Goal: Task Accomplishment & Management: Manage account settings

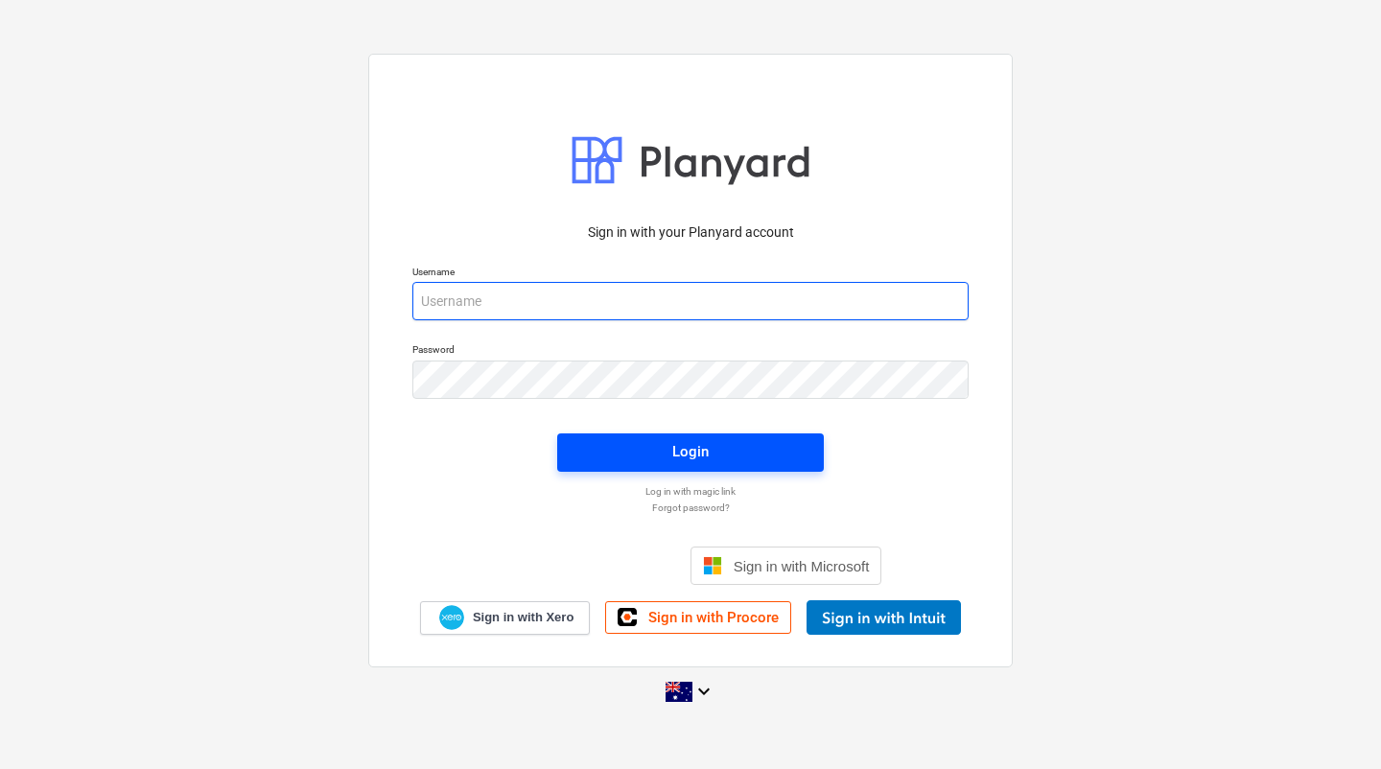
type input "[EMAIL_ADDRESS][DOMAIN_NAME]"
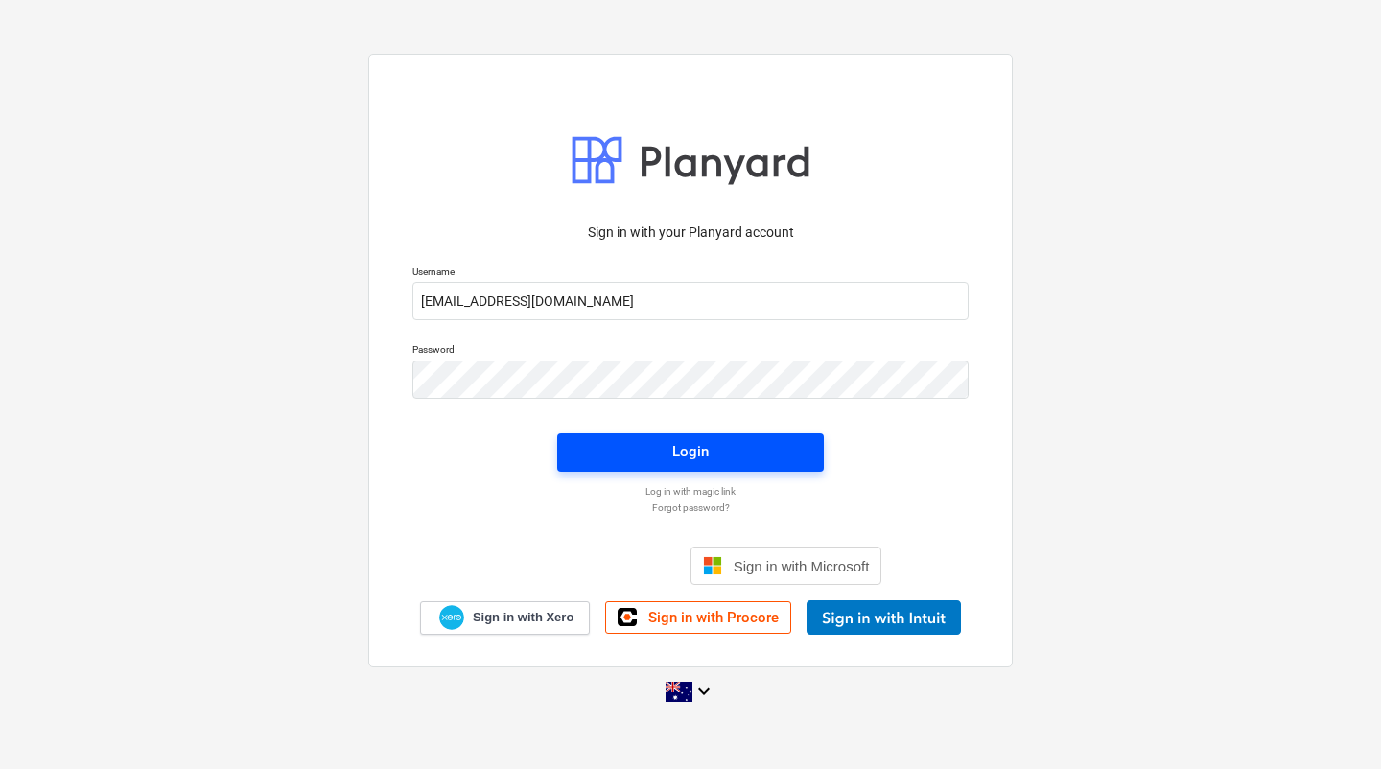
click at [771, 460] on span "Login" at bounding box center [690, 451] width 221 height 25
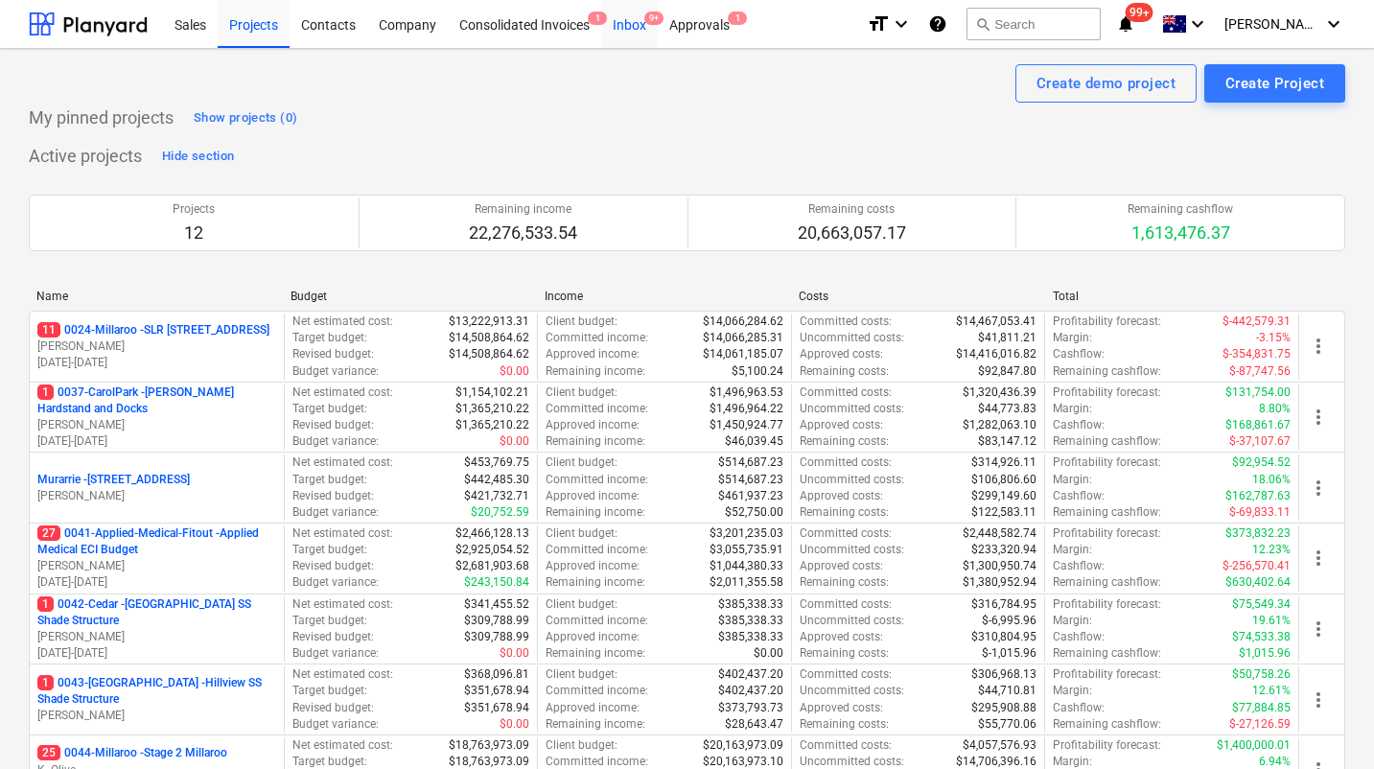
click at [633, 26] on div "Inbox 9+" at bounding box center [629, 23] width 57 height 49
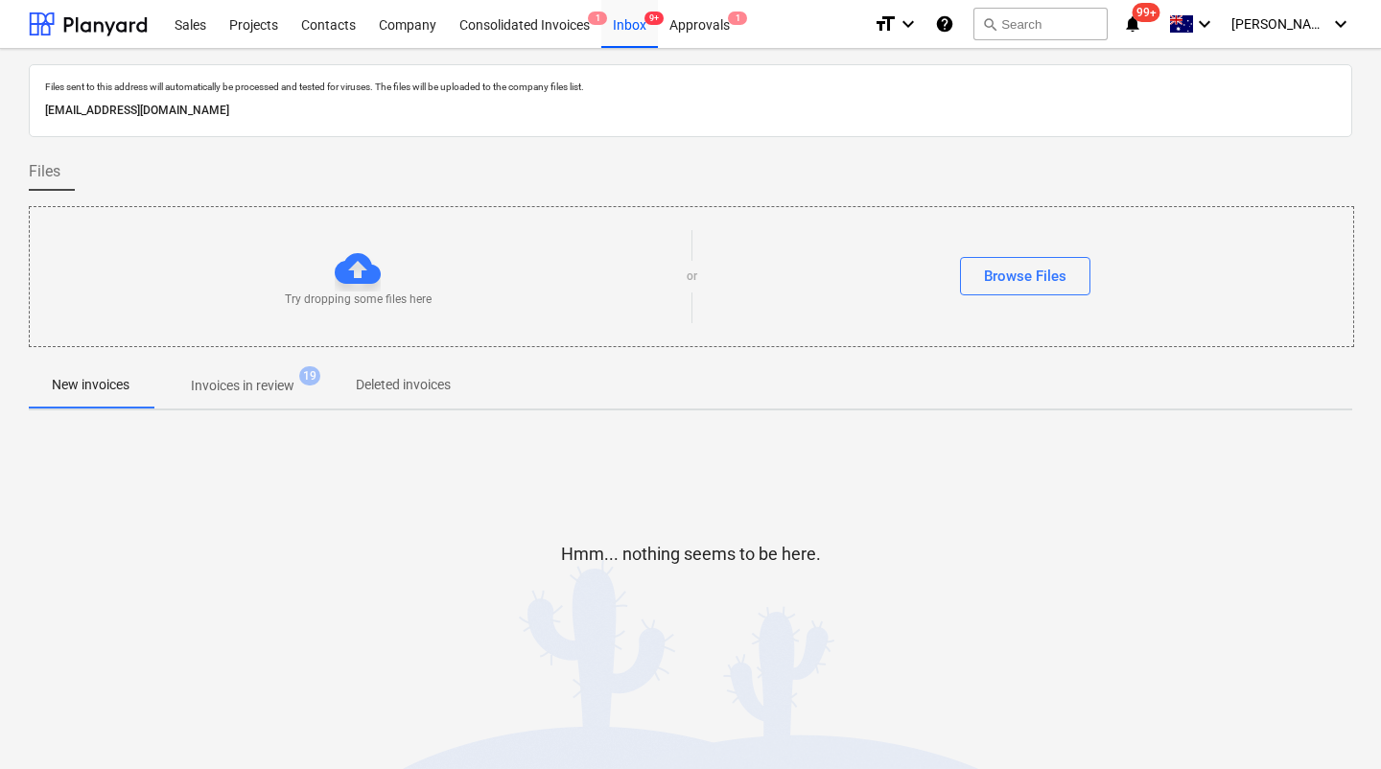
click at [236, 384] on p "Invoices in review" at bounding box center [243, 386] width 104 height 20
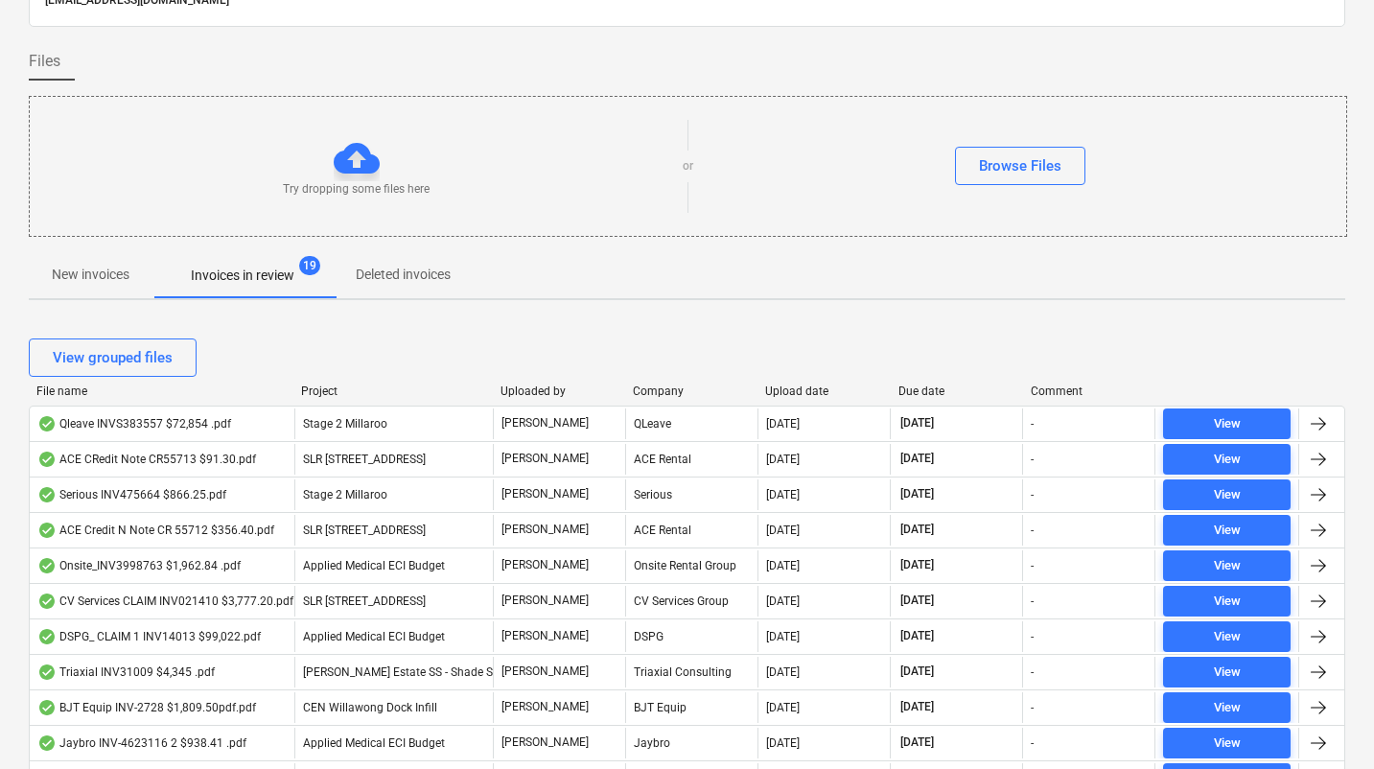
scroll to position [111, 0]
click at [917, 386] on div "Due date" at bounding box center [956, 390] width 117 height 13
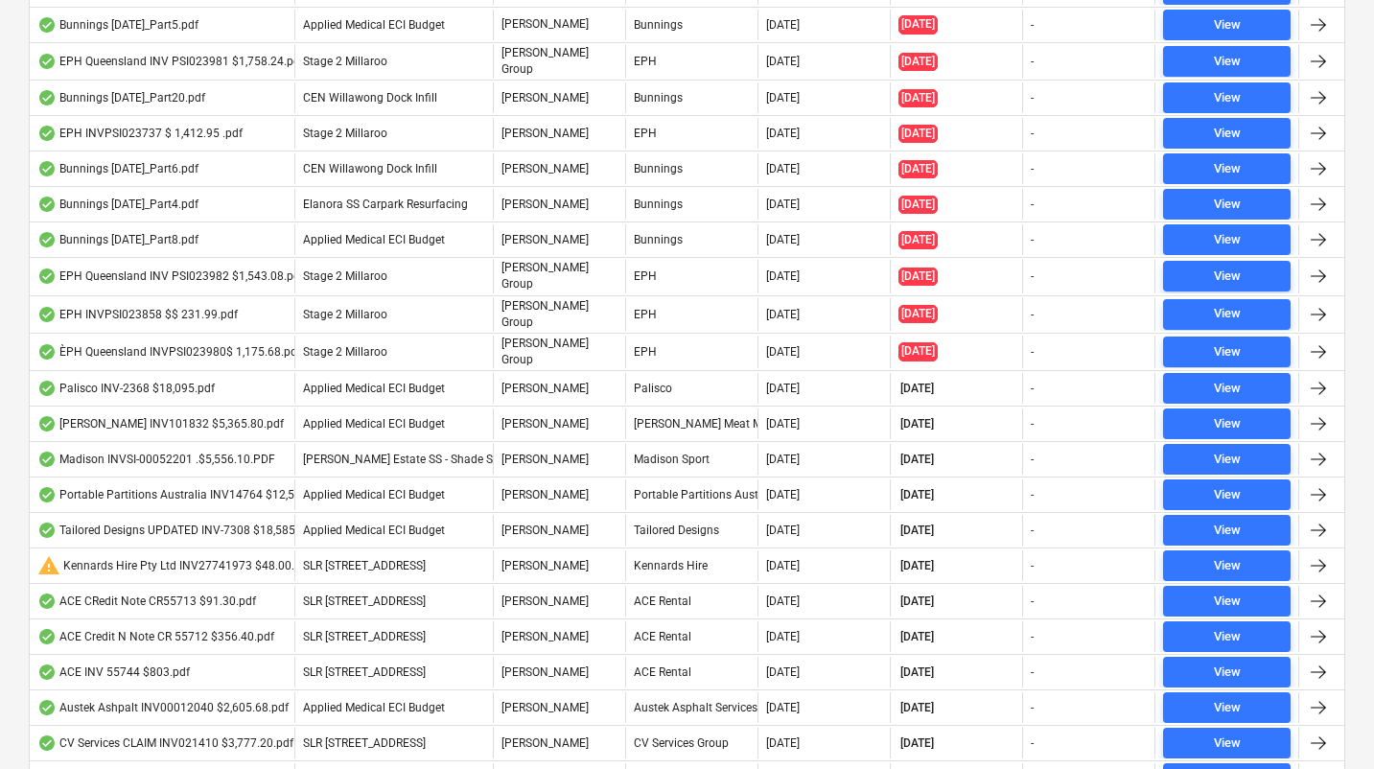
scroll to position [0, 0]
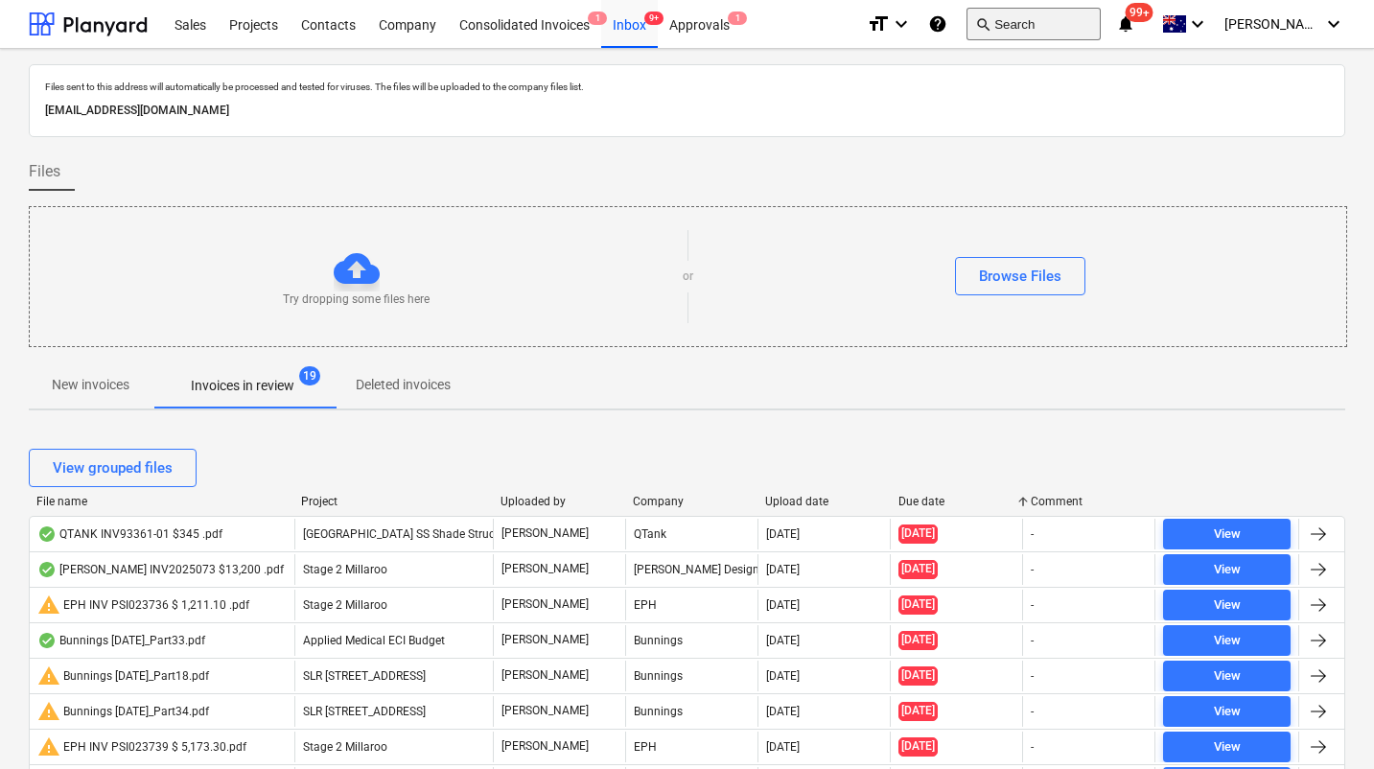
click at [1042, 31] on button "search Search" at bounding box center [1033, 24] width 134 height 33
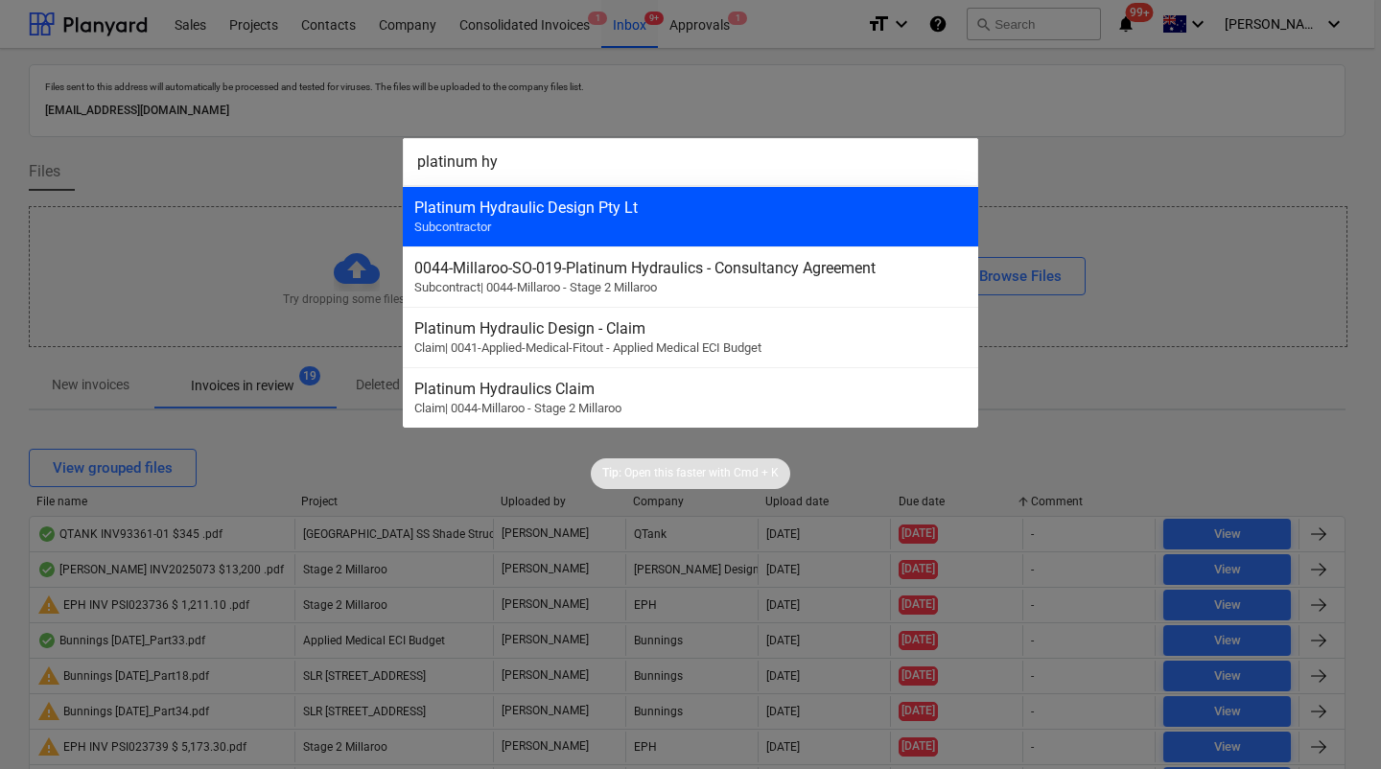
type input "platinum hy"
click at [729, 204] on div "Platinum Hydraulic Design Pty Lt" at bounding box center [690, 207] width 552 height 18
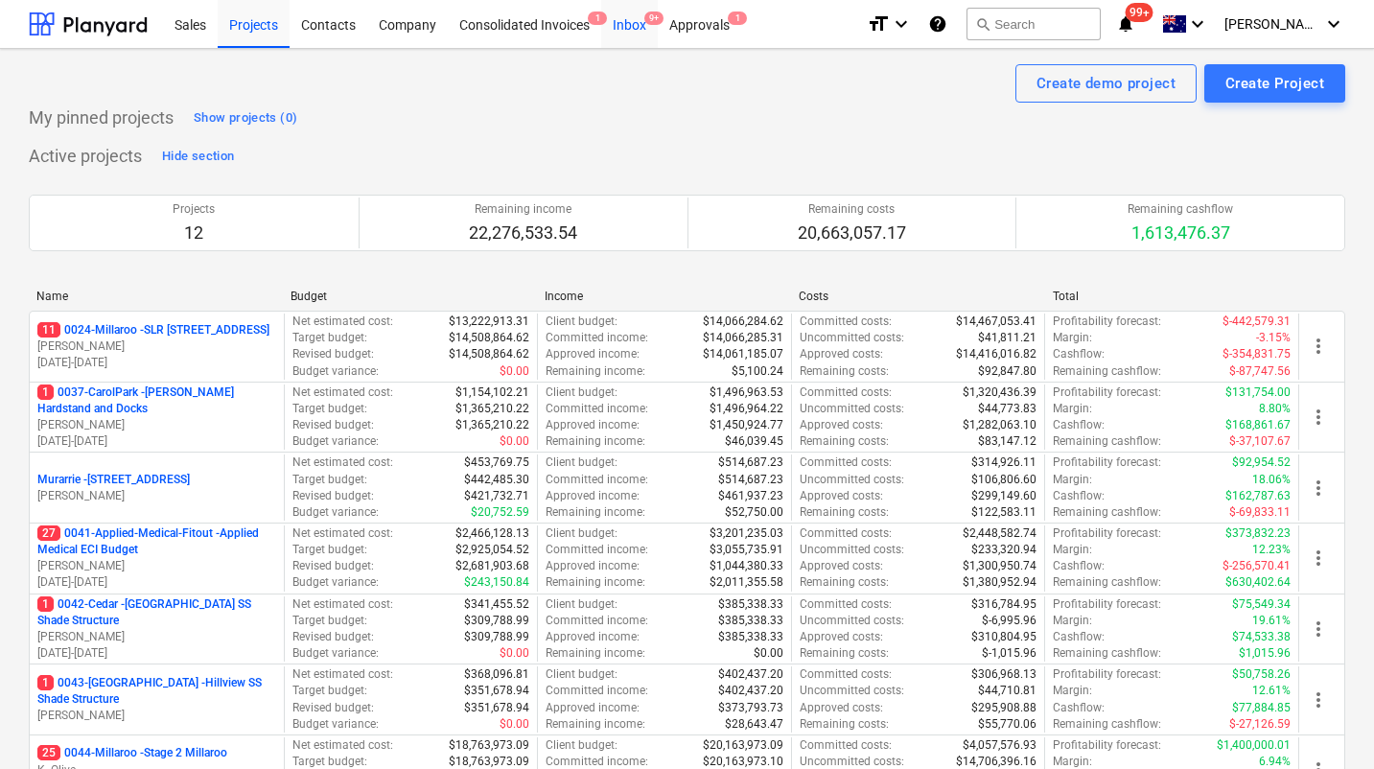
click at [643, 32] on div "Inbox 9+" at bounding box center [629, 23] width 57 height 49
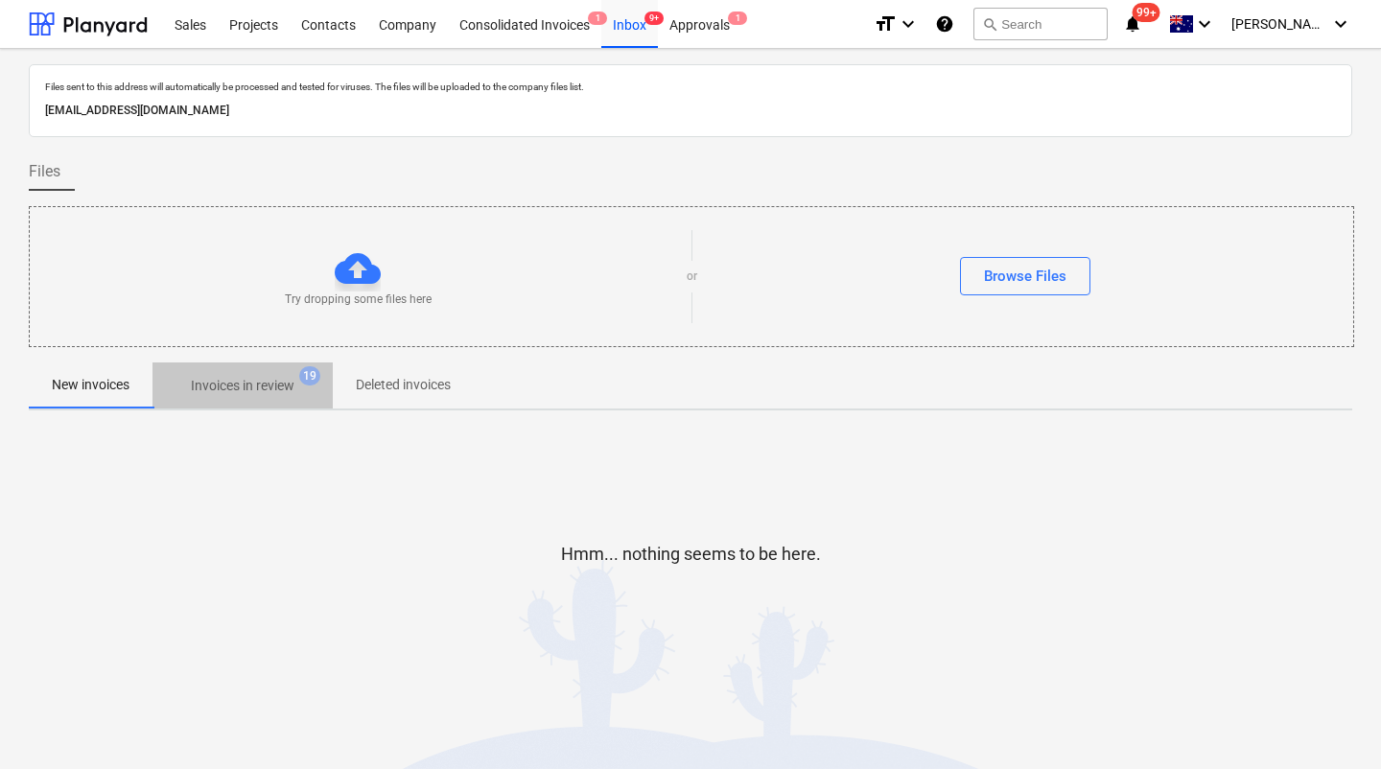
click at [274, 389] on p "Invoices in review" at bounding box center [243, 386] width 104 height 20
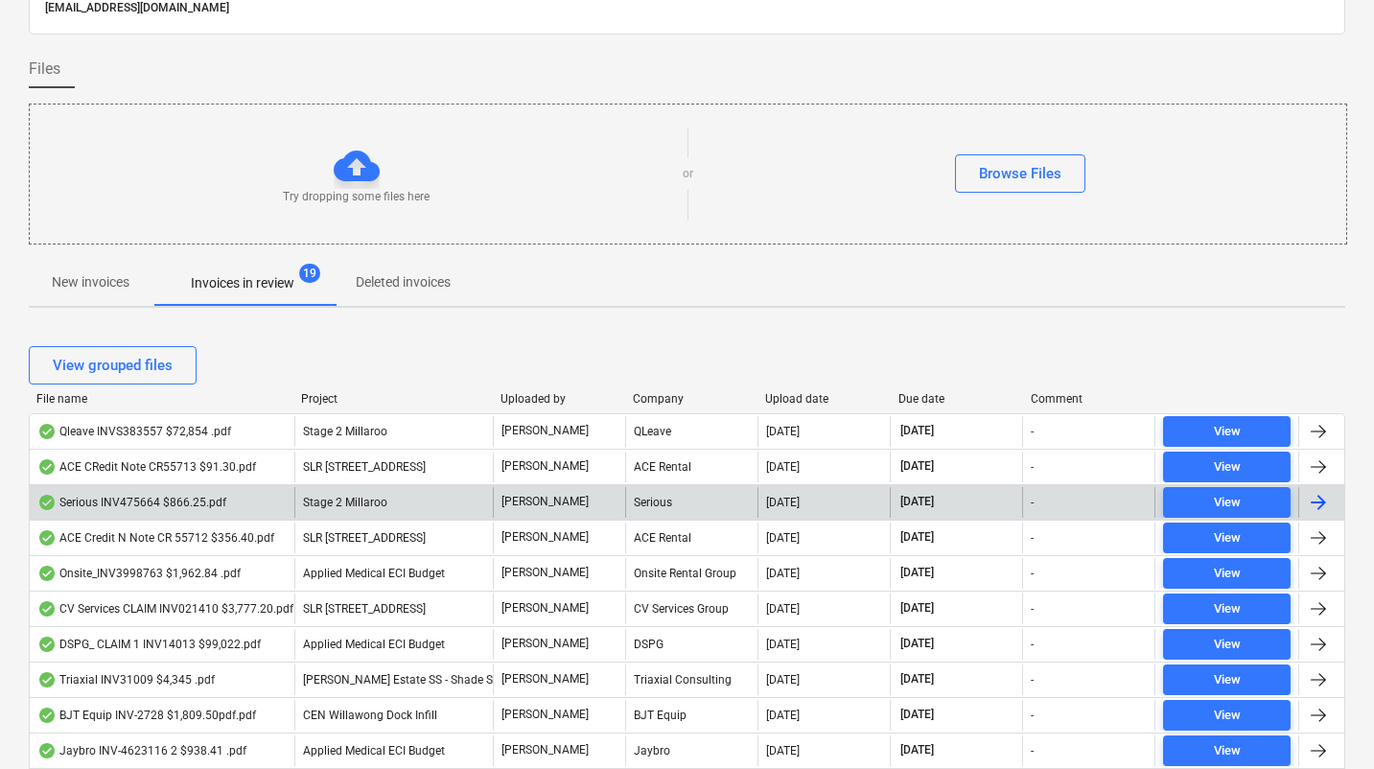
scroll to position [113, 0]
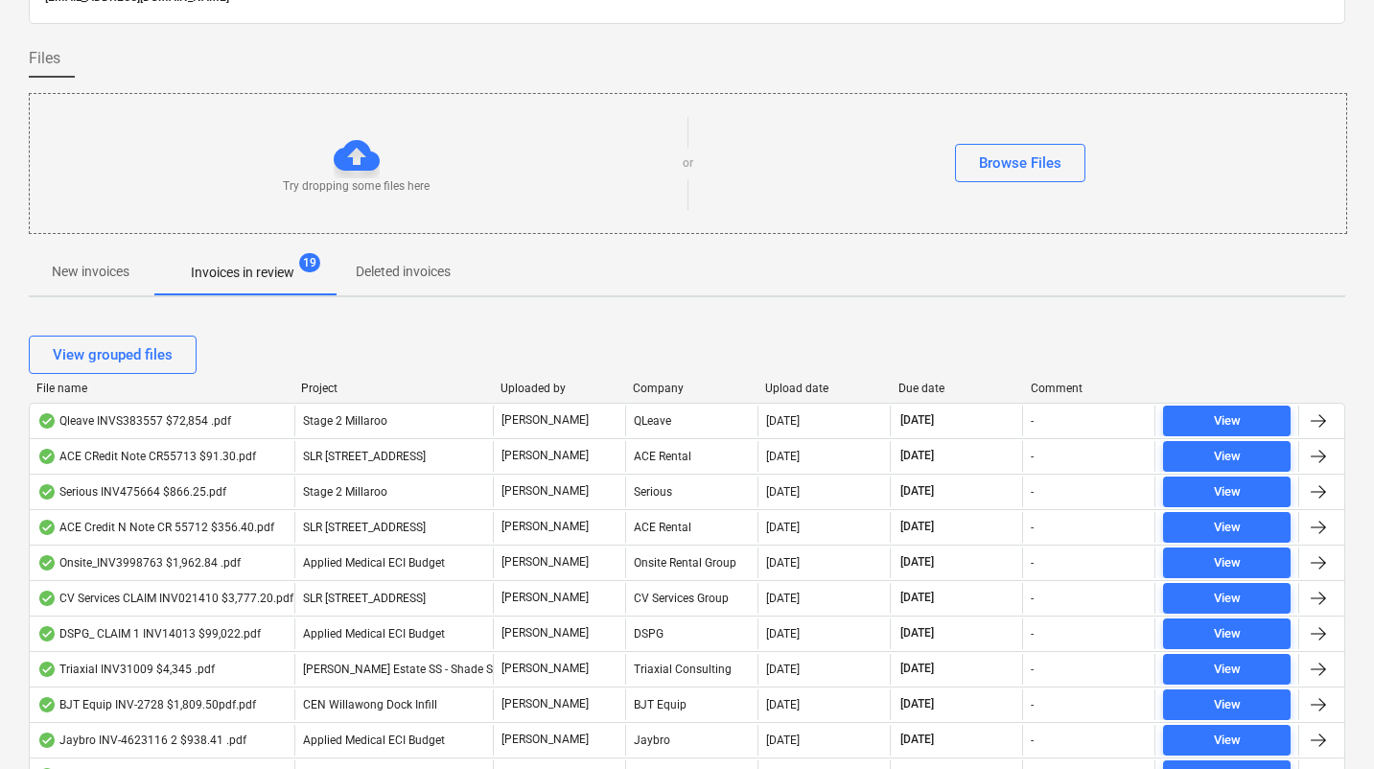
click at [927, 390] on div "Due date" at bounding box center [956, 388] width 117 height 13
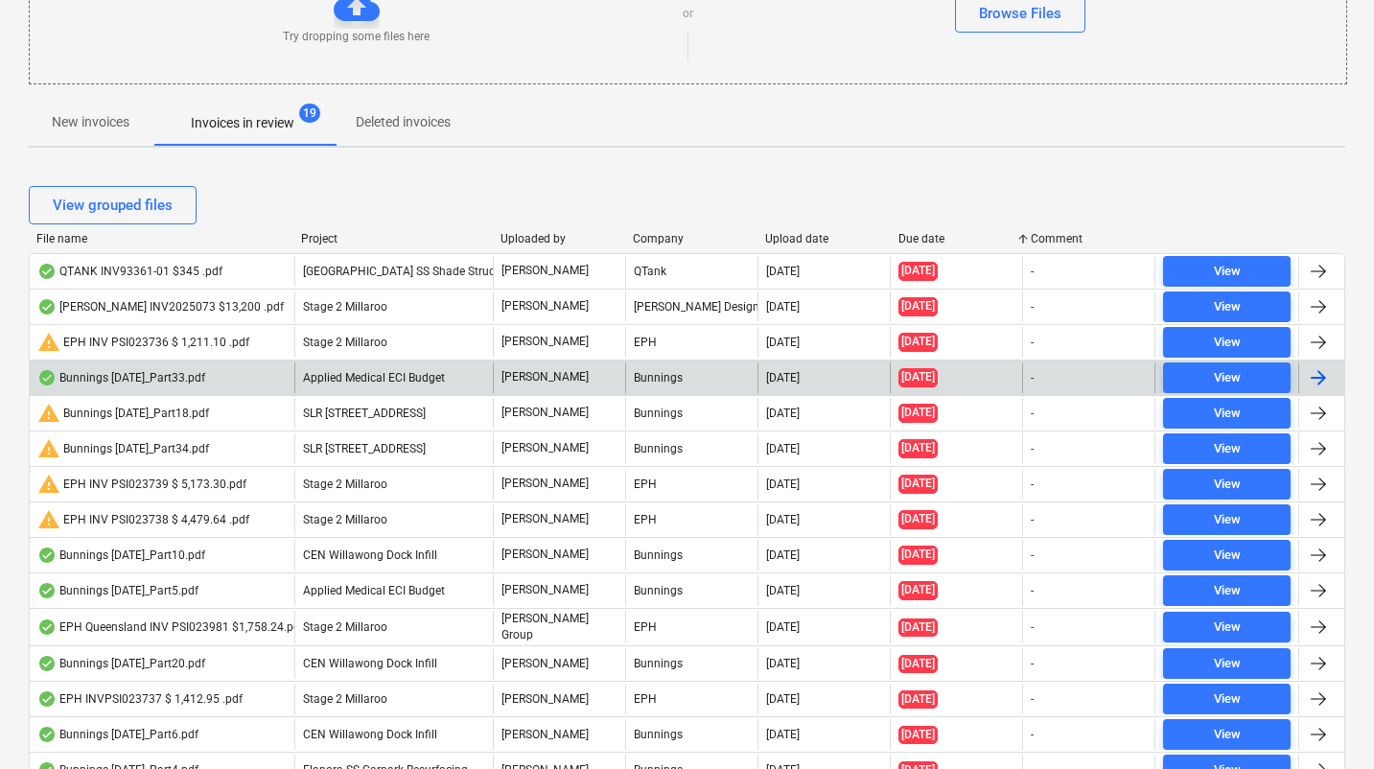
scroll to position [0, 0]
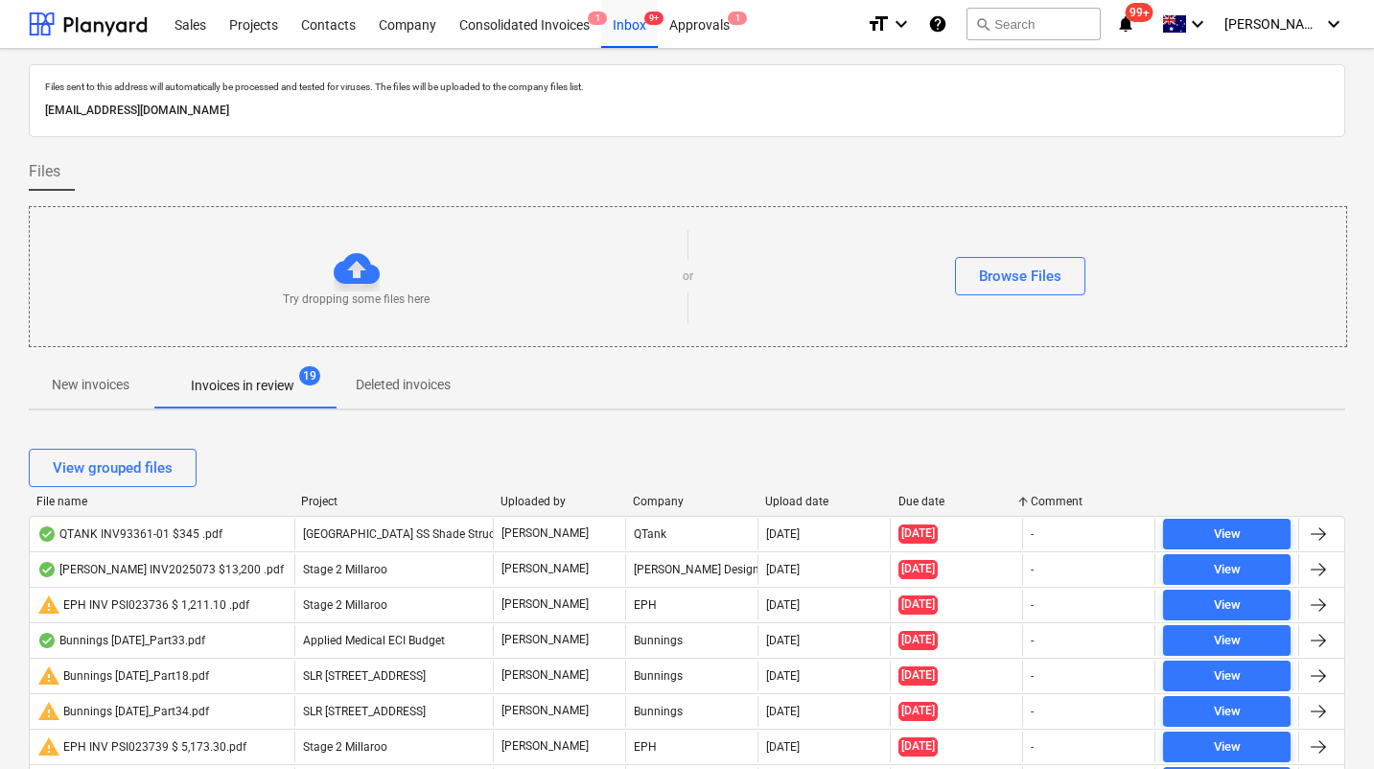
click at [70, 501] on div "File name" at bounding box center [160, 501] width 249 height 13
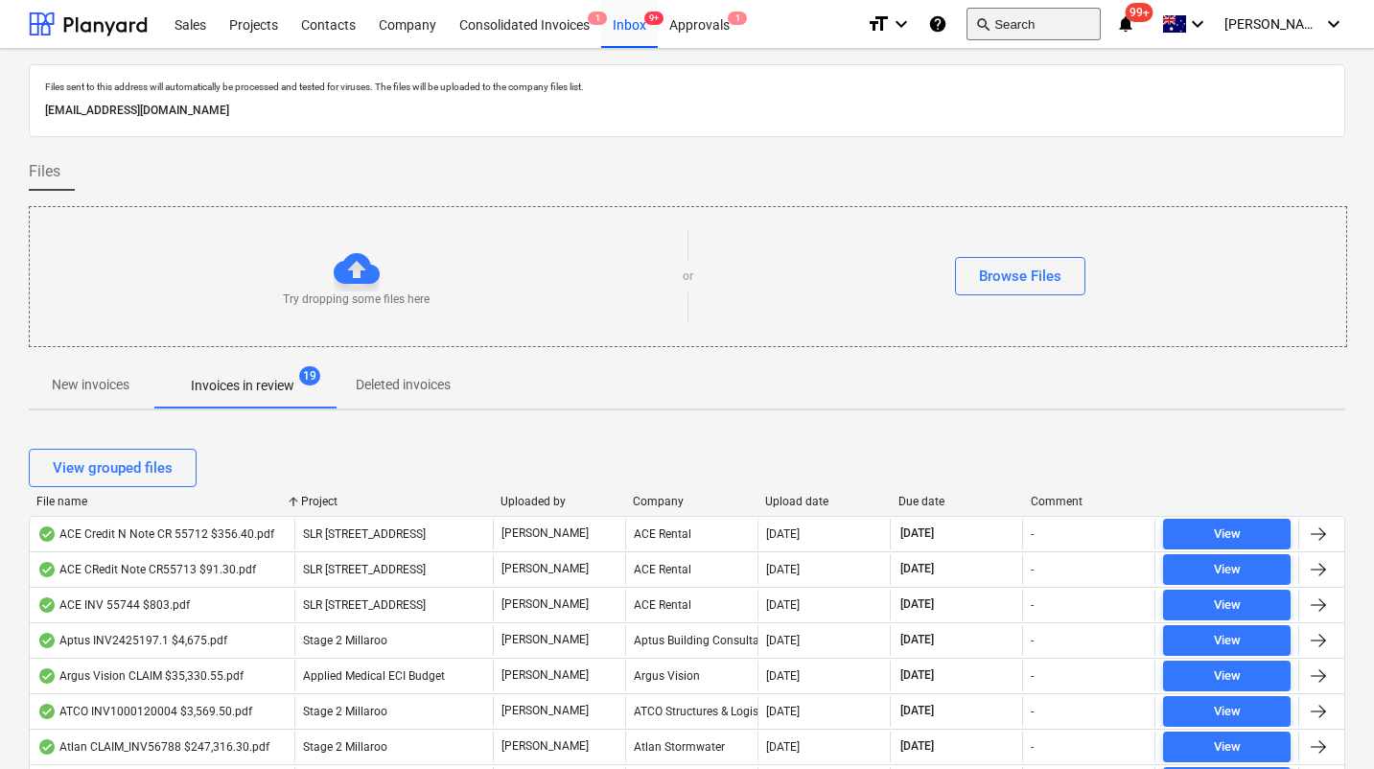
click at [1083, 32] on button "search Search" at bounding box center [1033, 24] width 134 height 33
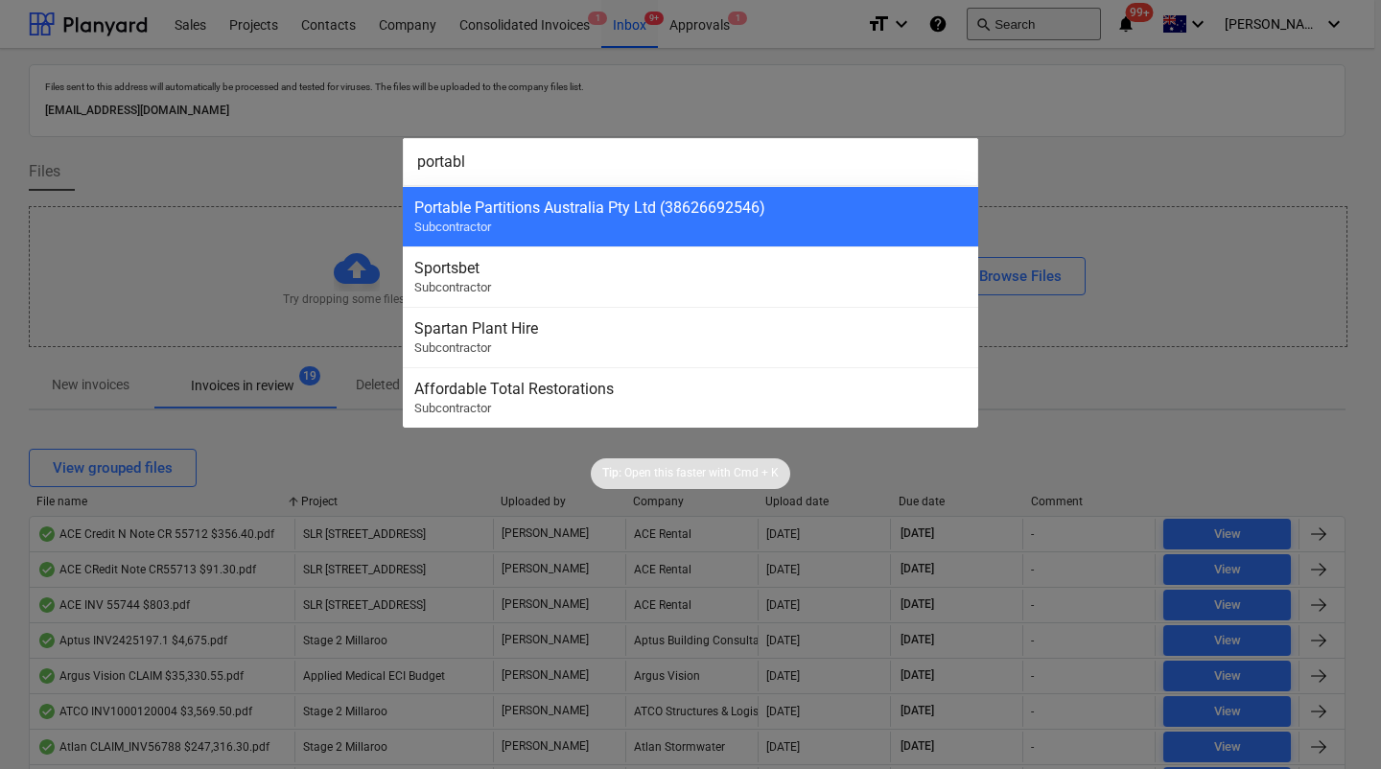
type input "portable"
click at [897, 170] on input "portable" at bounding box center [690, 162] width 575 height 48
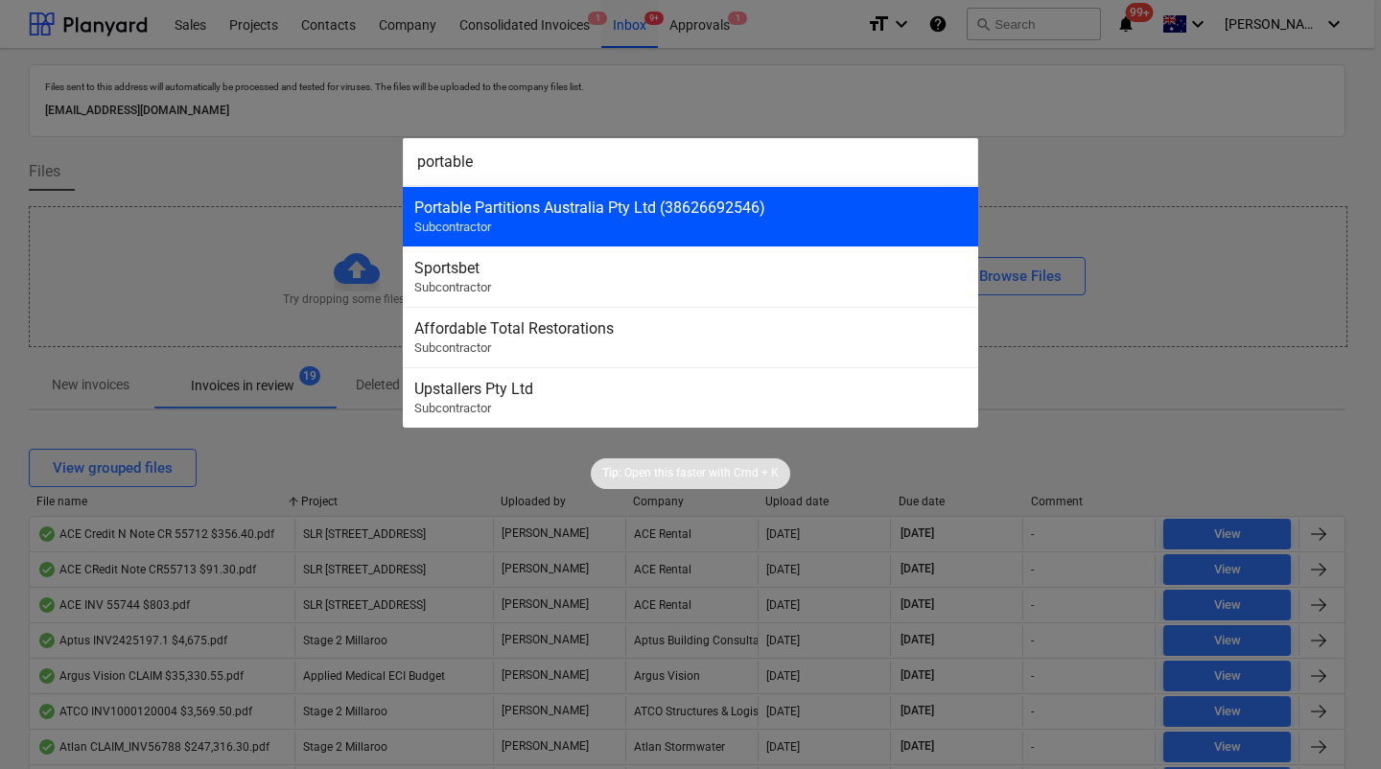
click at [876, 215] on div "Portable Partitions Australia Pty Ltd (38626692546)" at bounding box center [690, 207] width 552 height 18
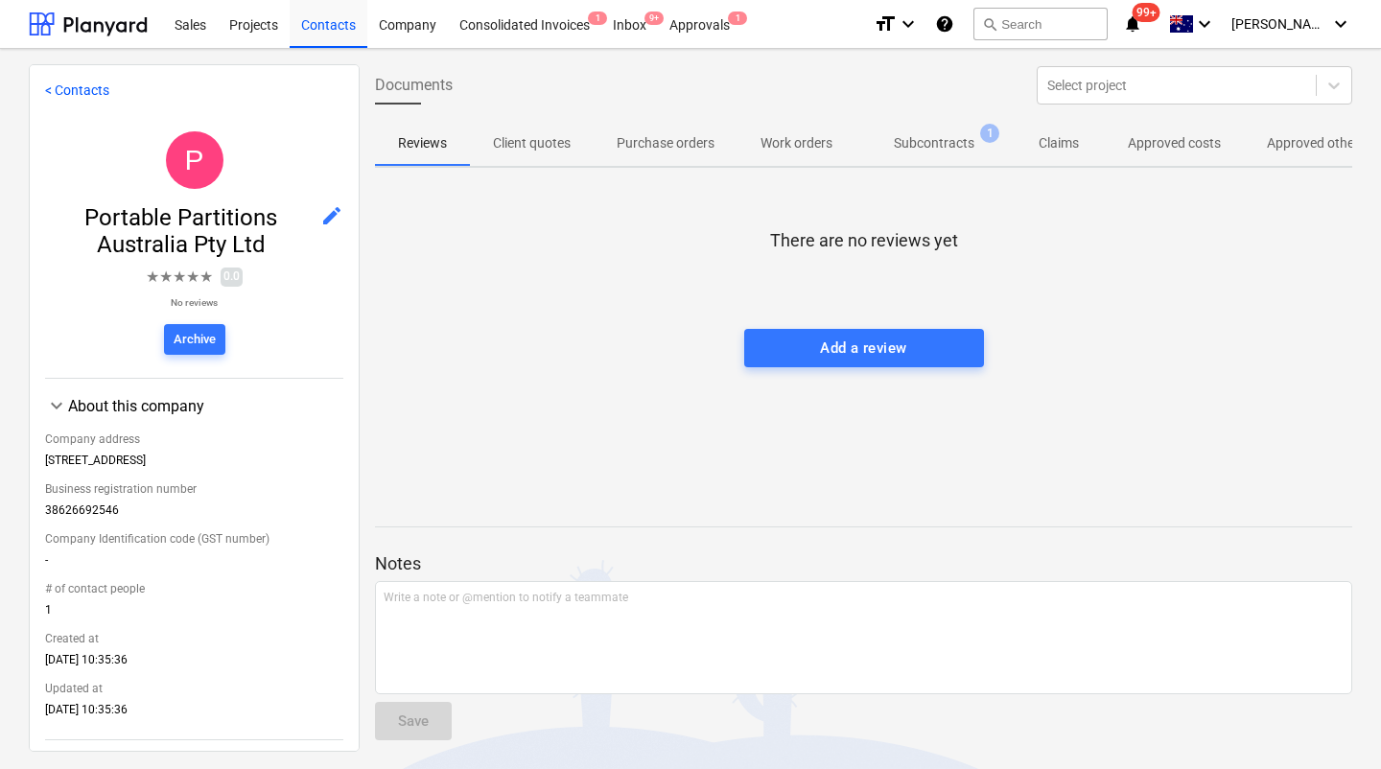
click at [1292, 152] on p "Approved other costs" at bounding box center [1331, 143] width 128 height 20
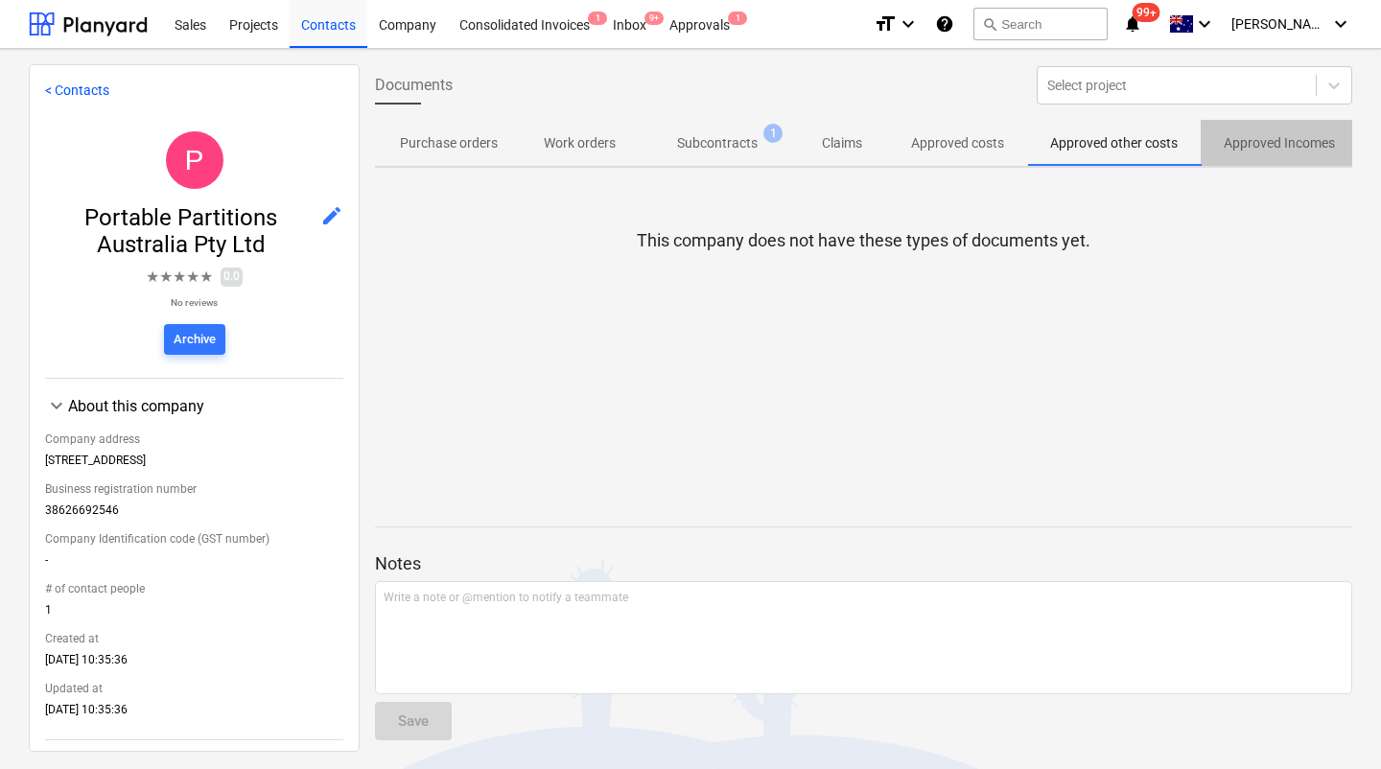
click at [1273, 145] on p "Approved Incomes" at bounding box center [1278, 143] width 111 height 20
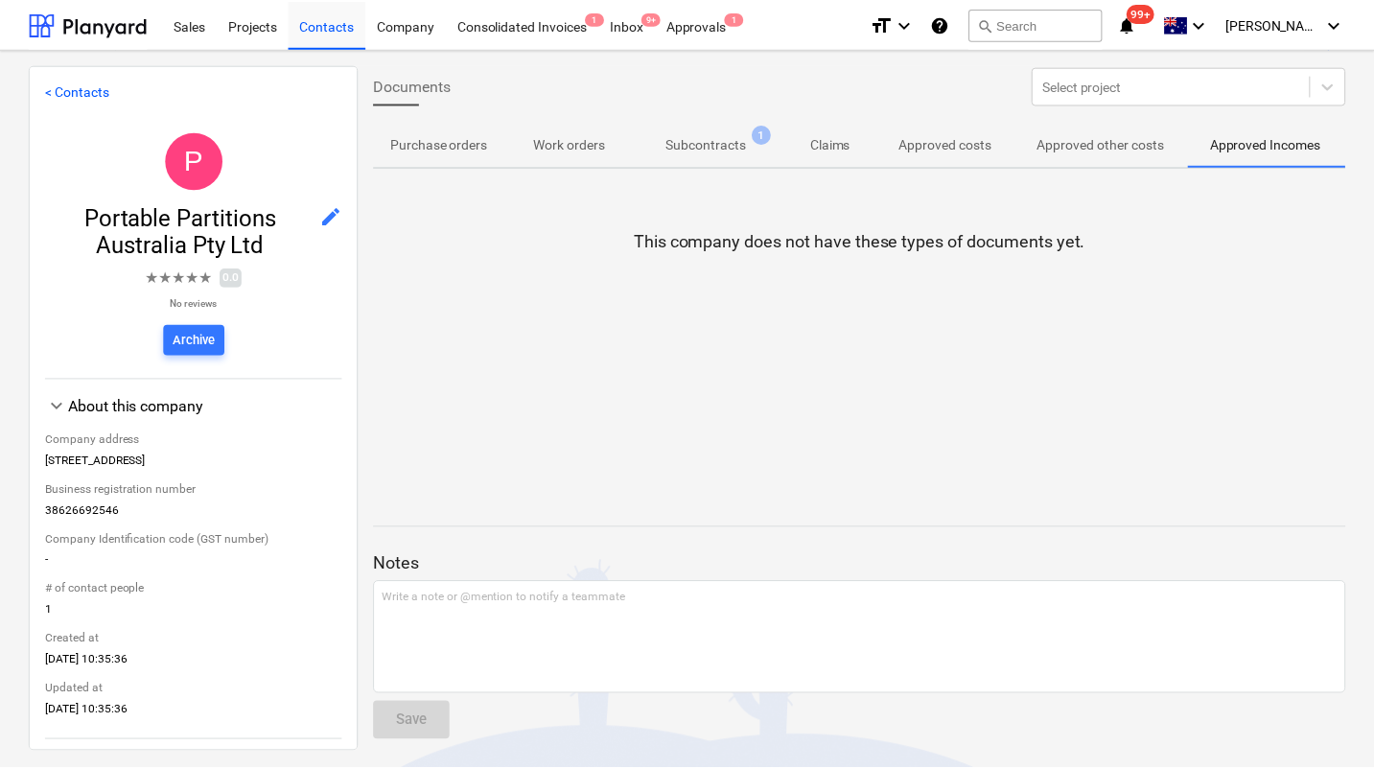
scroll to position [0, 231]
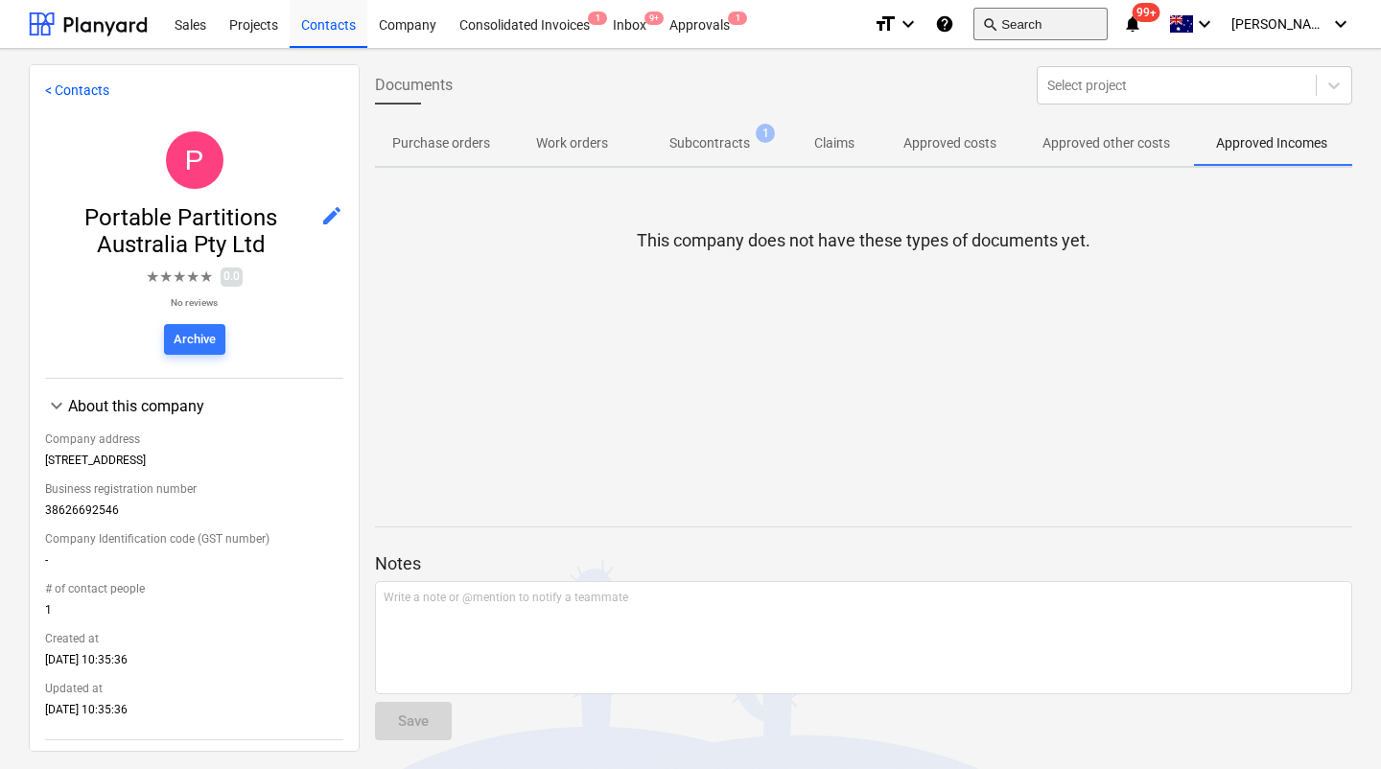
click at [1076, 14] on button "search Search" at bounding box center [1040, 24] width 134 height 33
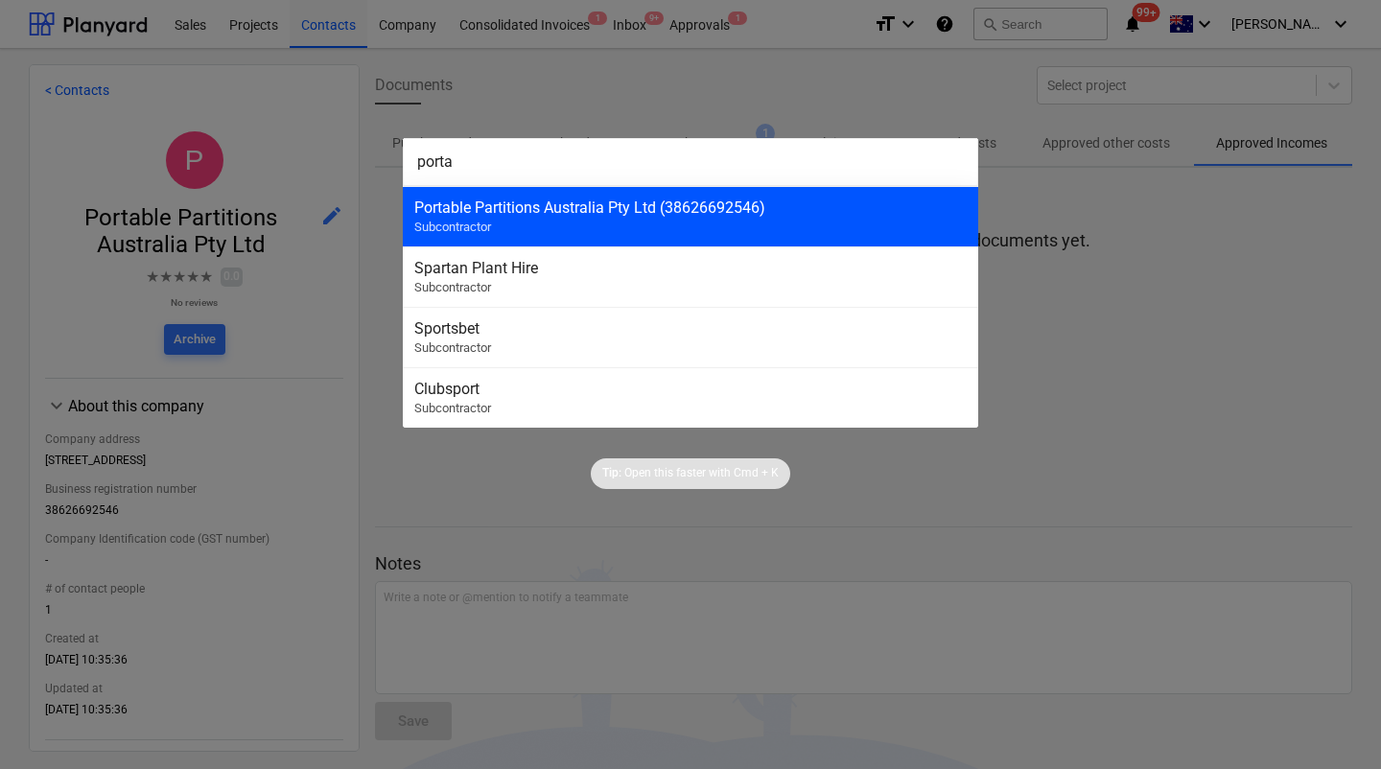
type input "porta"
click at [725, 233] on div "Portable Partitions Australia Pty Ltd (38626692546) Subcontractor" at bounding box center [690, 216] width 575 height 60
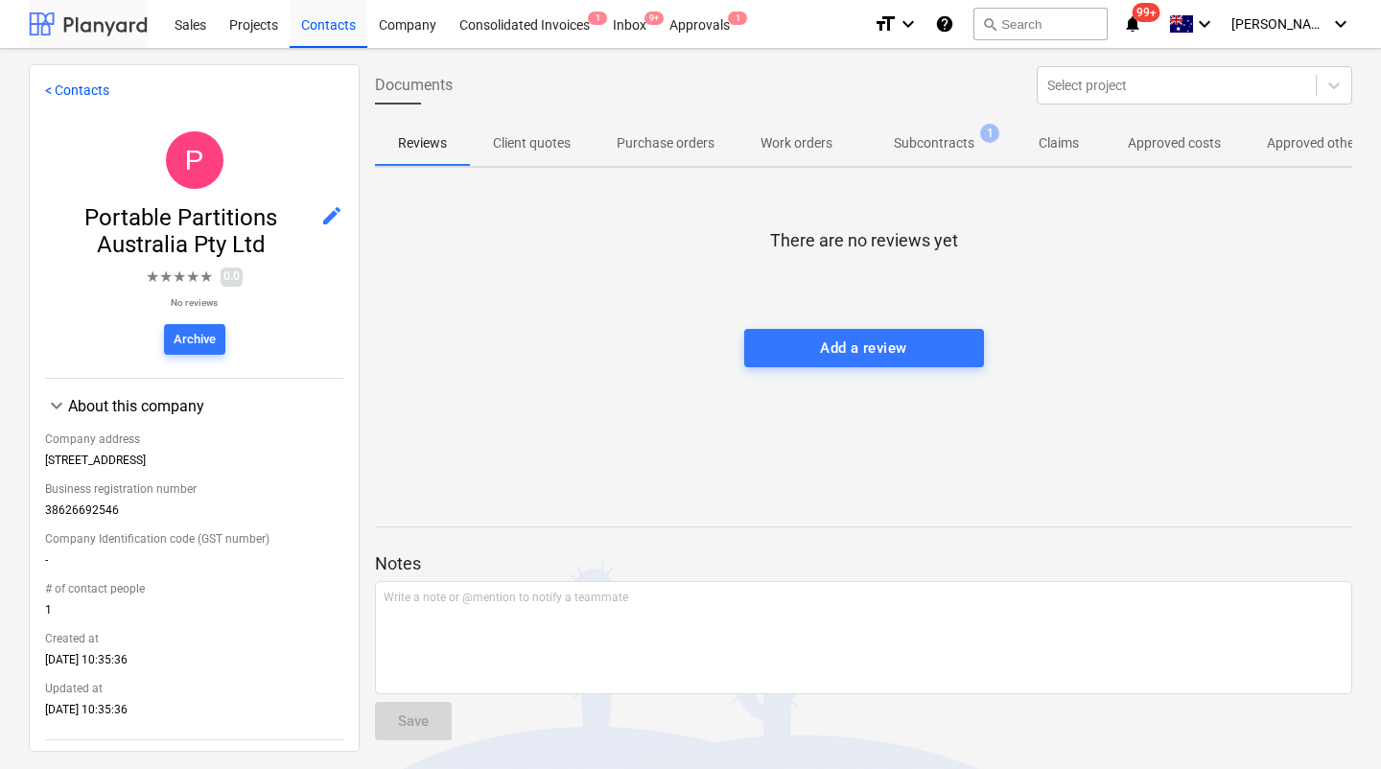
click at [89, 28] on div at bounding box center [88, 24] width 119 height 48
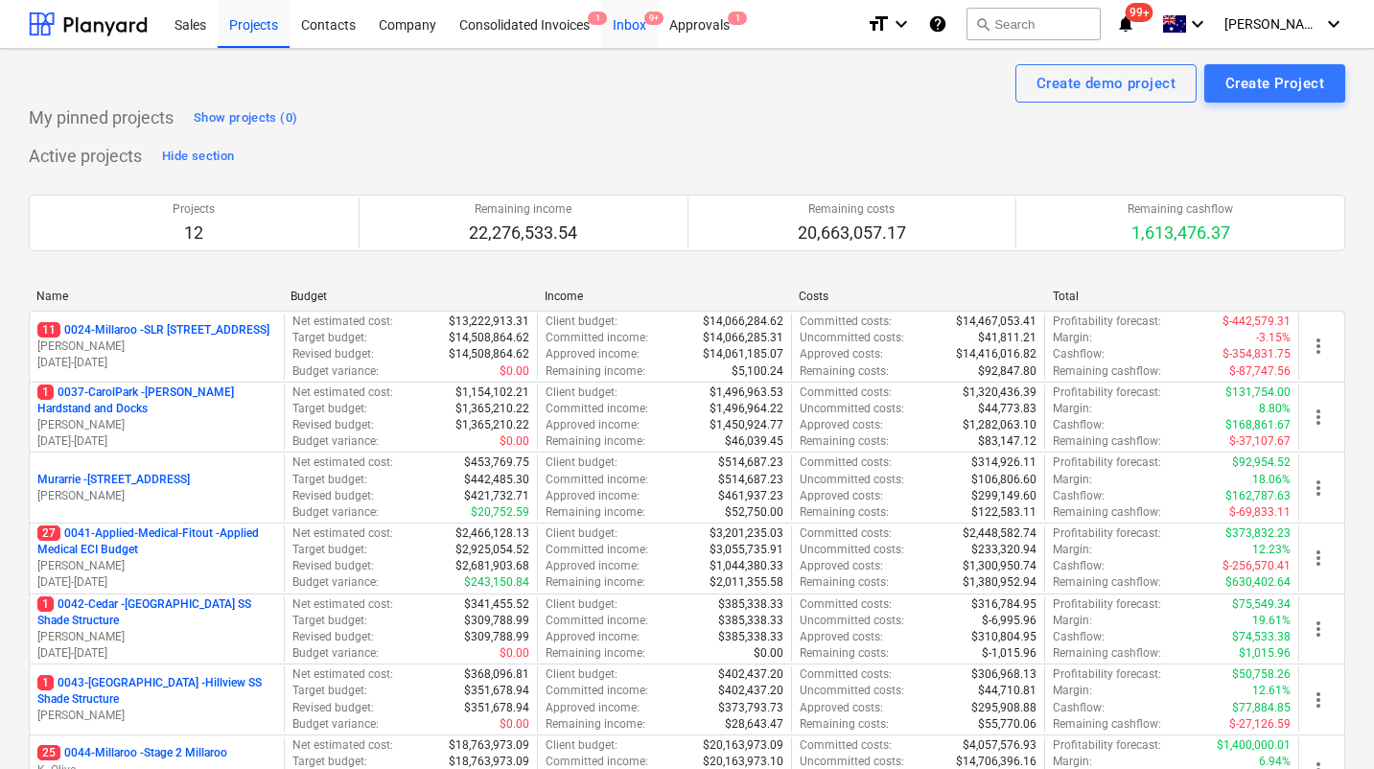
click at [635, 14] on div "Inbox 9+" at bounding box center [629, 23] width 57 height 49
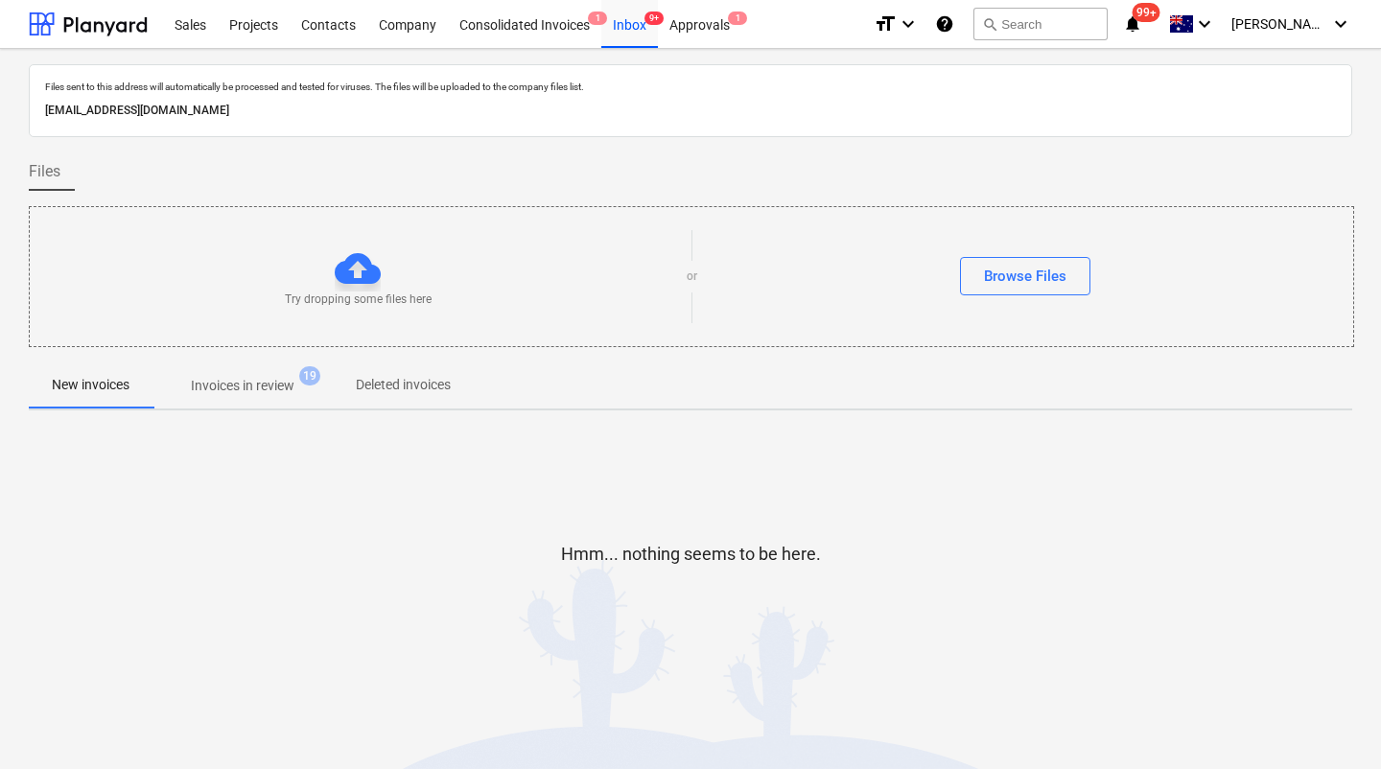
click at [302, 372] on span "19" at bounding box center [309, 375] width 21 height 19
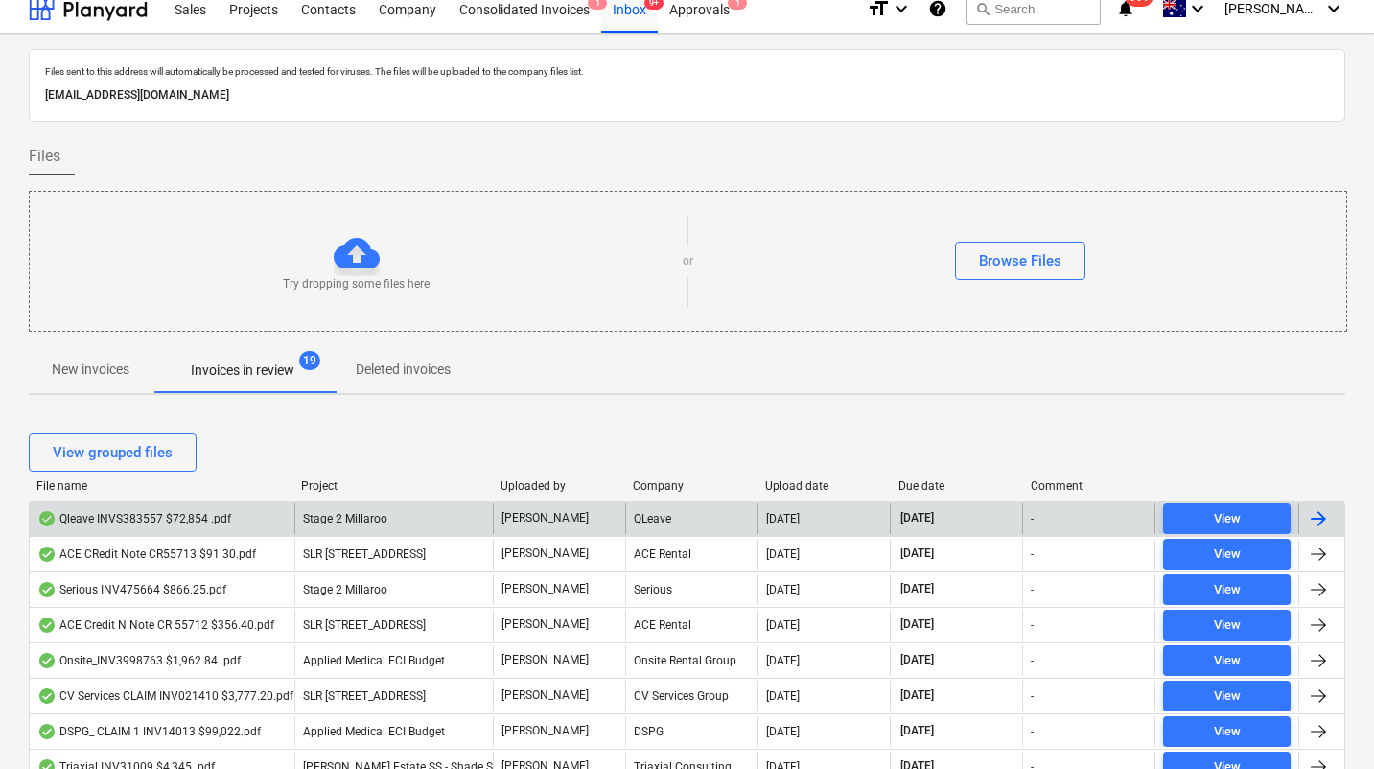
scroll to position [21, 0]
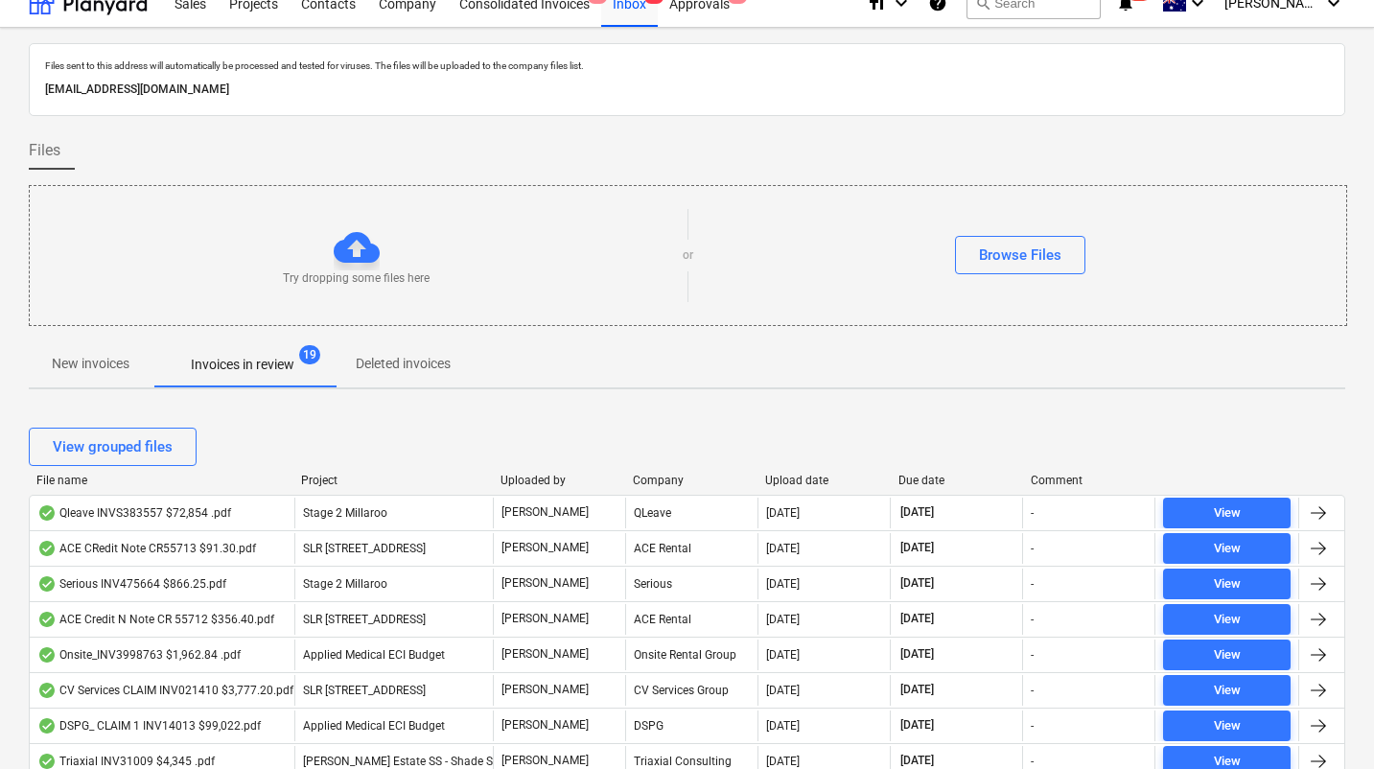
click at [46, 478] on div "File name" at bounding box center [160, 480] width 249 height 13
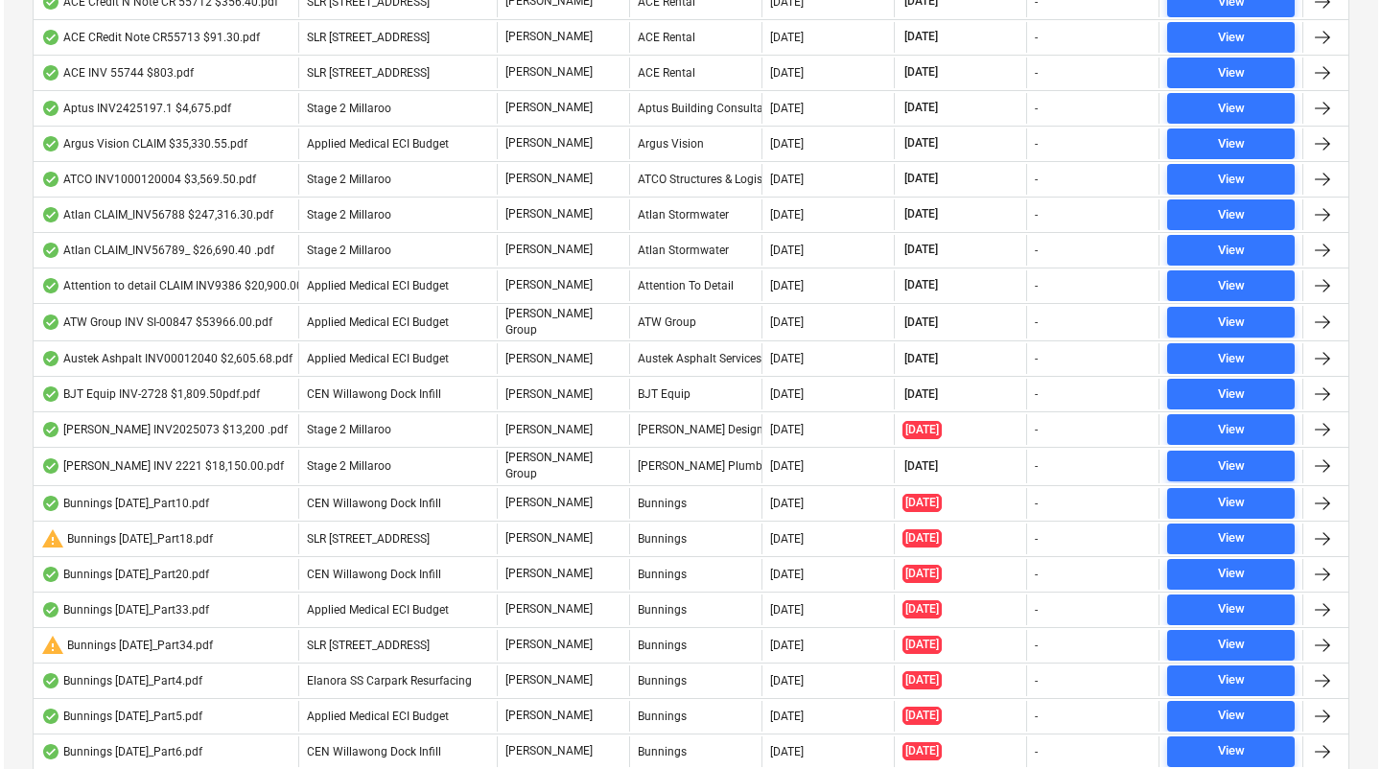
scroll to position [0, 0]
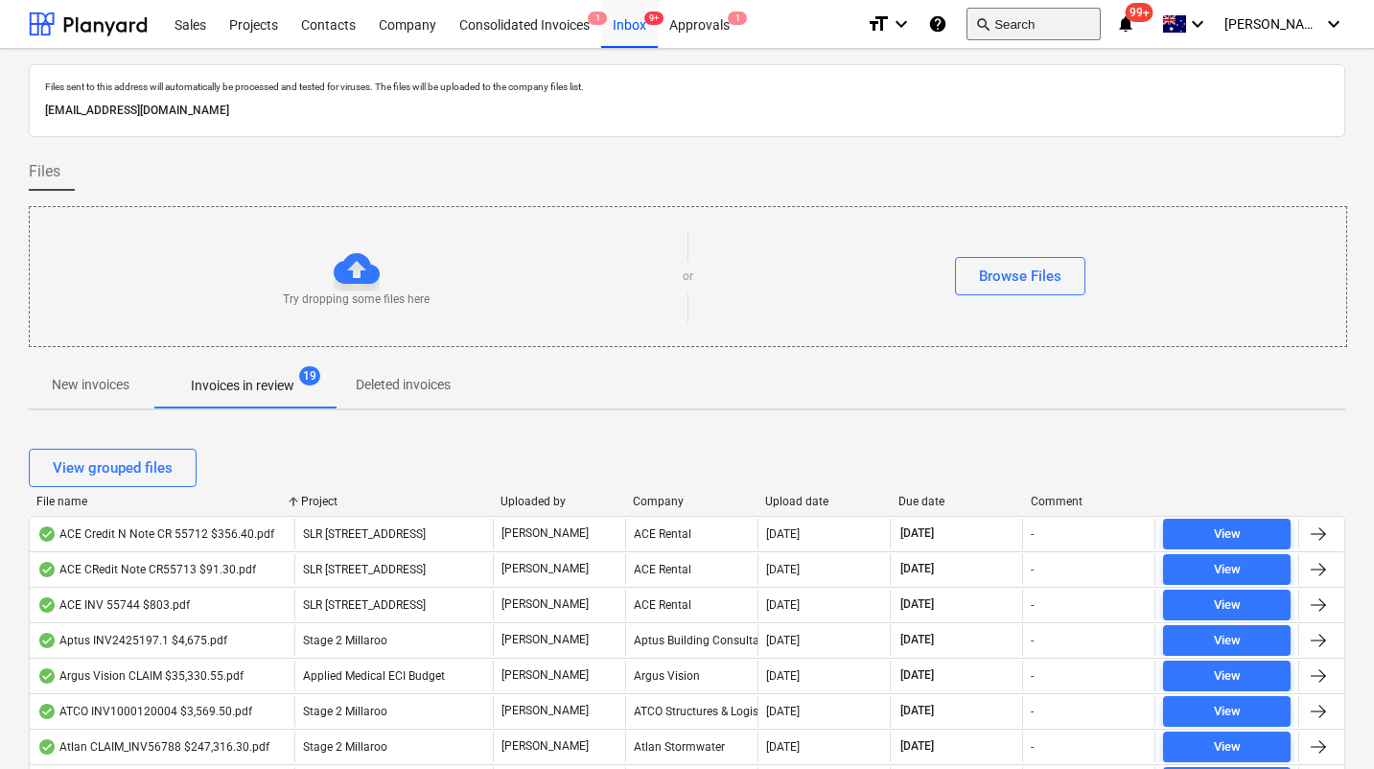
click at [1058, 29] on button "search Search" at bounding box center [1033, 24] width 134 height 33
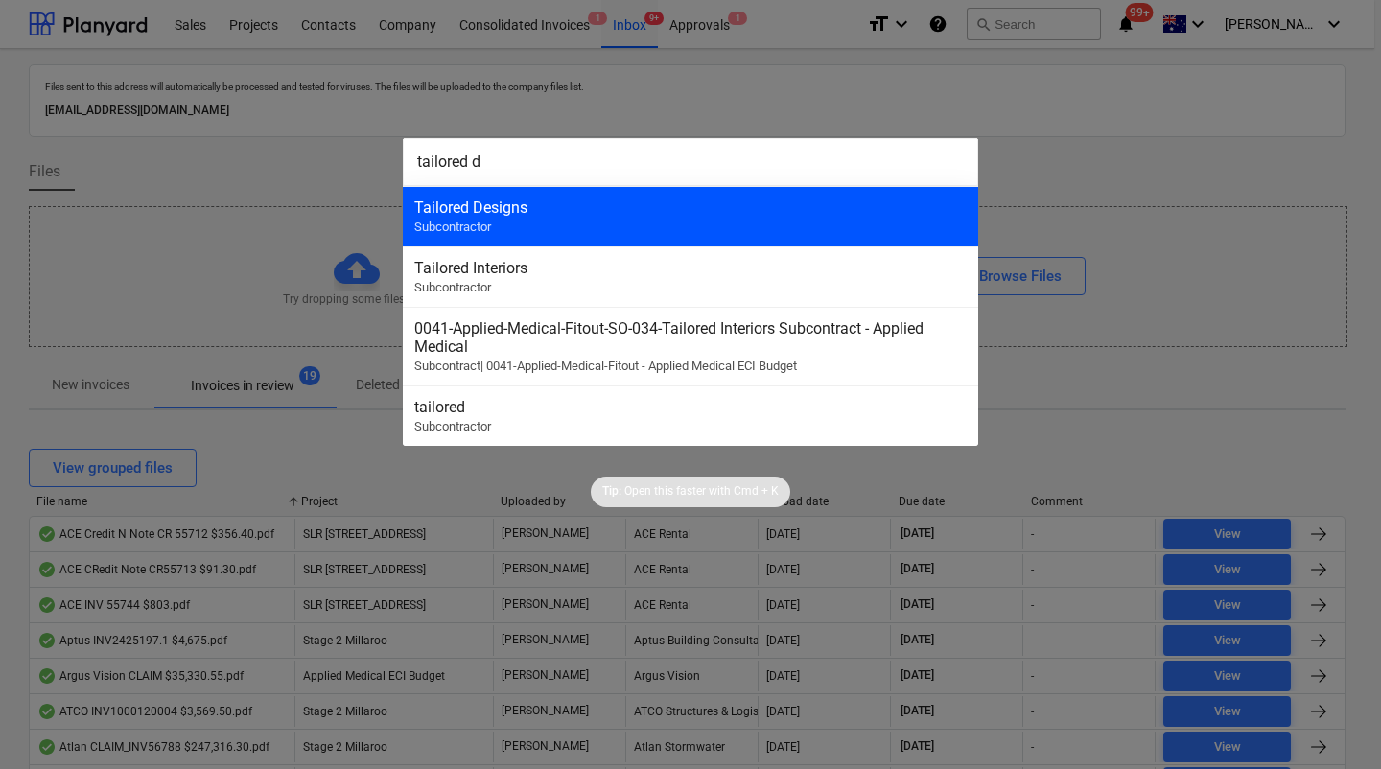
type input "tailored d"
click at [577, 201] on div "Tailored Designs" at bounding box center [690, 207] width 552 height 18
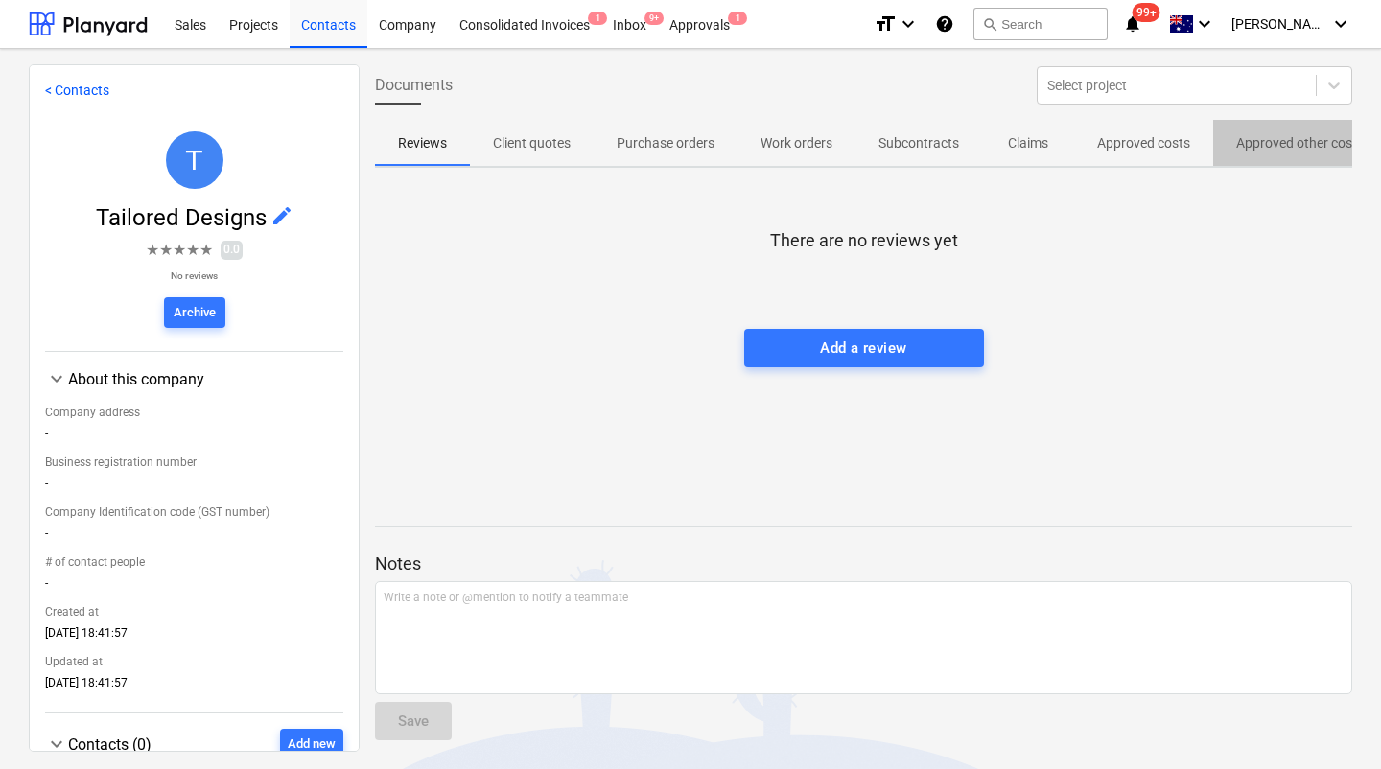
click at [1286, 141] on p "Approved other costs" at bounding box center [1300, 143] width 128 height 20
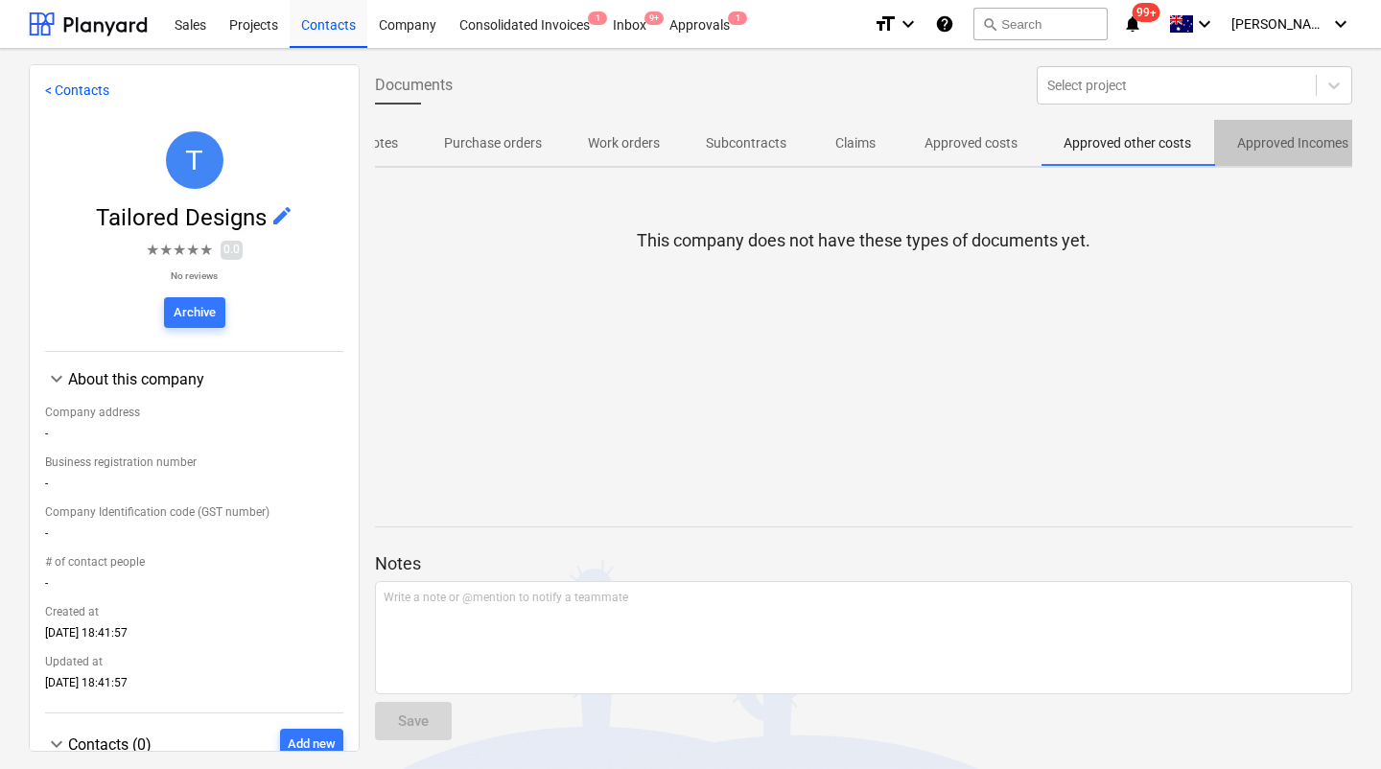
click at [1269, 145] on p "Approved Incomes" at bounding box center [1292, 143] width 111 height 20
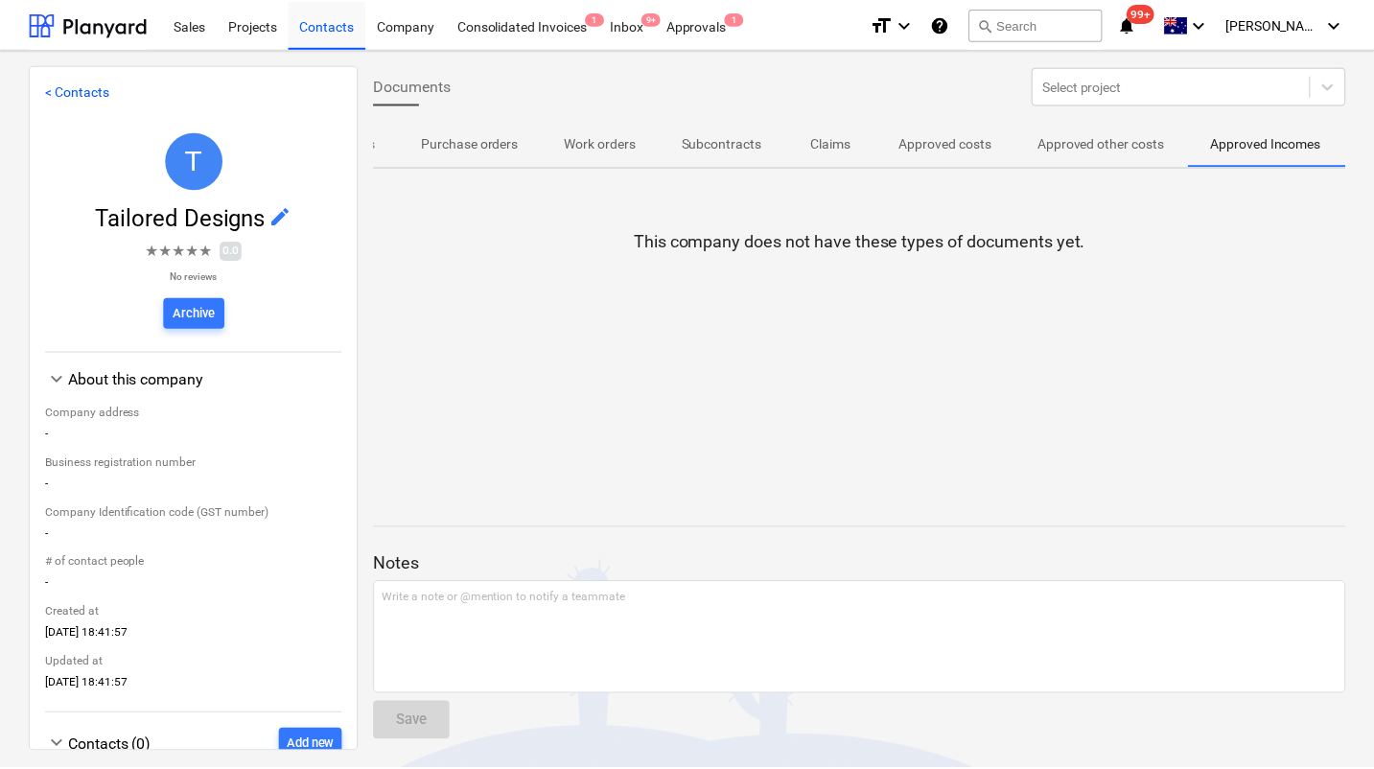
scroll to position [0, 199]
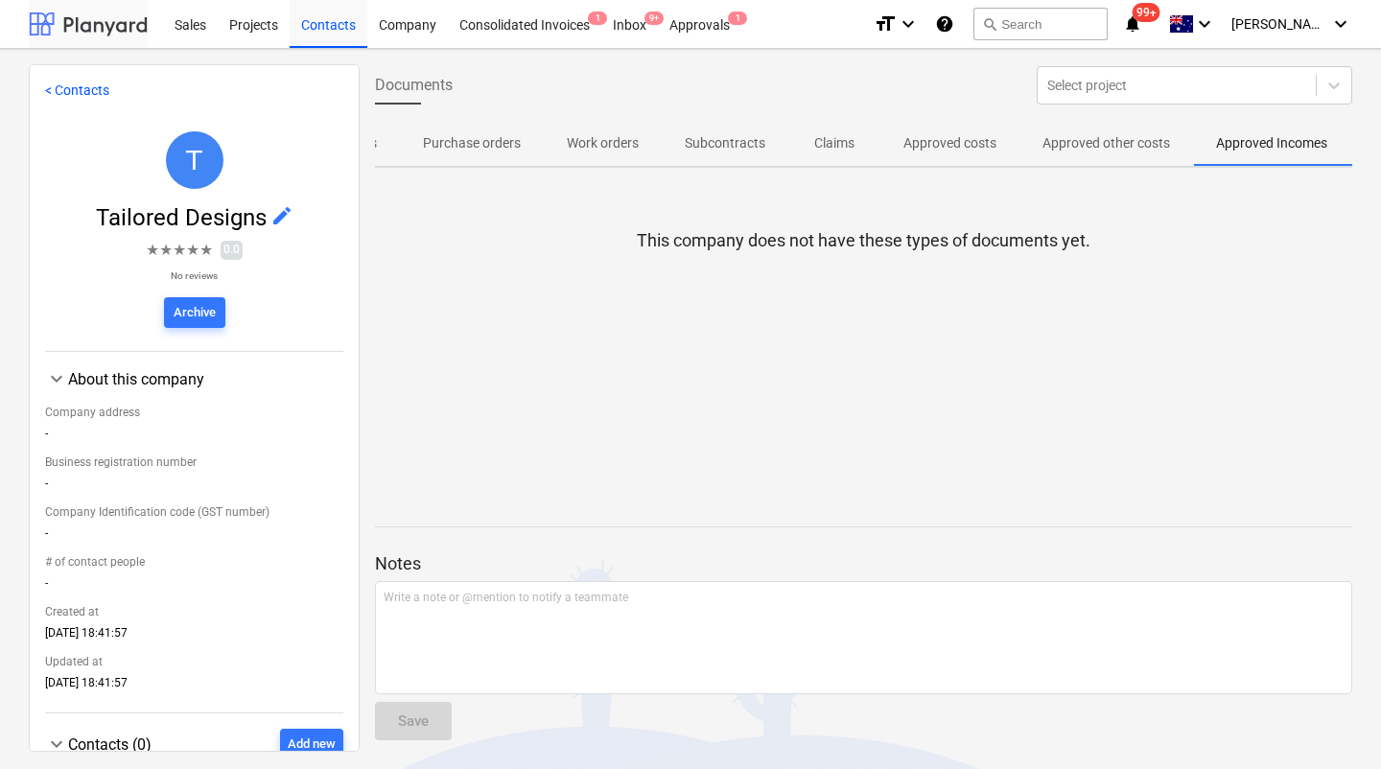
click at [83, 27] on div at bounding box center [88, 24] width 119 height 48
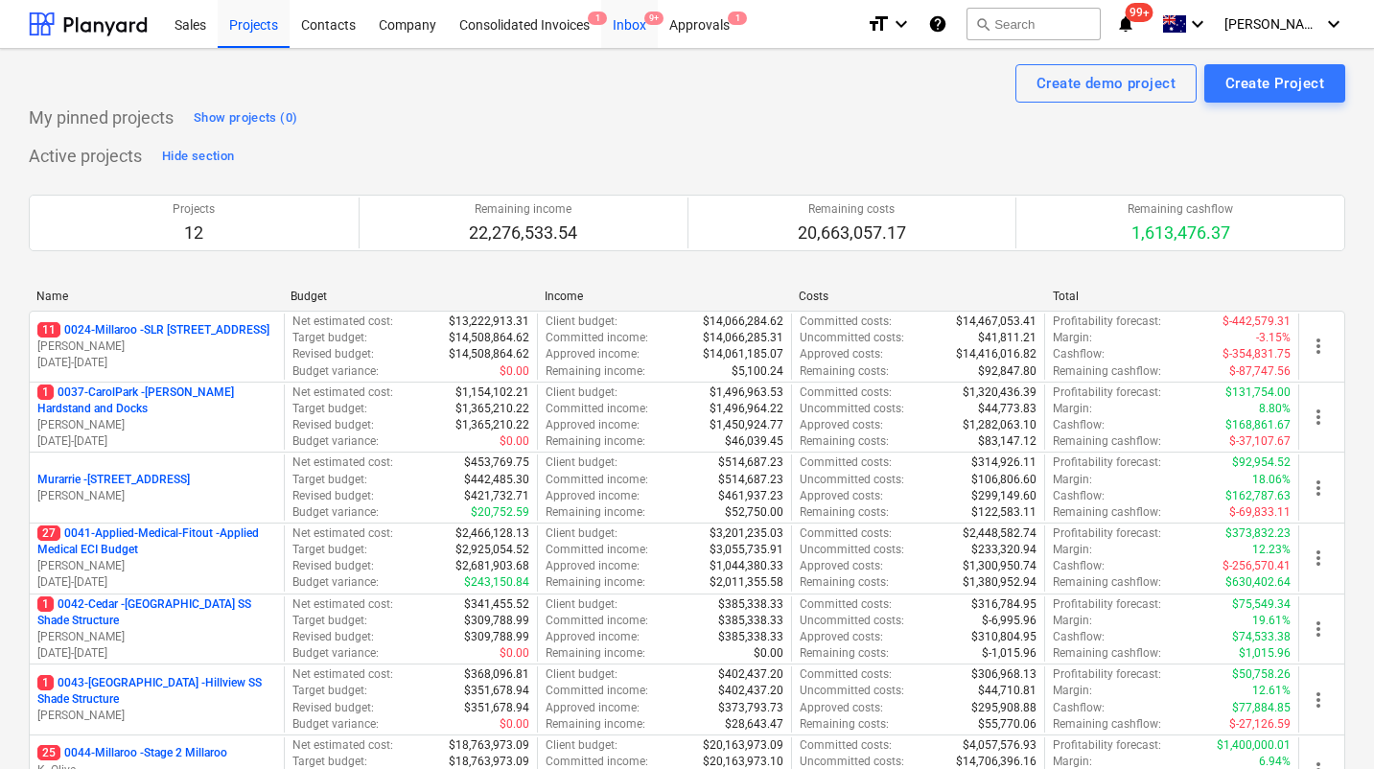
click at [633, 26] on div "Inbox 9+" at bounding box center [629, 23] width 57 height 49
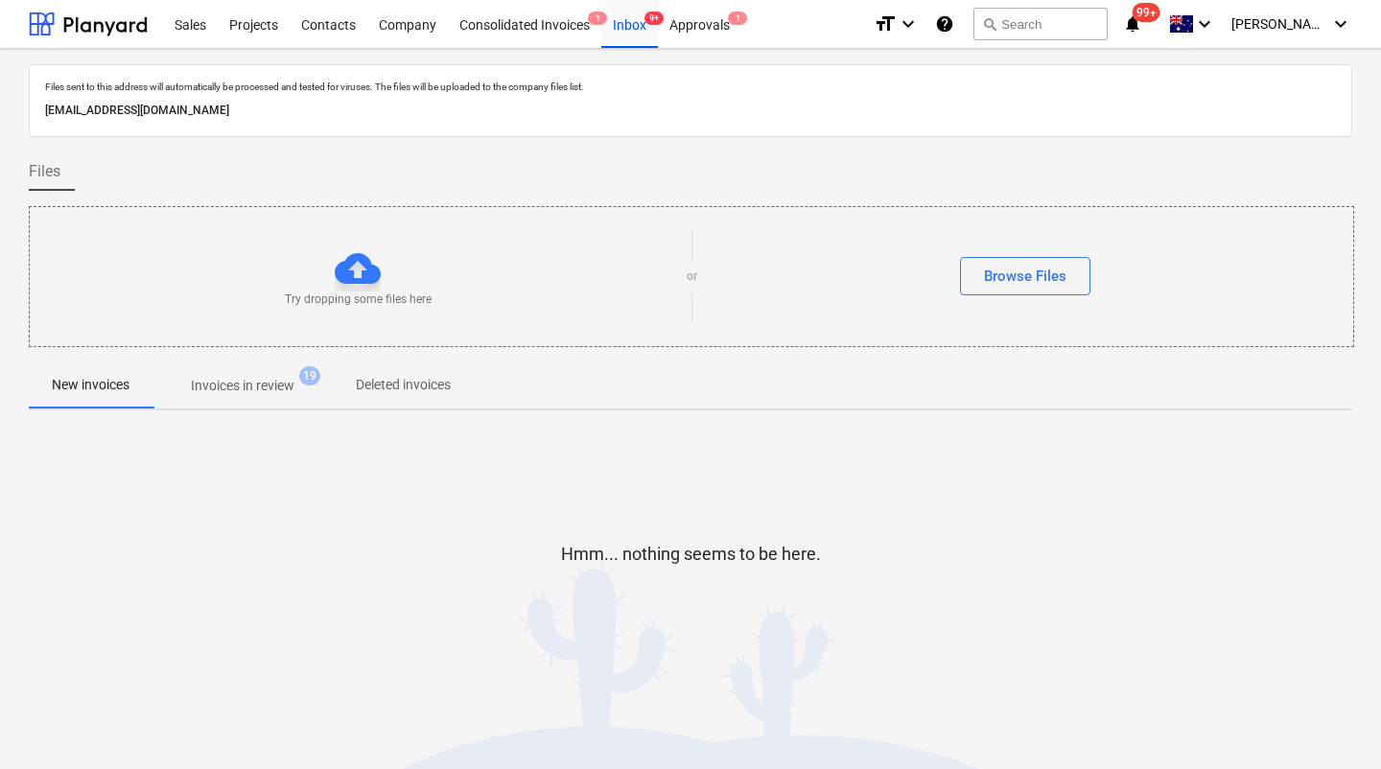
click at [293, 387] on p "Invoices in review" at bounding box center [243, 386] width 104 height 20
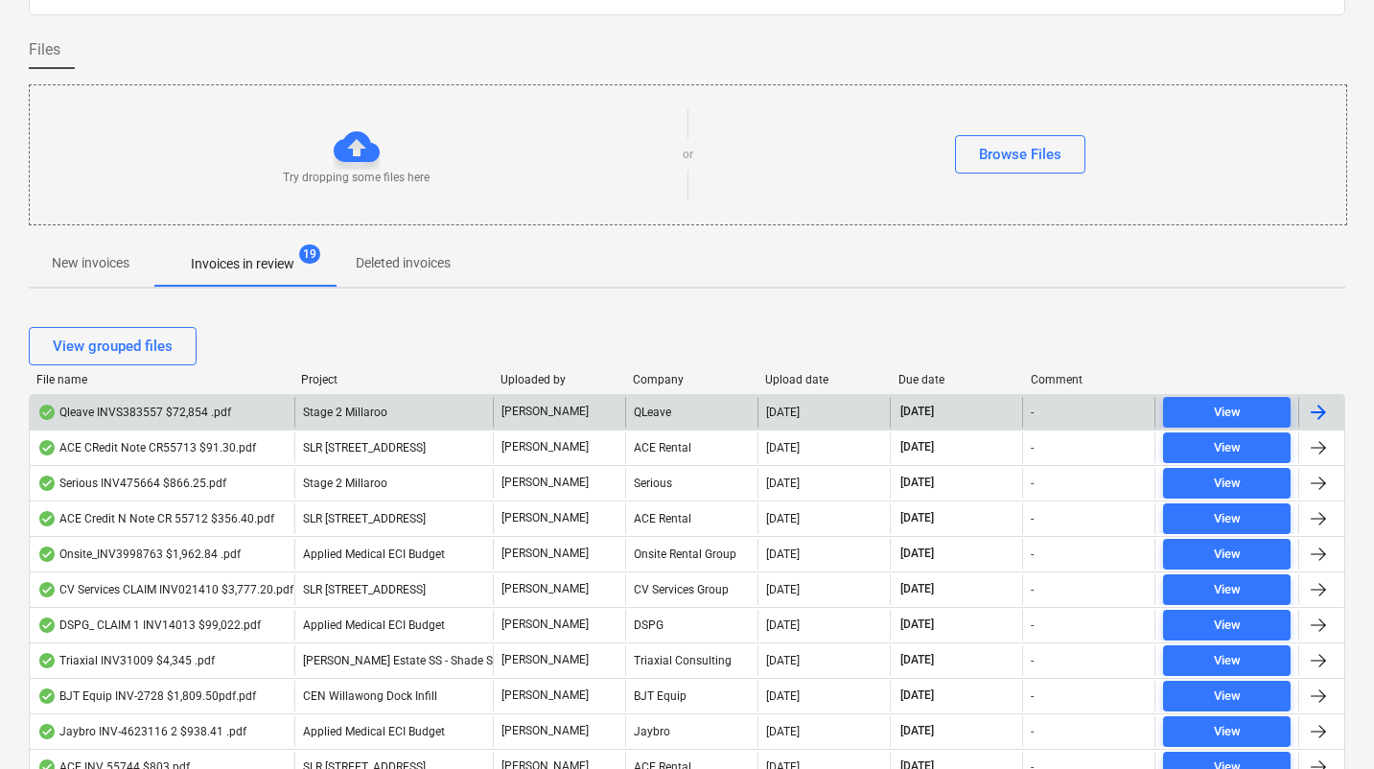
scroll to position [147, 0]
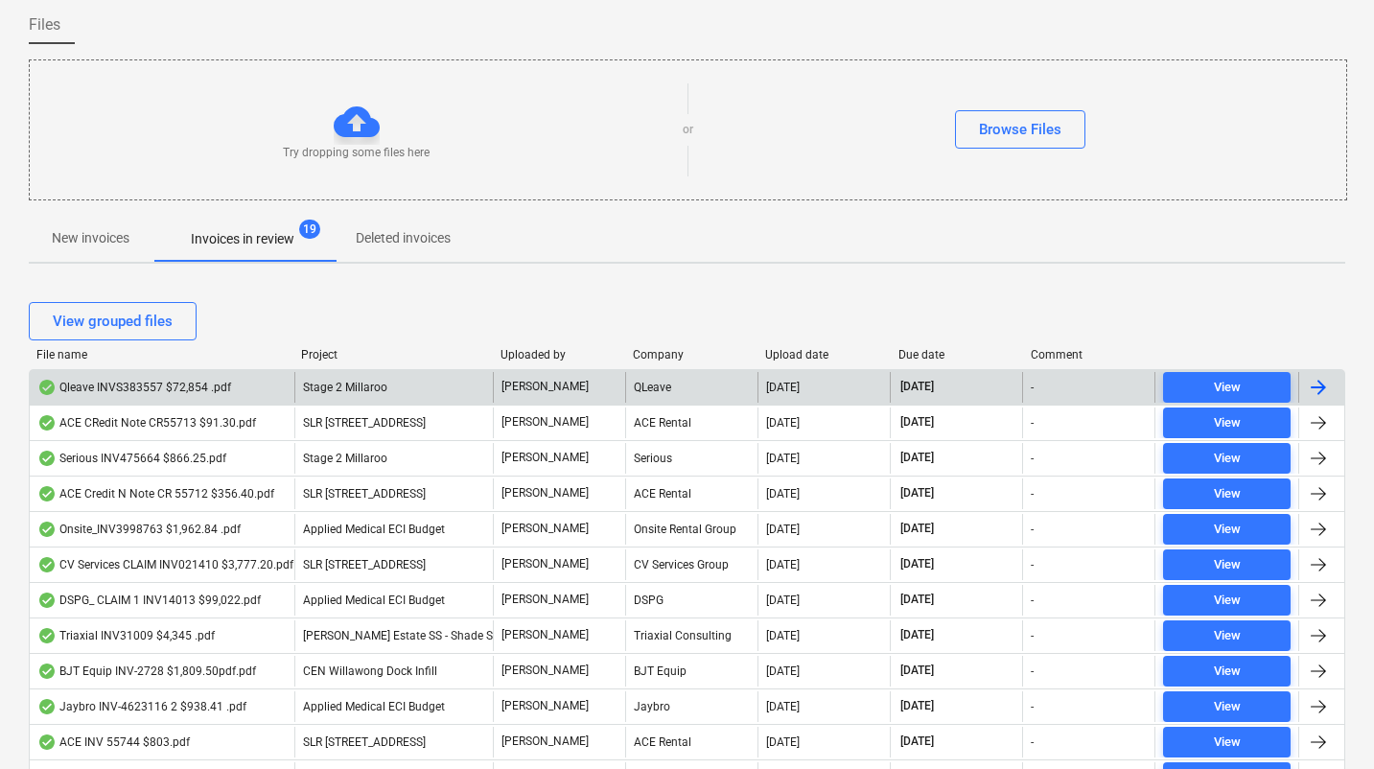
click at [71, 357] on div "File name" at bounding box center [160, 354] width 249 height 13
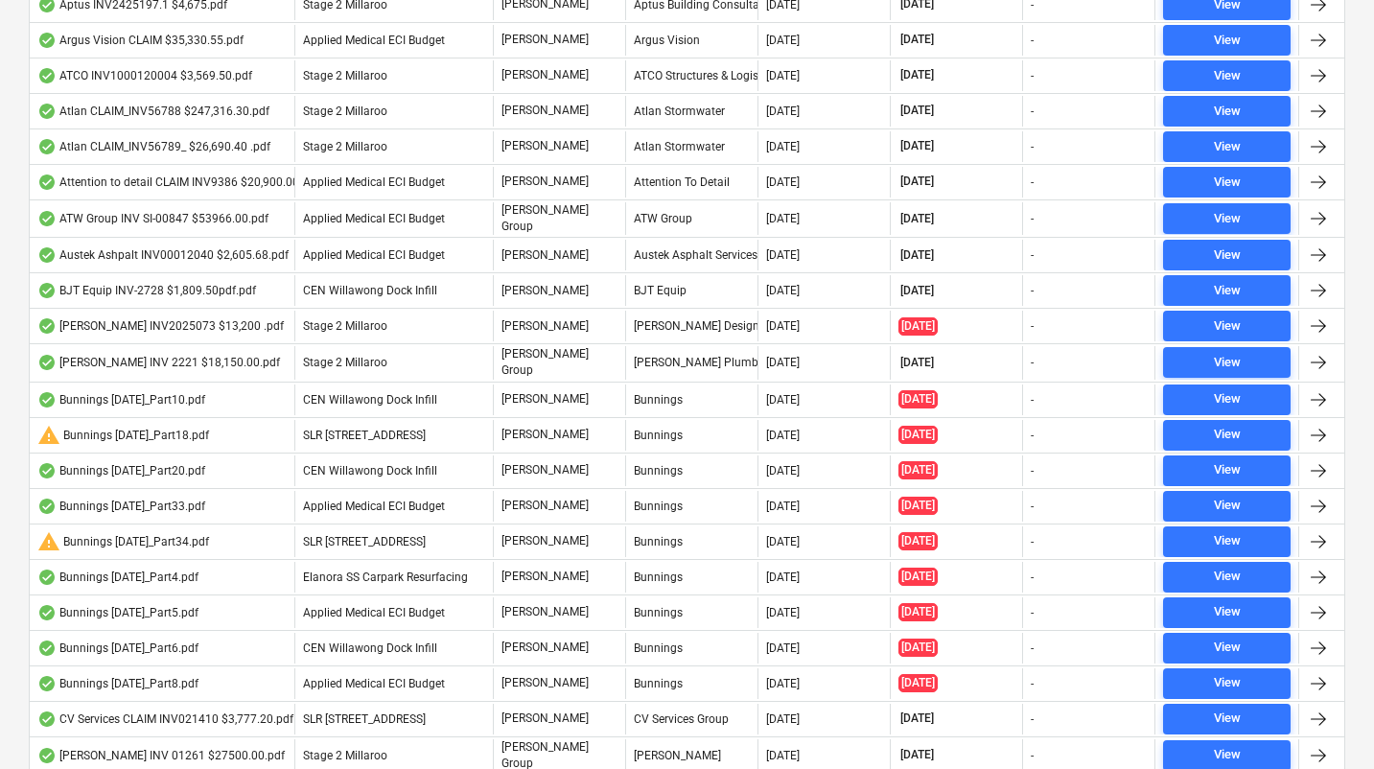
scroll to position [0, 0]
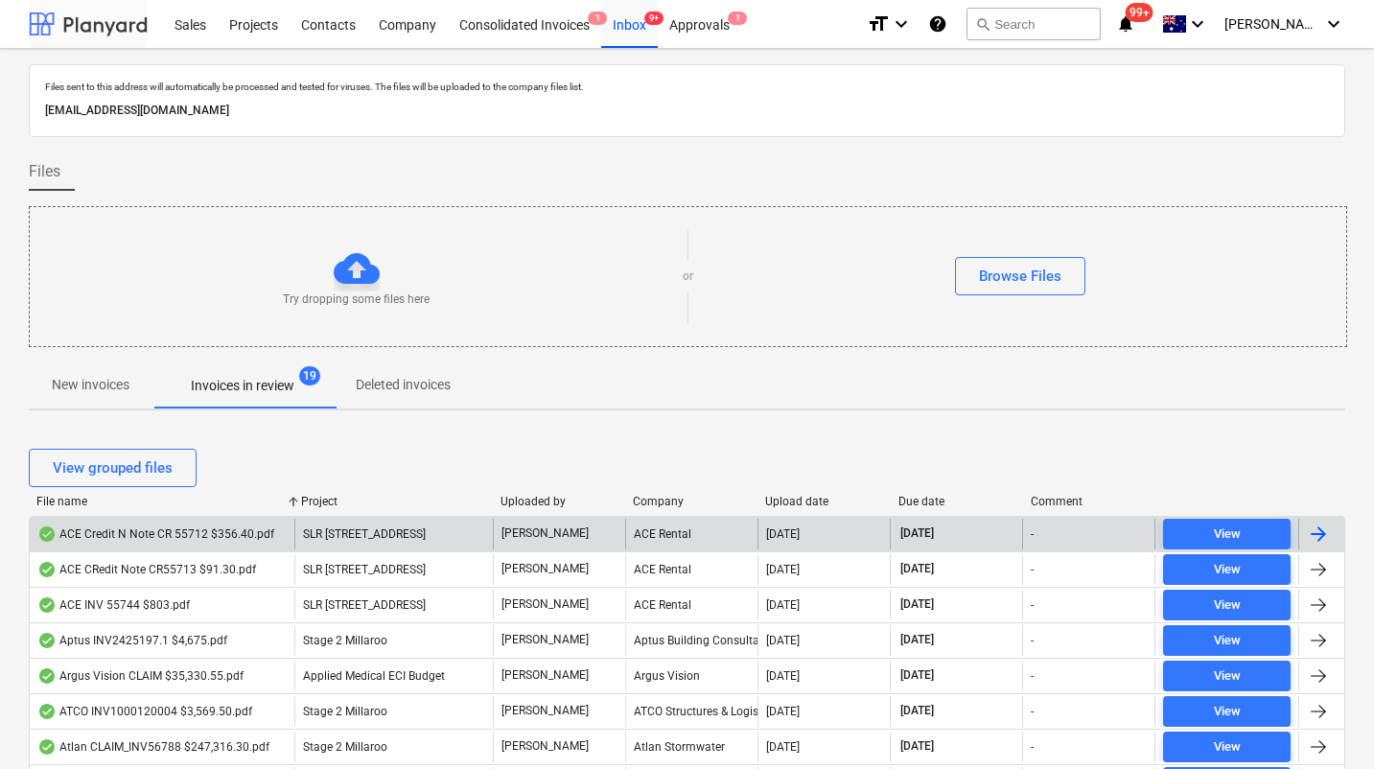
click at [100, 30] on div at bounding box center [88, 24] width 119 height 48
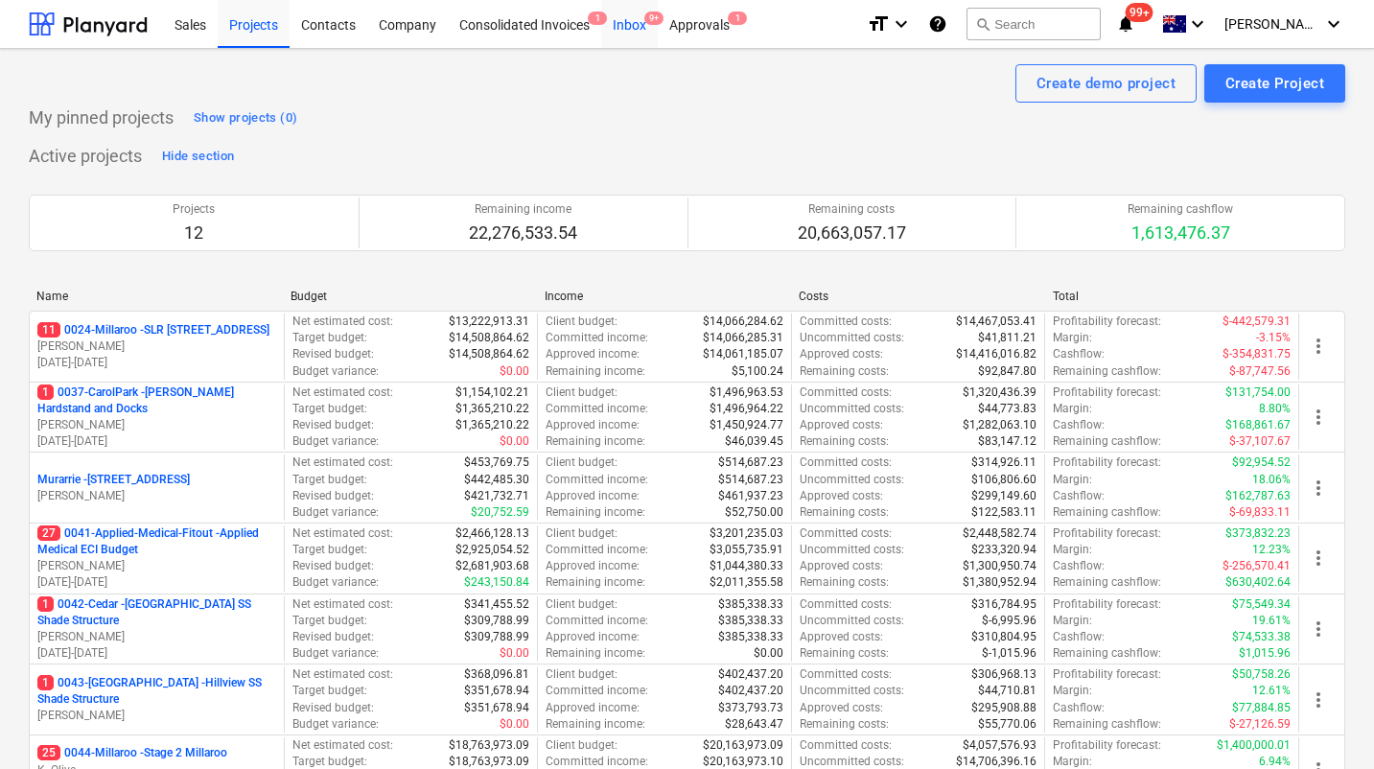
click at [638, 22] on div "Inbox 9+" at bounding box center [629, 23] width 57 height 49
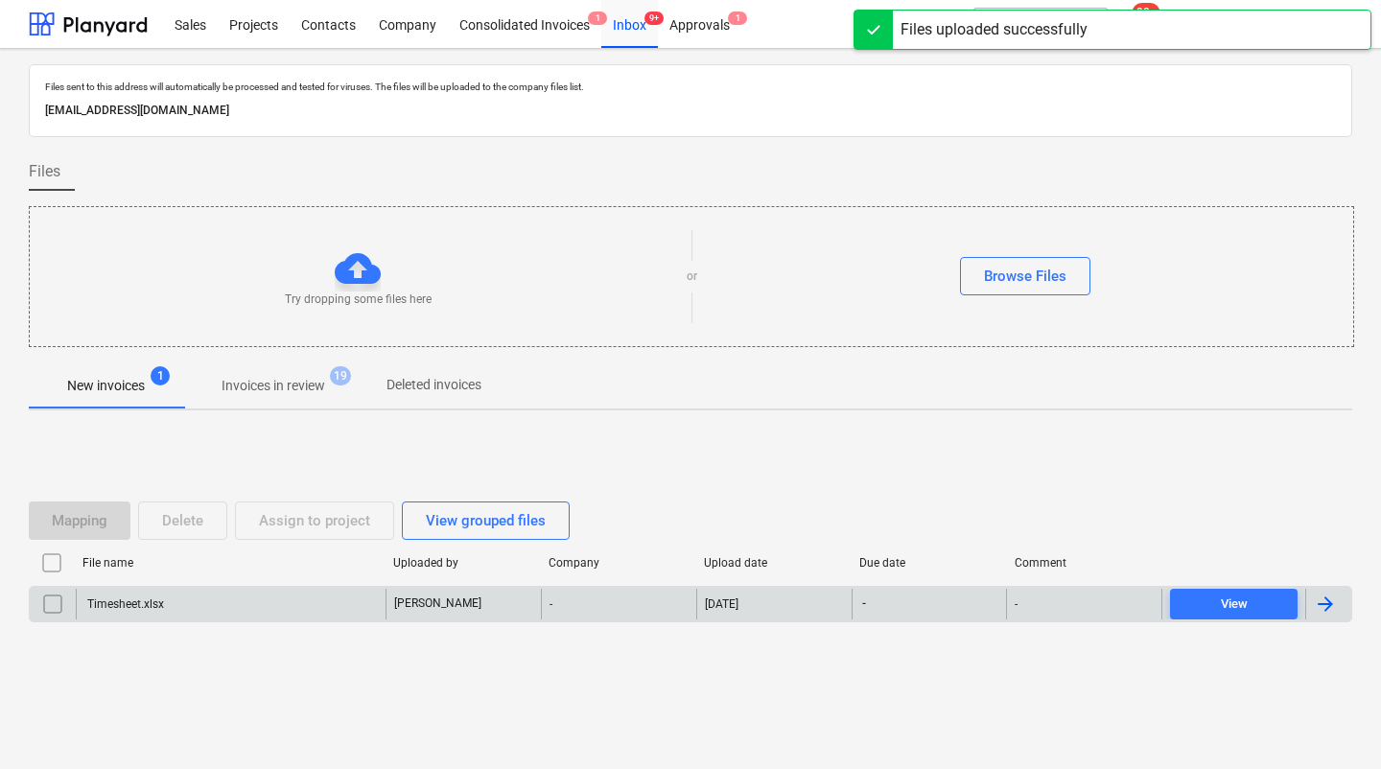
click at [130, 602] on div "Timesheet.xlsx" at bounding box center [124, 603] width 80 height 13
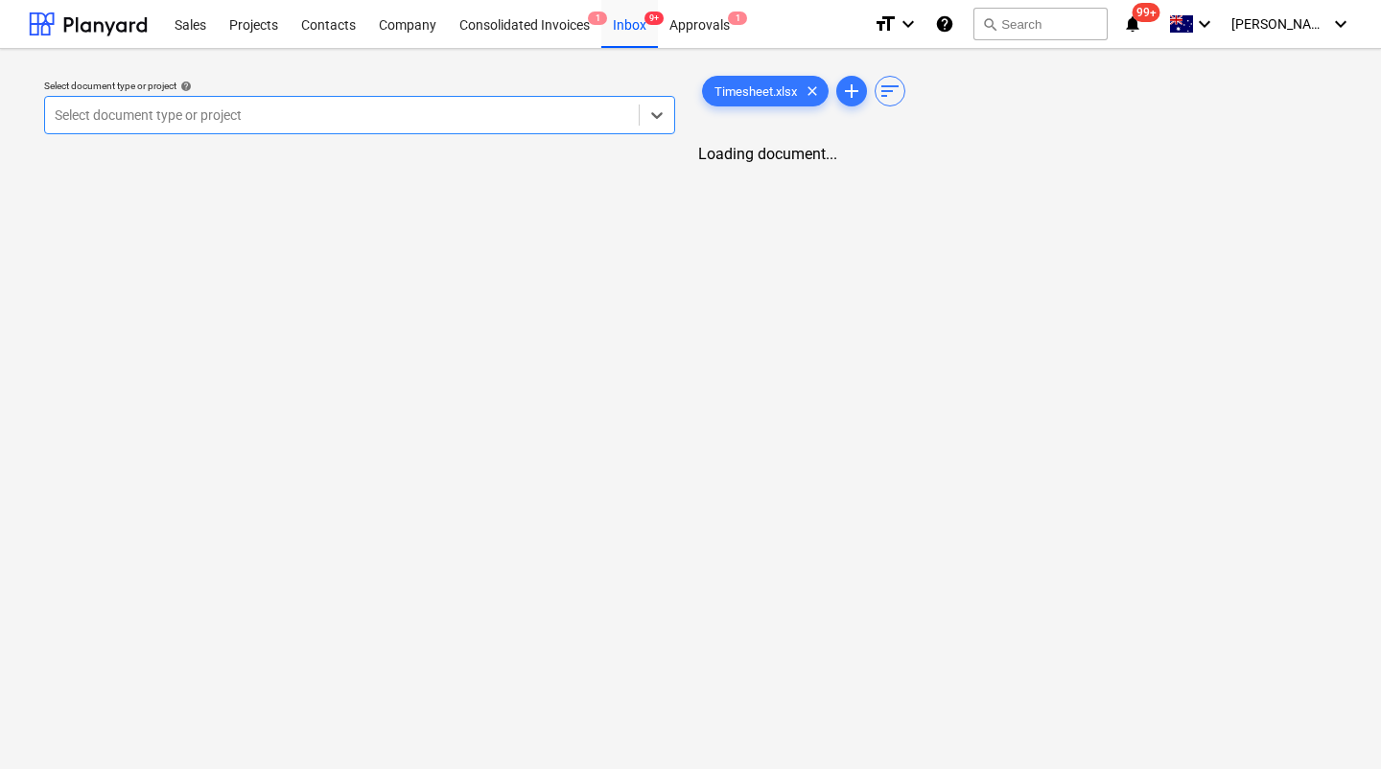
click at [304, 108] on div at bounding box center [342, 114] width 574 height 19
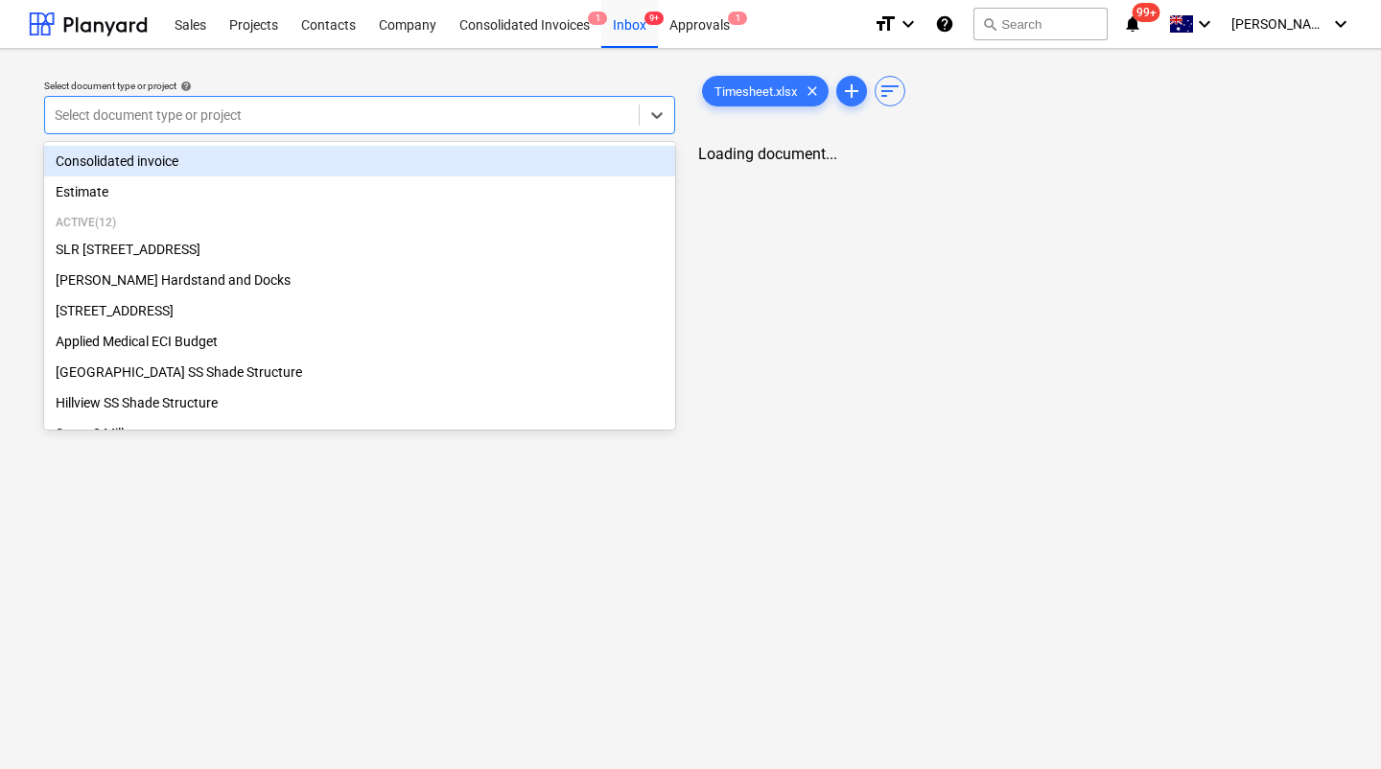
click at [223, 156] on div "Consolidated invoice" at bounding box center [359, 161] width 631 height 31
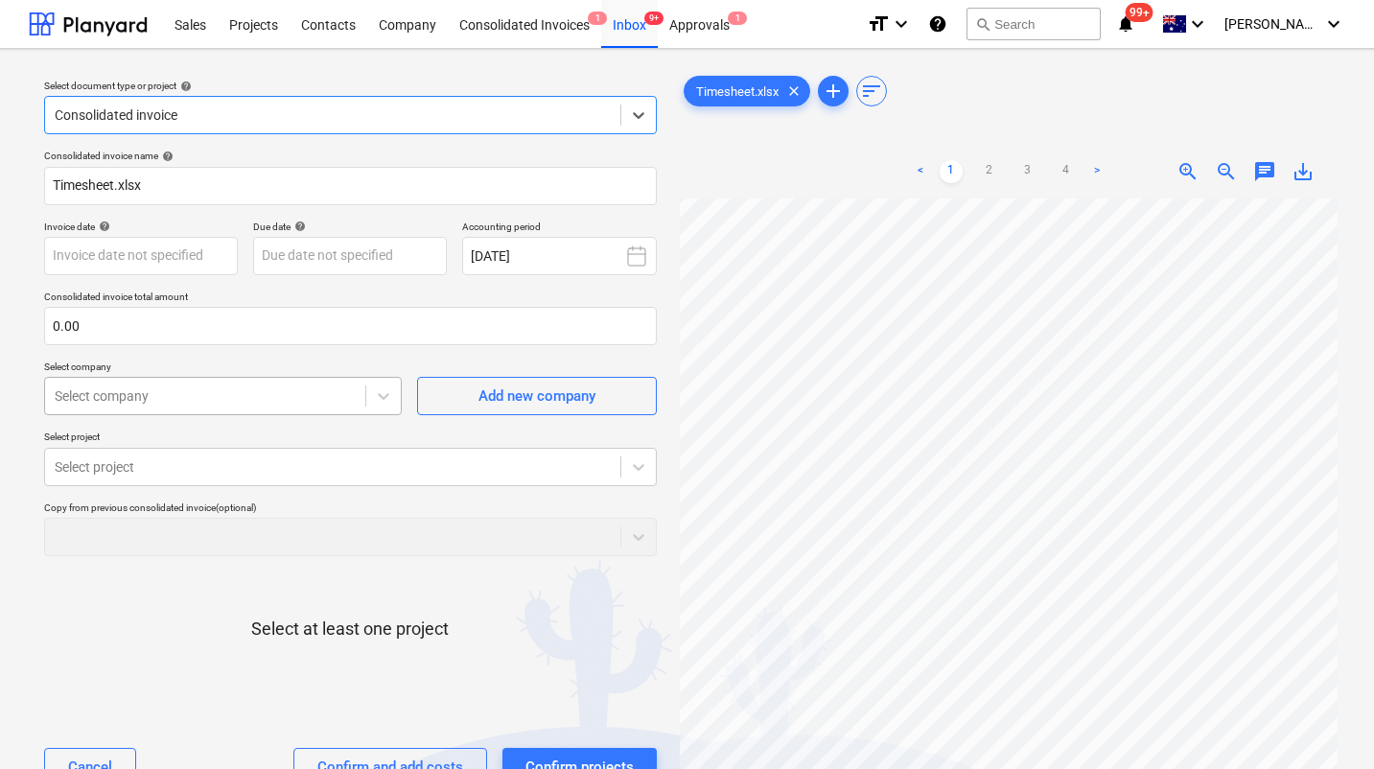
click at [241, 400] on div at bounding box center [205, 395] width 301 height 19
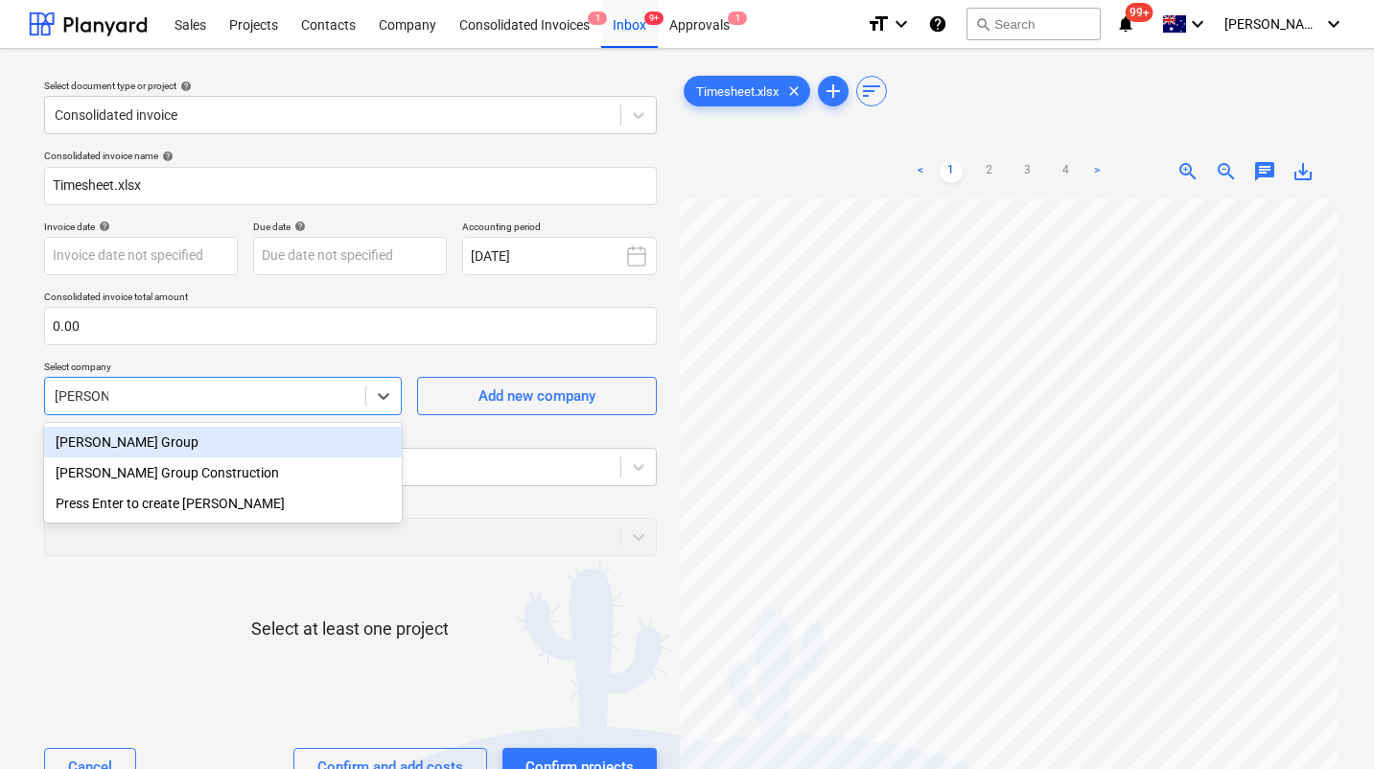
type input "[PERSON_NAME] grou"
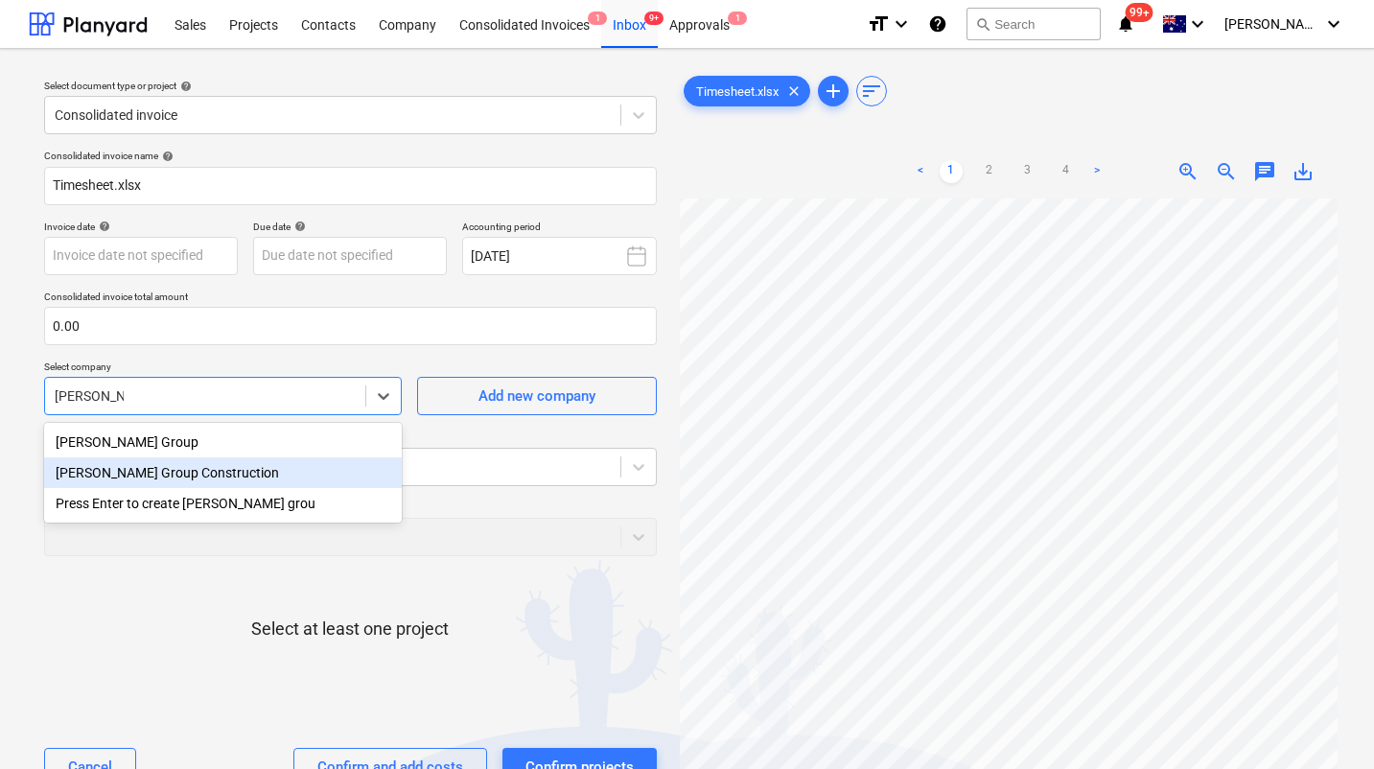
click at [113, 478] on div "[PERSON_NAME] Group Construction" at bounding box center [223, 472] width 358 height 31
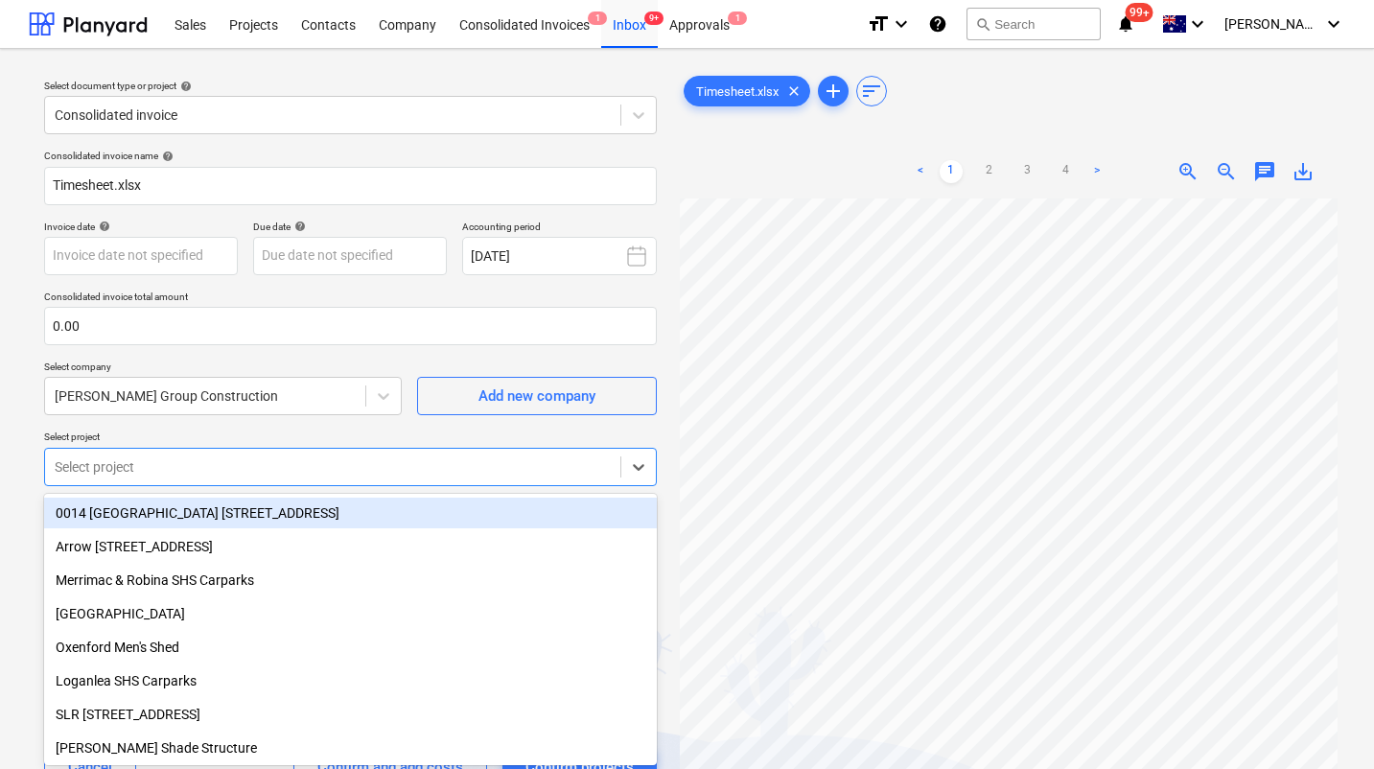
click at [129, 471] on div "Consolidated invoice name help Timesheet.xlsx Invoice date help Press the down …" at bounding box center [350, 475] width 628 height 667
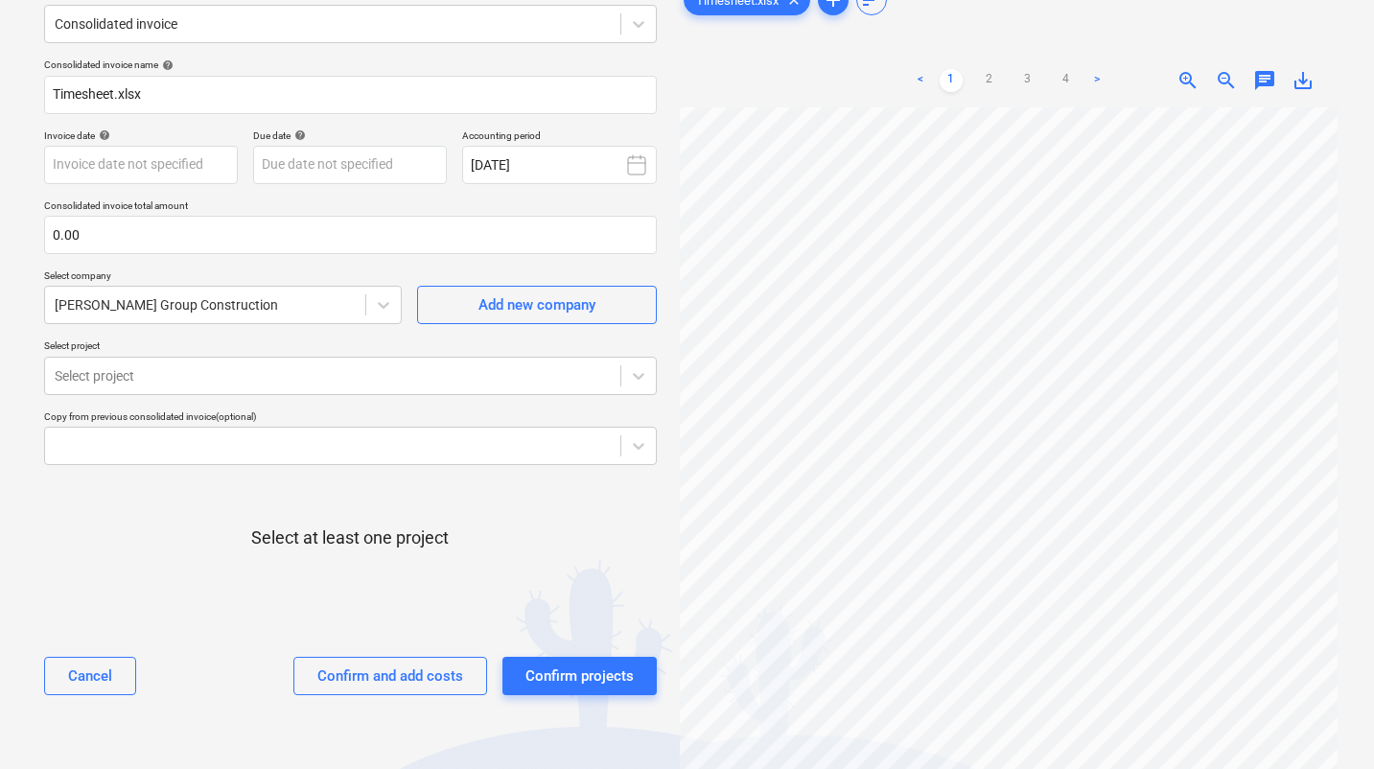
scroll to position [56, 65]
click at [992, 79] on link "2" at bounding box center [989, 80] width 23 height 23
click at [953, 81] on link "1" at bounding box center [951, 80] width 23 height 23
click at [1005, 69] on ul "< 1 2 3 4 >" at bounding box center [1008, 80] width 209 height 23
click at [1016, 86] on link "3" at bounding box center [1027, 80] width 23 height 23
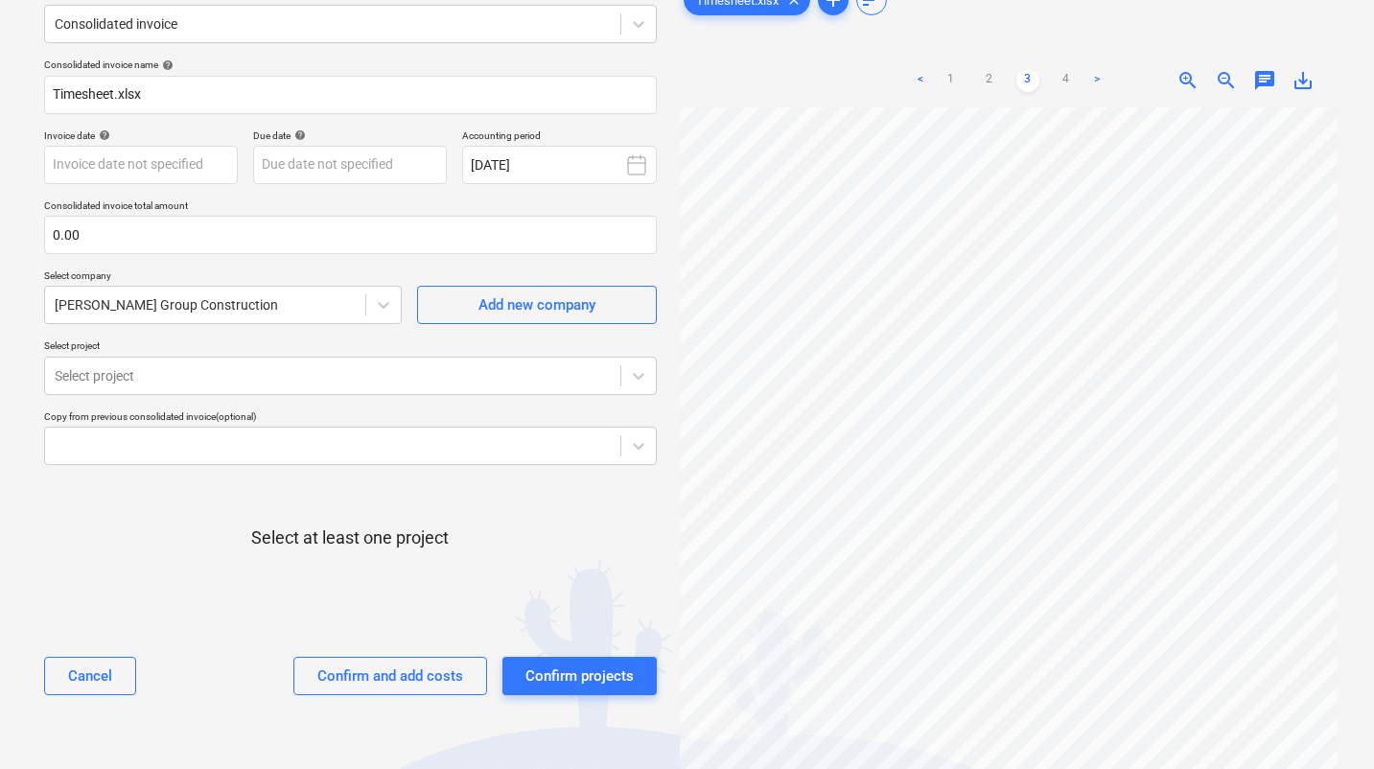
scroll to position [0, 0]
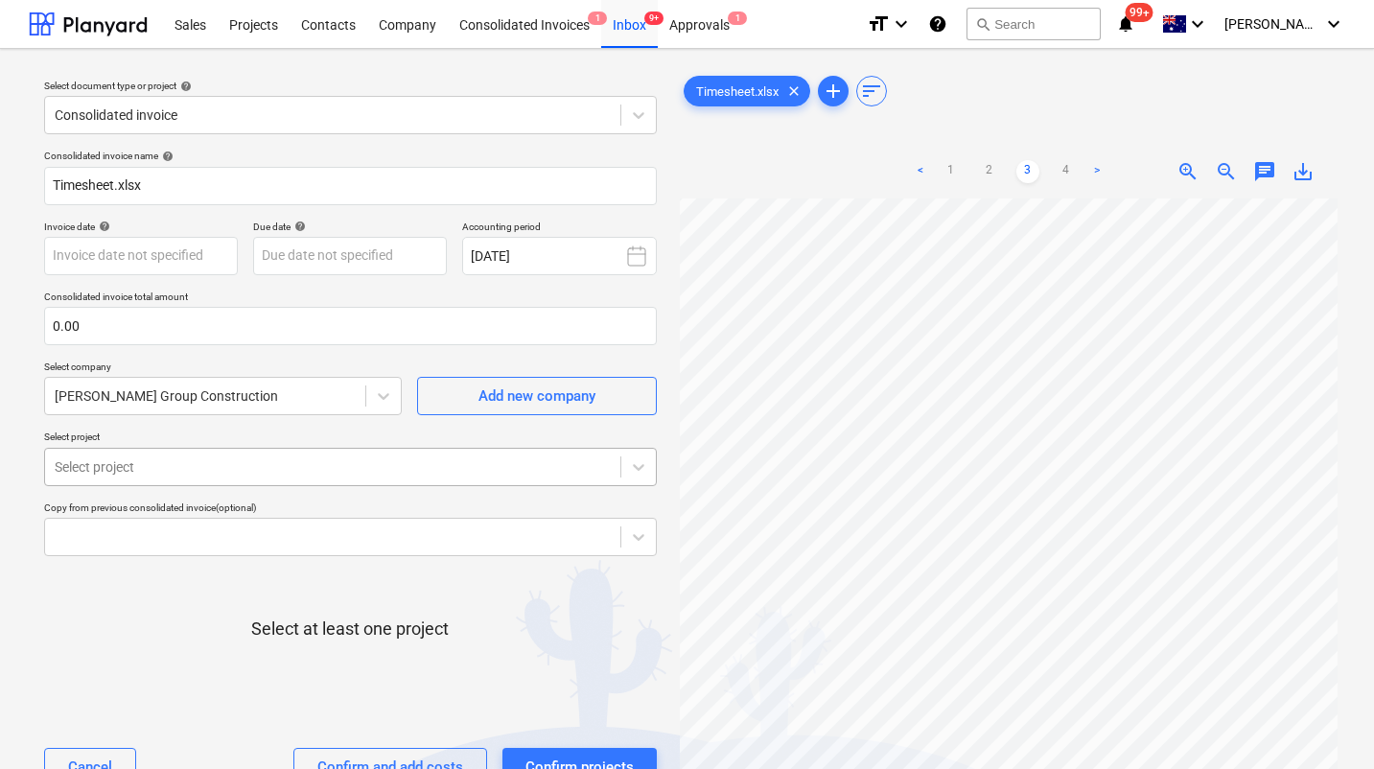
click at [452, 462] on div "Select project" at bounding box center [350, 467] width 613 height 38
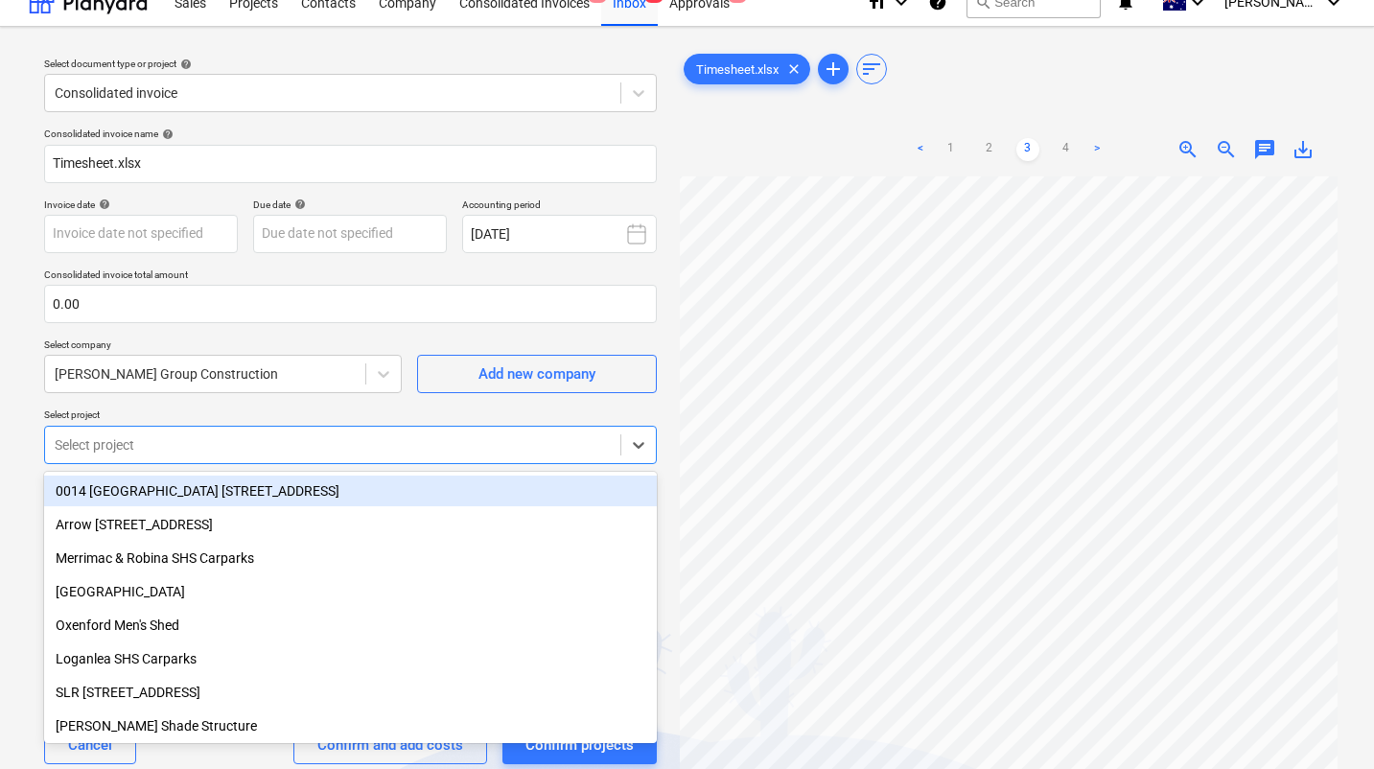
scroll to position [24, 0]
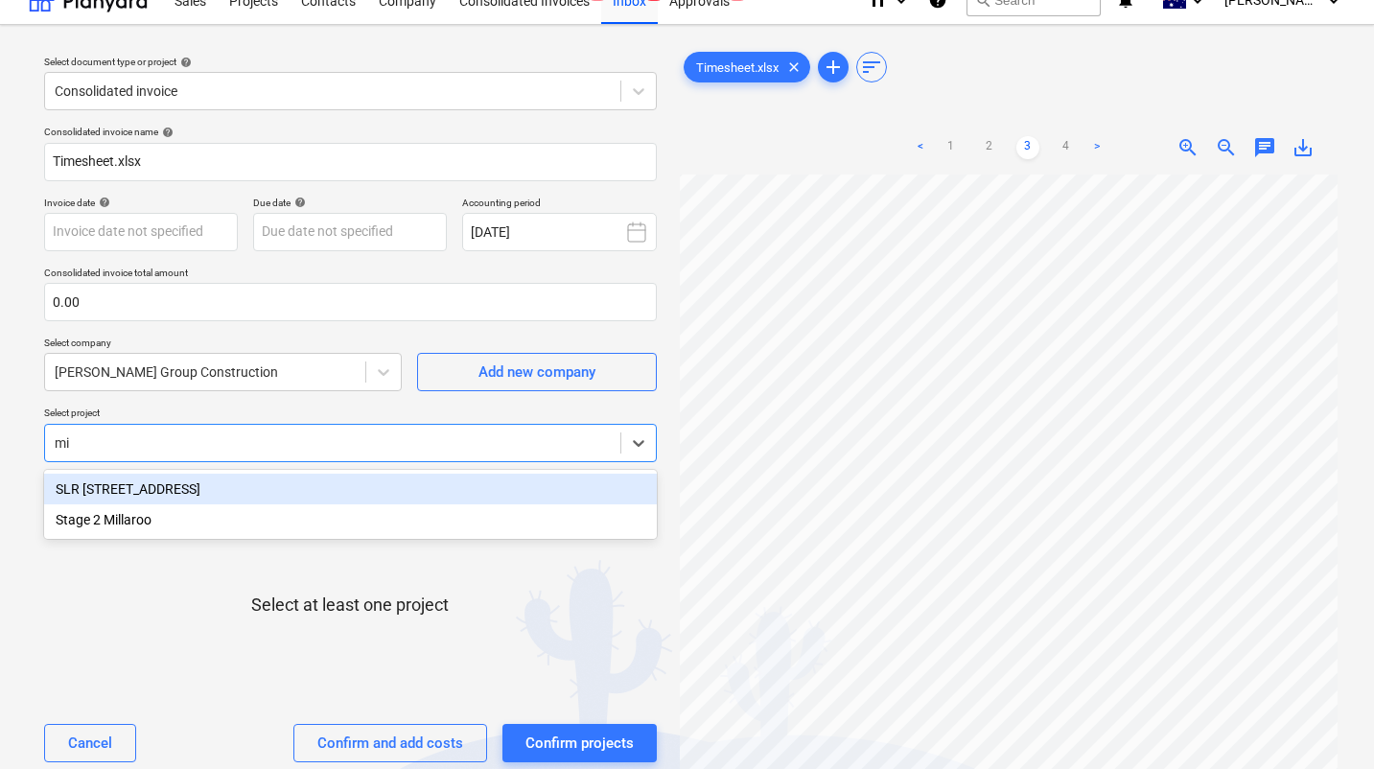
type input "mil"
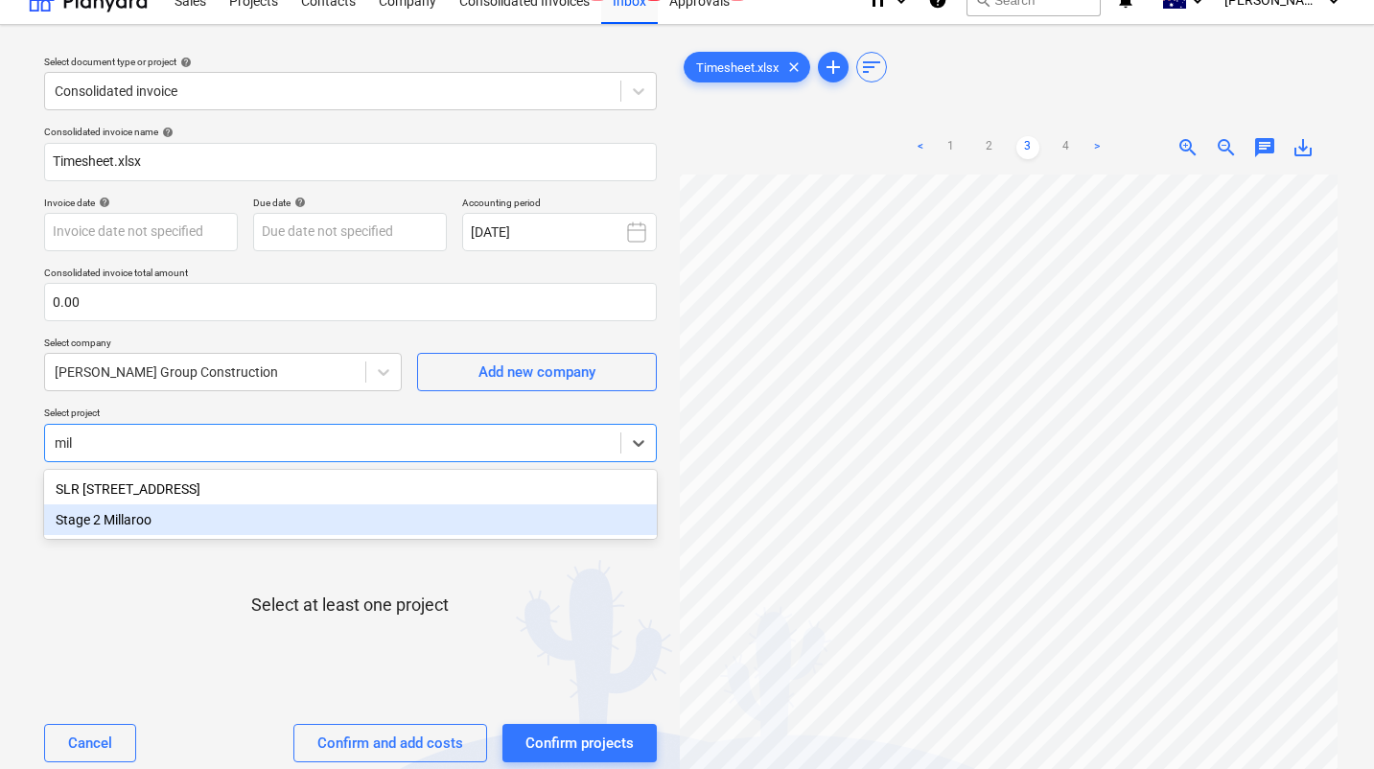
click at [130, 525] on div "Stage 2 Millaroo" at bounding box center [350, 519] width 613 height 31
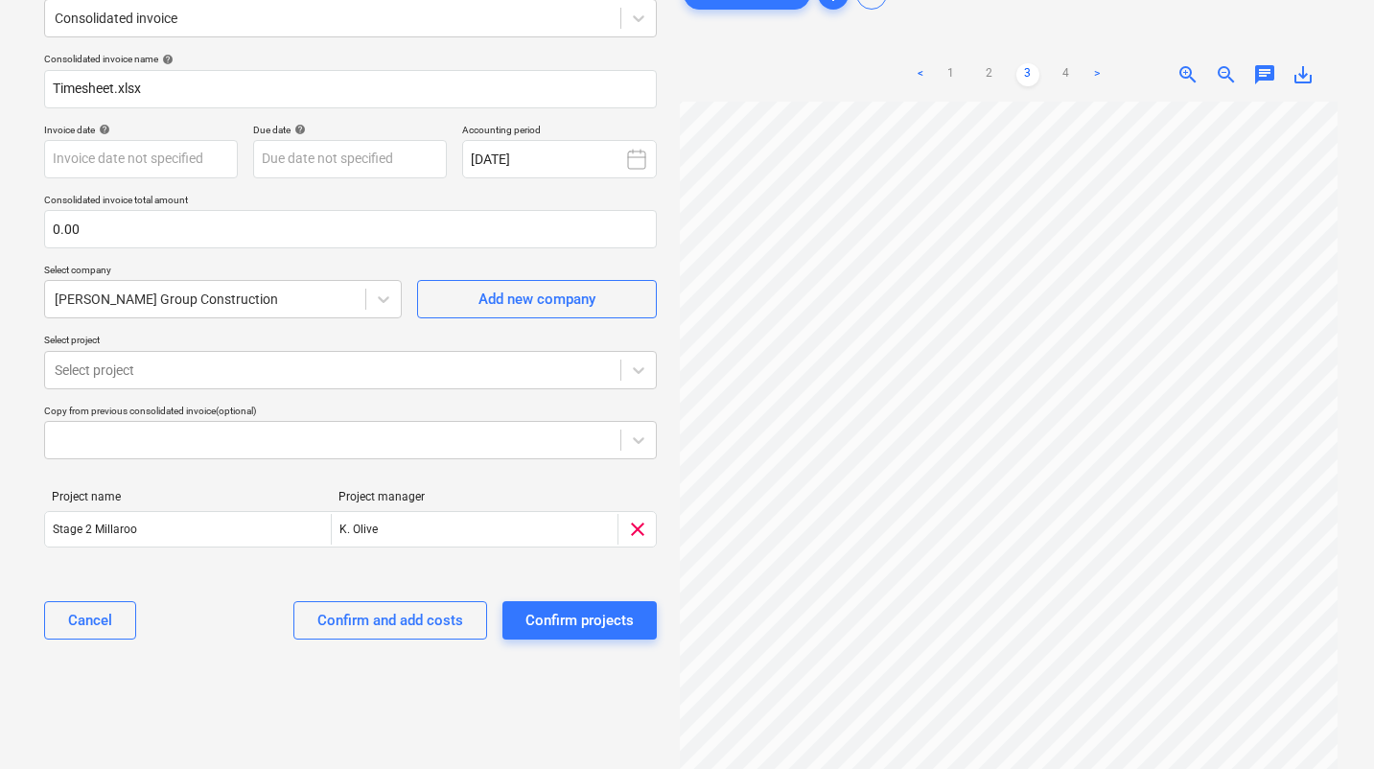
scroll to position [105, 0]
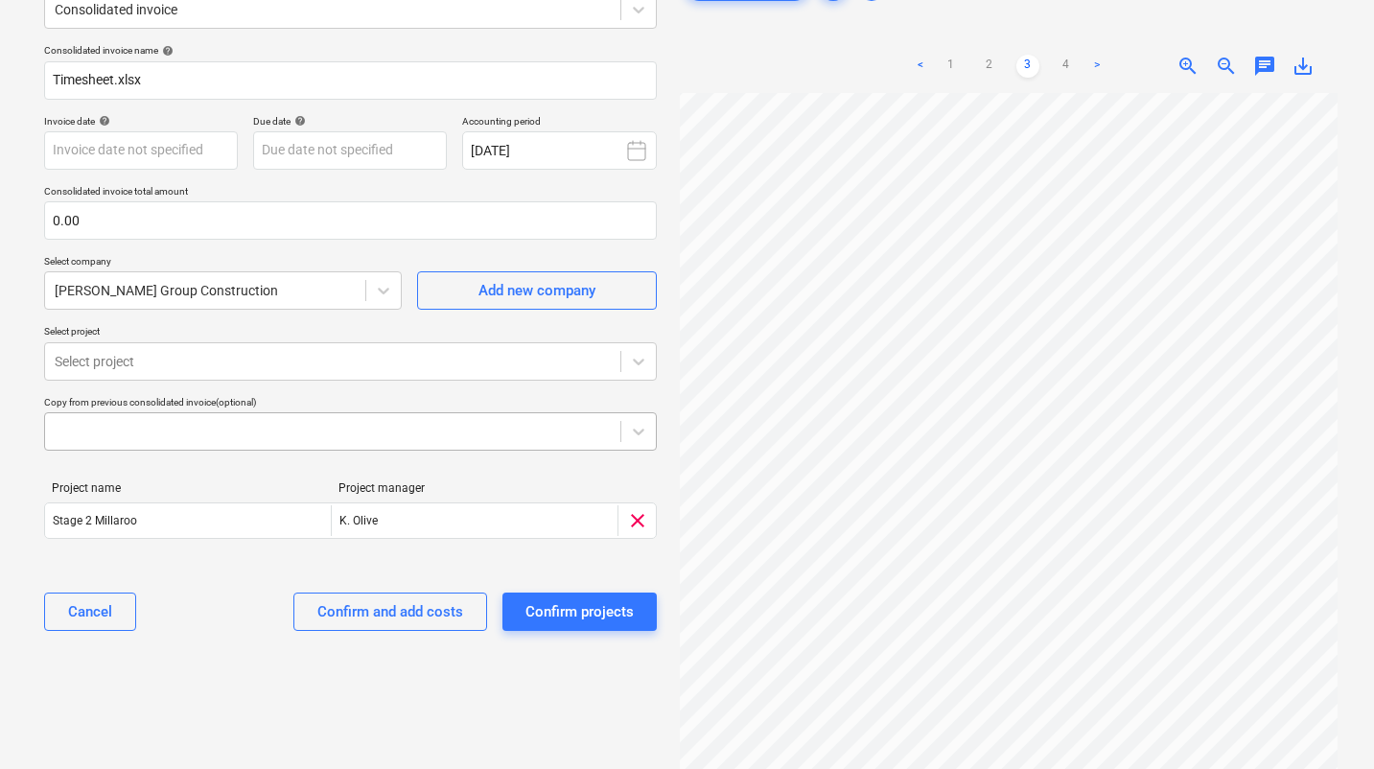
click at [492, 433] on div at bounding box center [333, 431] width 556 height 19
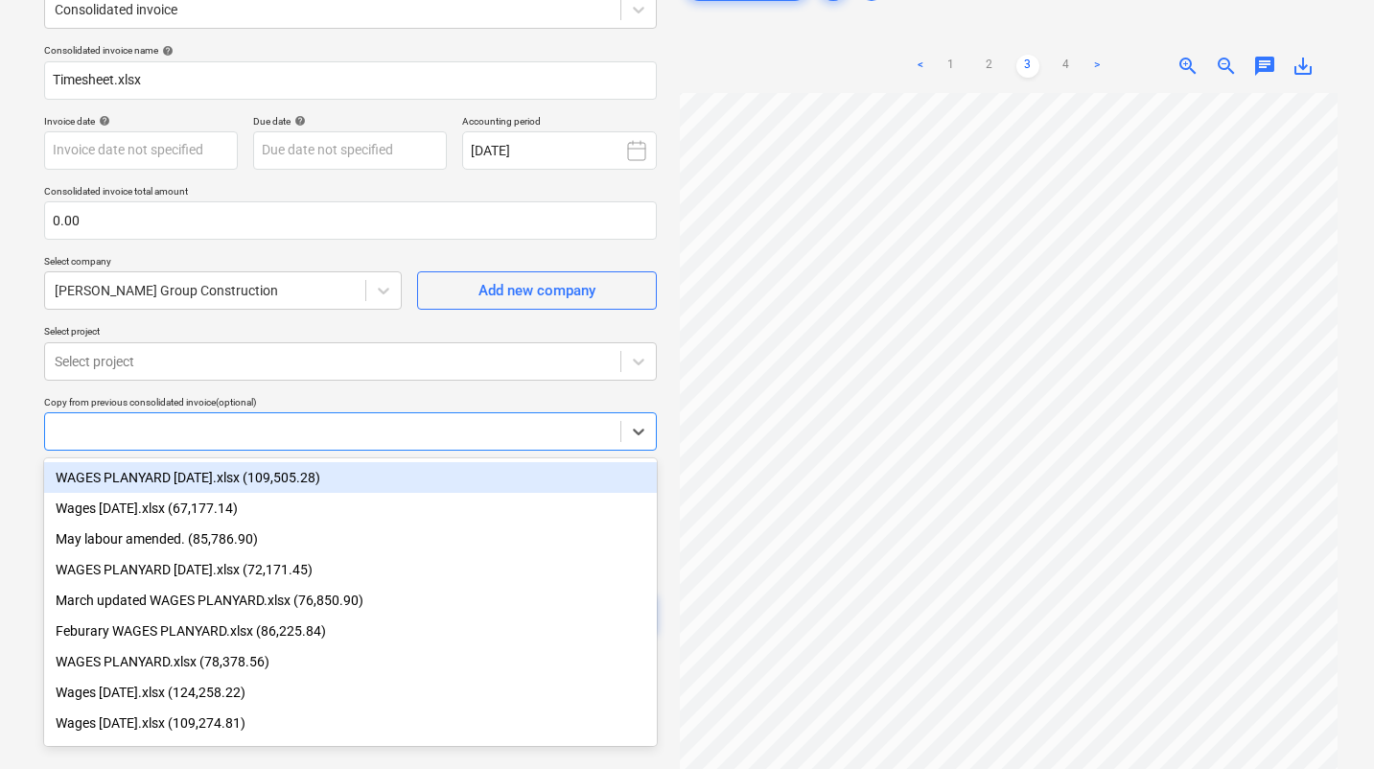
click at [509, 403] on div "Copy from previous consolidated invoice (optional)" at bounding box center [350, 402] width 613 height 12
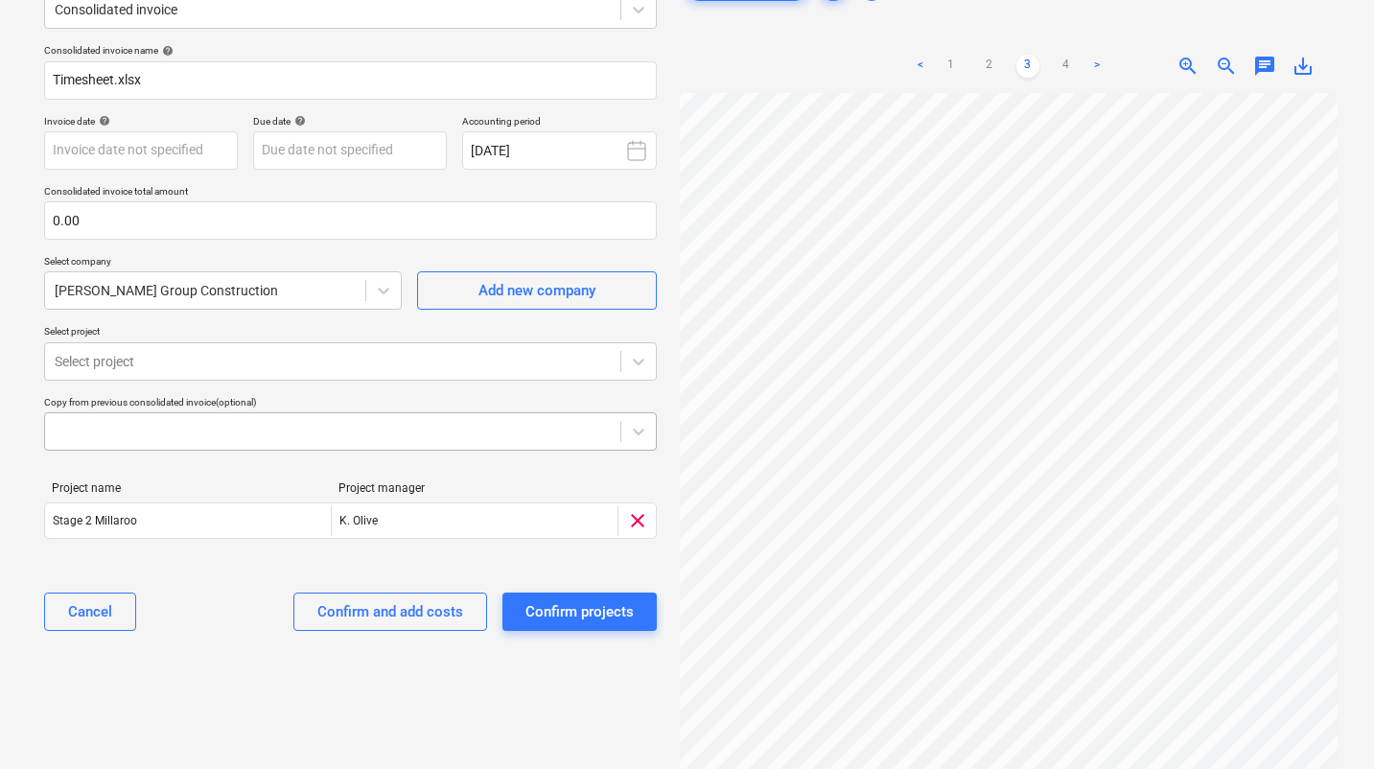
click at [178, 430] on div at bounding box center [333, 431] width 556 height 19
type input "s"
type input "c"
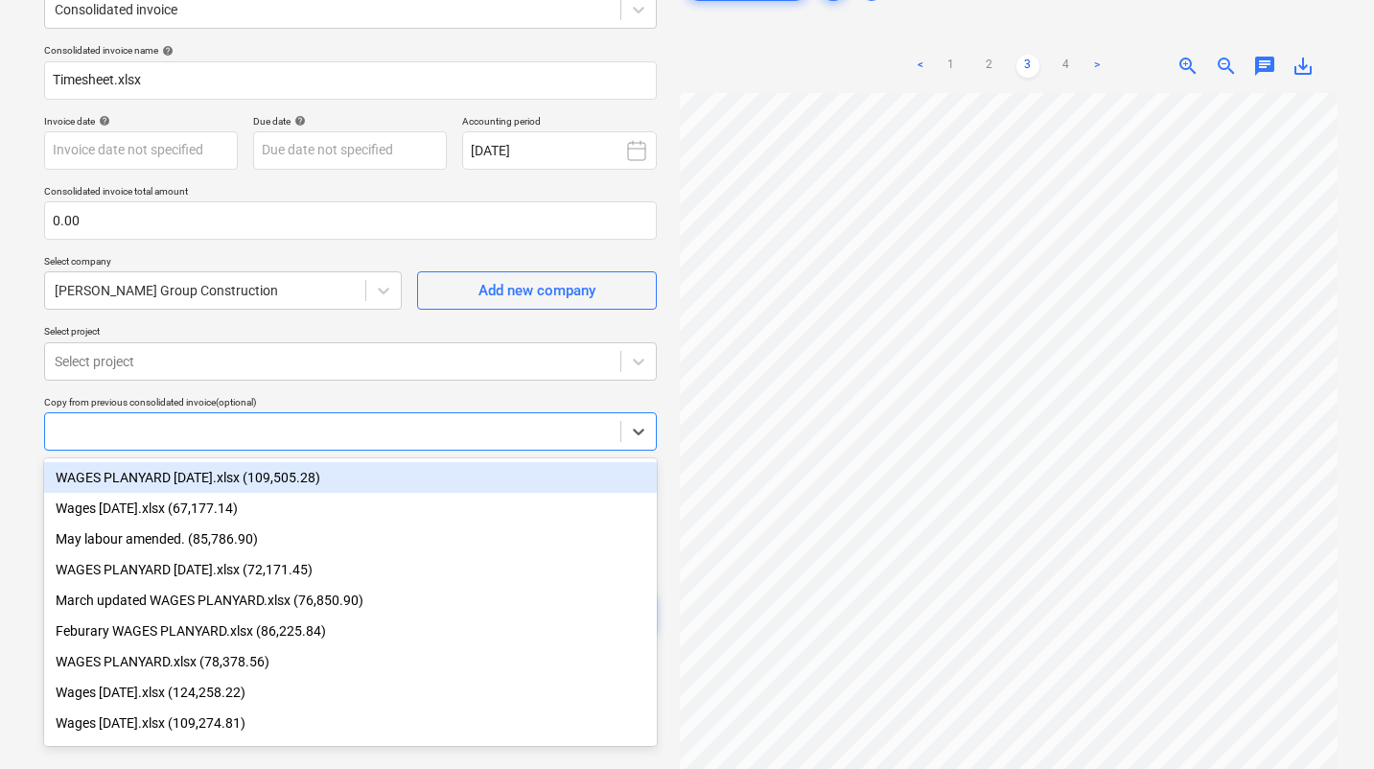
click at [120, 387] on div "Consolidated invoice name help Timesheet.xlsx Invoice date help Press the down …" at bounding box center [350, 344] width 628 height 617
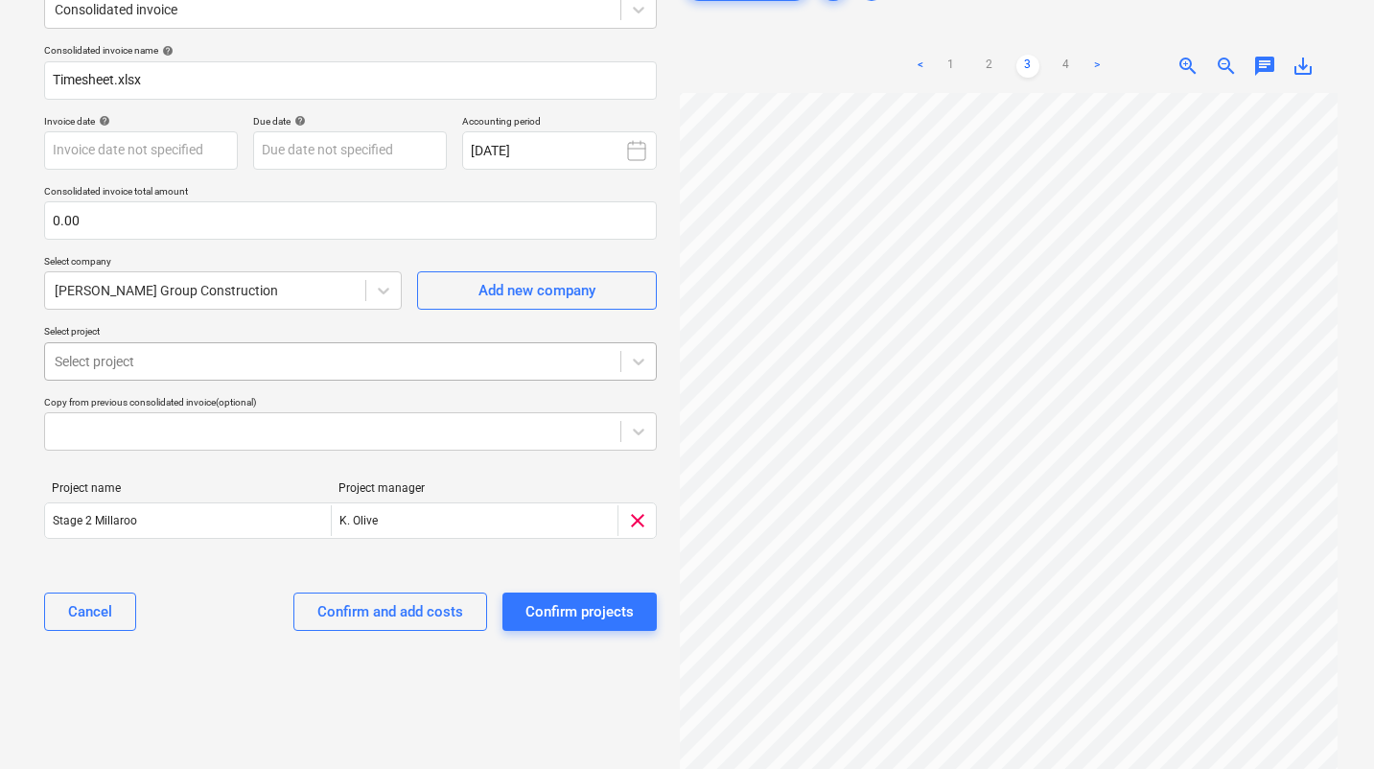
click at [106, 357] on div at bounding box center [333, 361] width 556 height 19
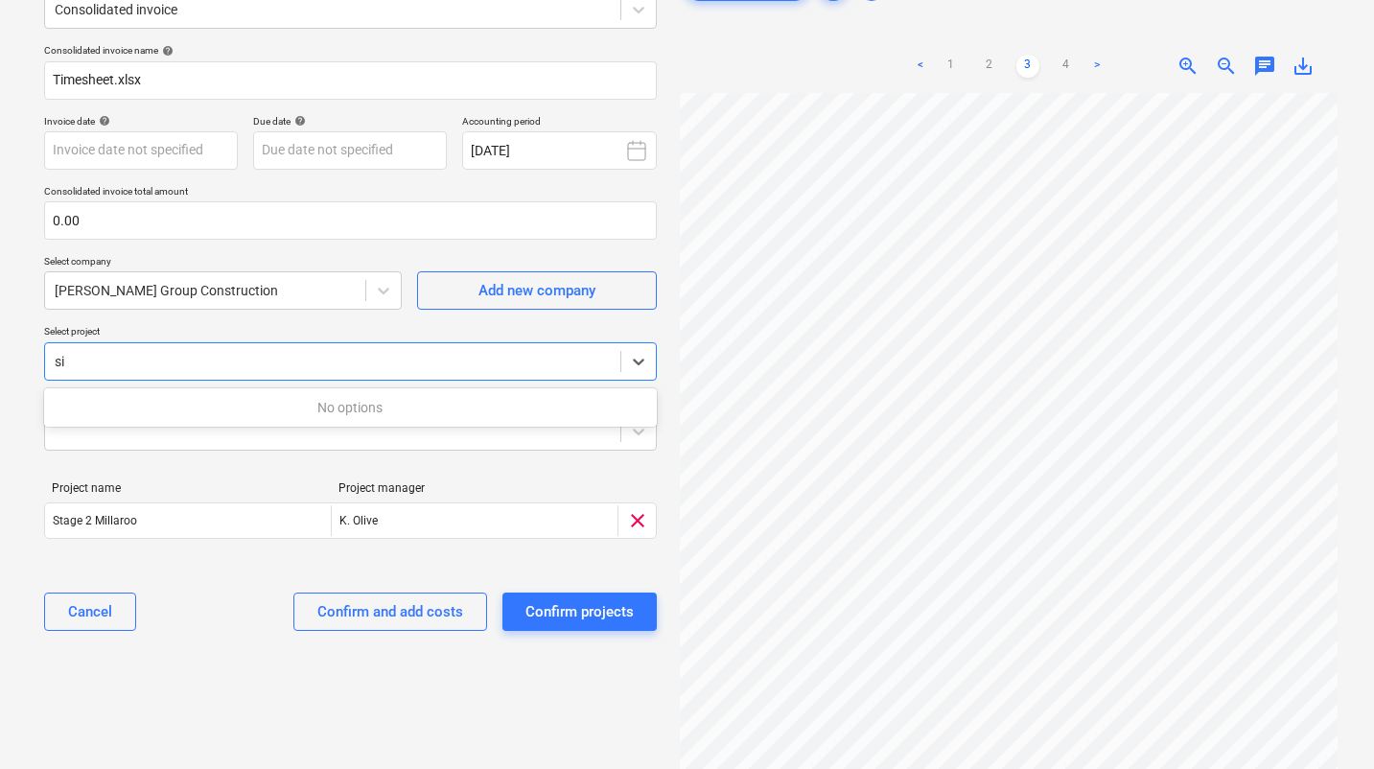
type input "s"
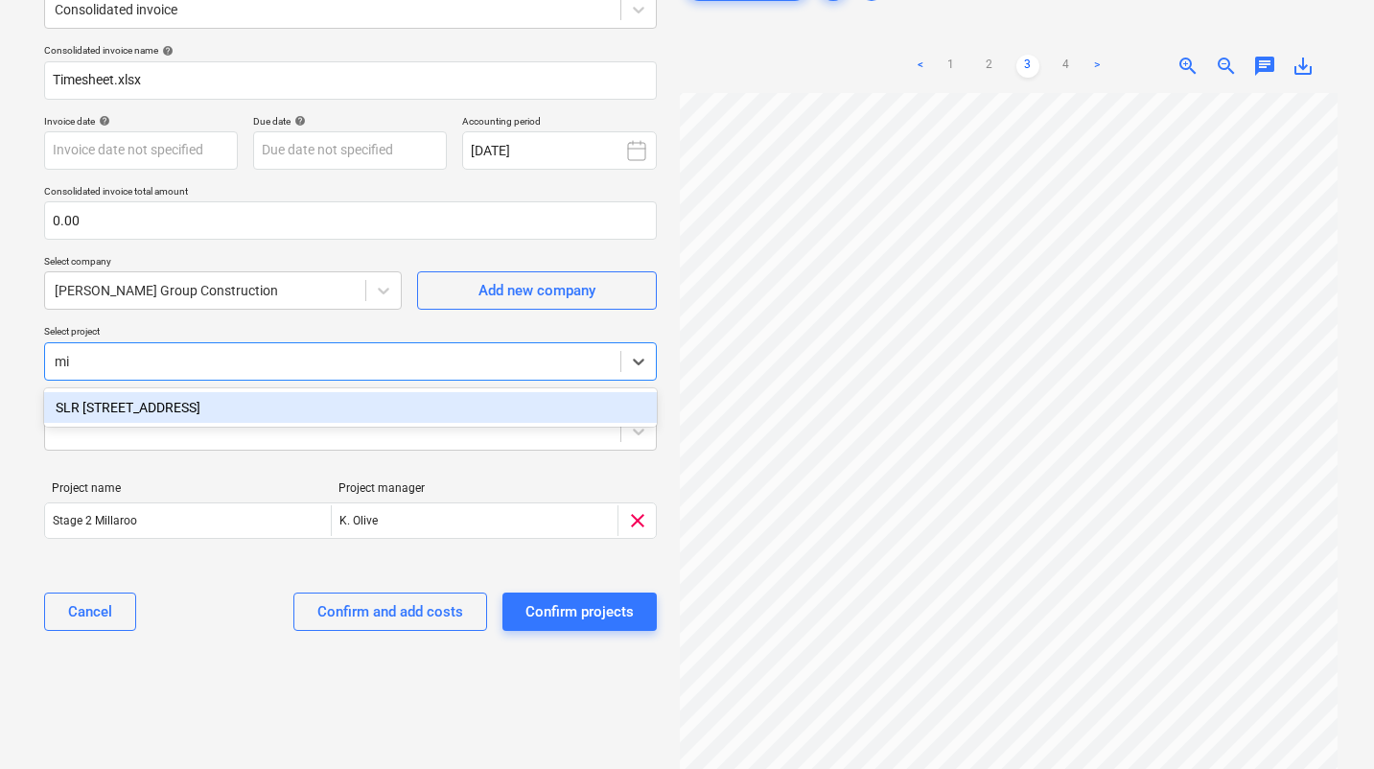
type input "m"
type input "s"
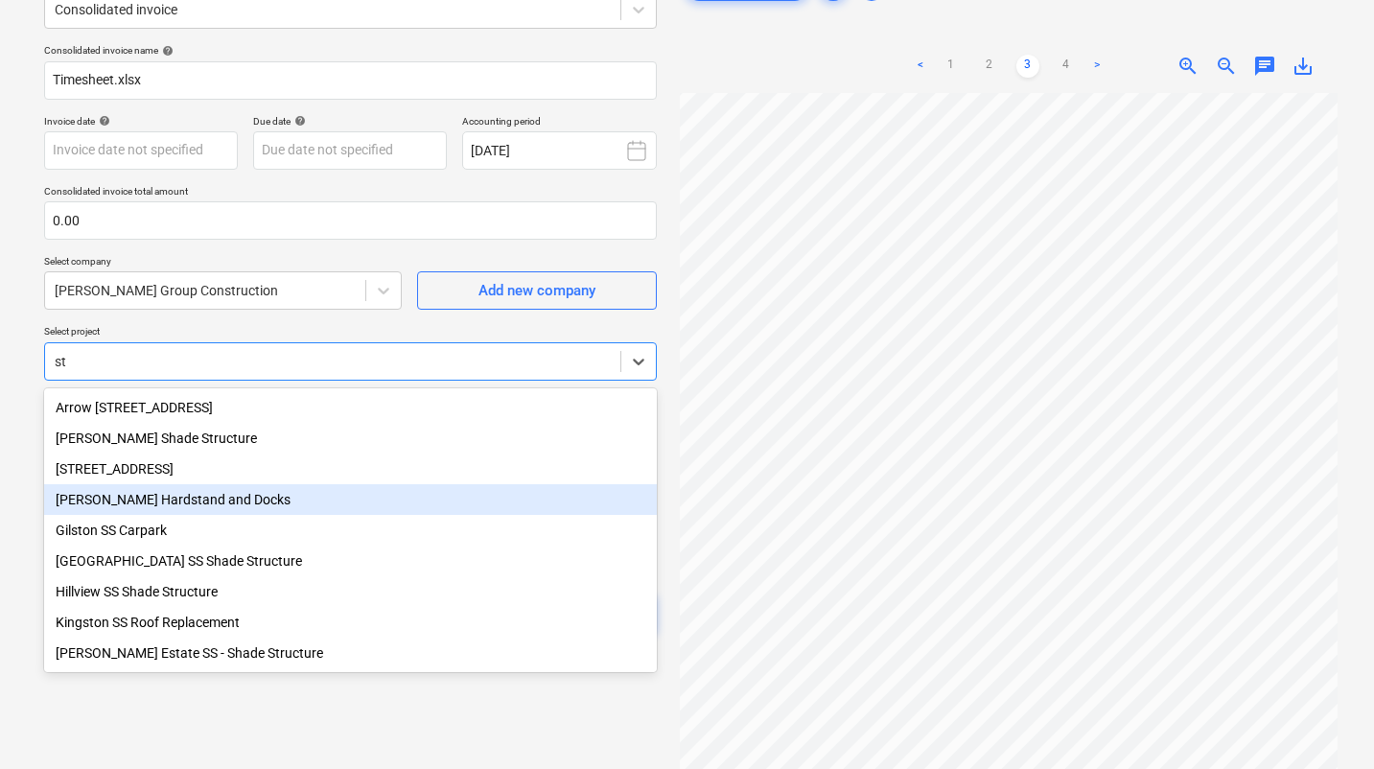
type input "st"
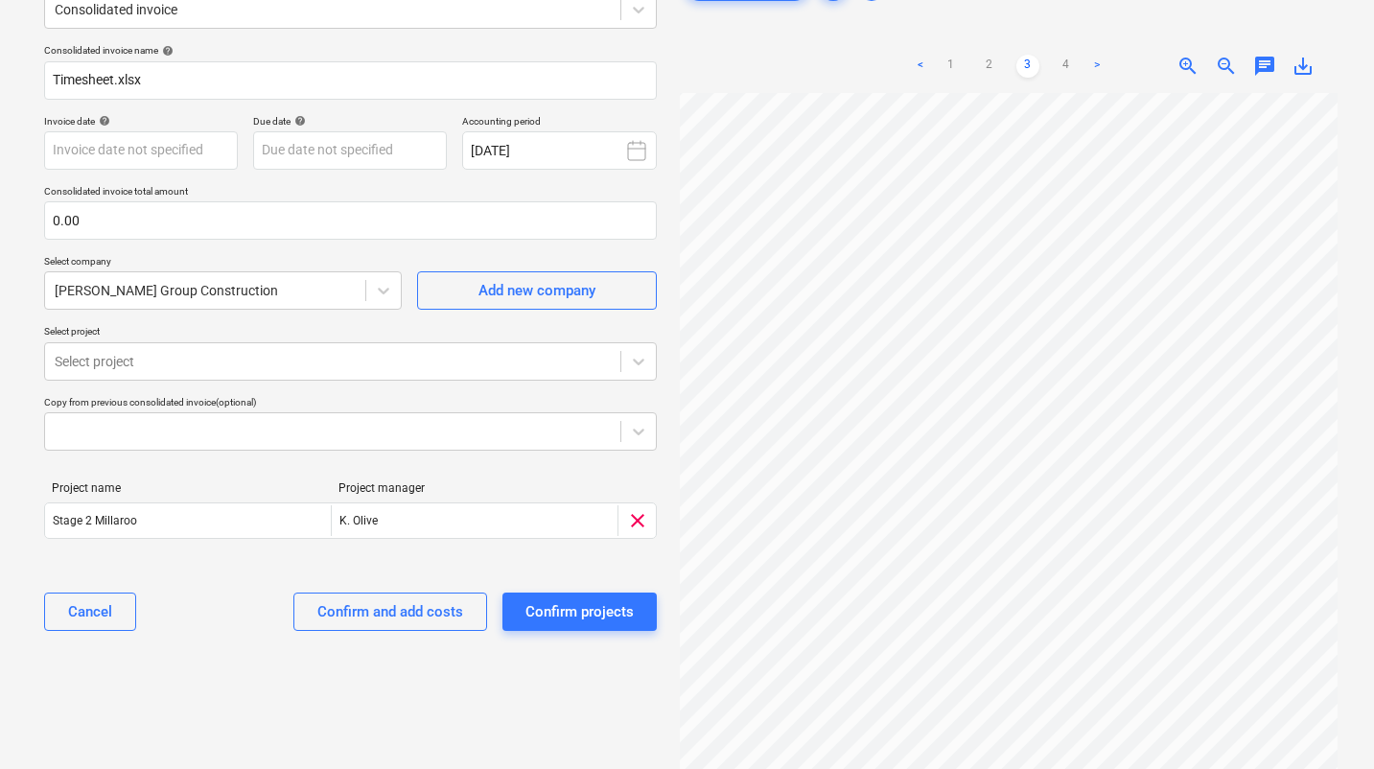
click at [7, 378] on div "Select document type or project help Consolidated invoice Consolidated invoice …" at bounding box center [687, 387] width 1374 height 888
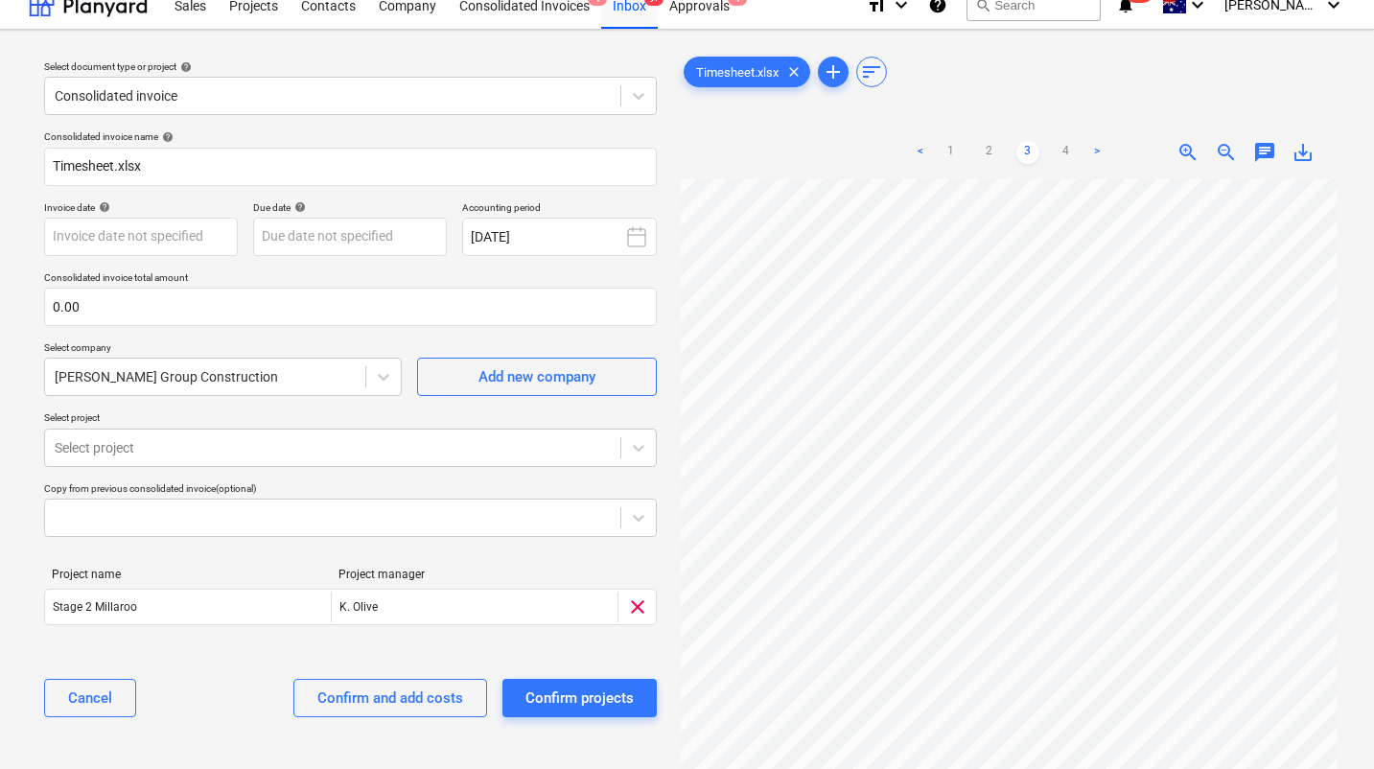
scroll to position [15, 0]
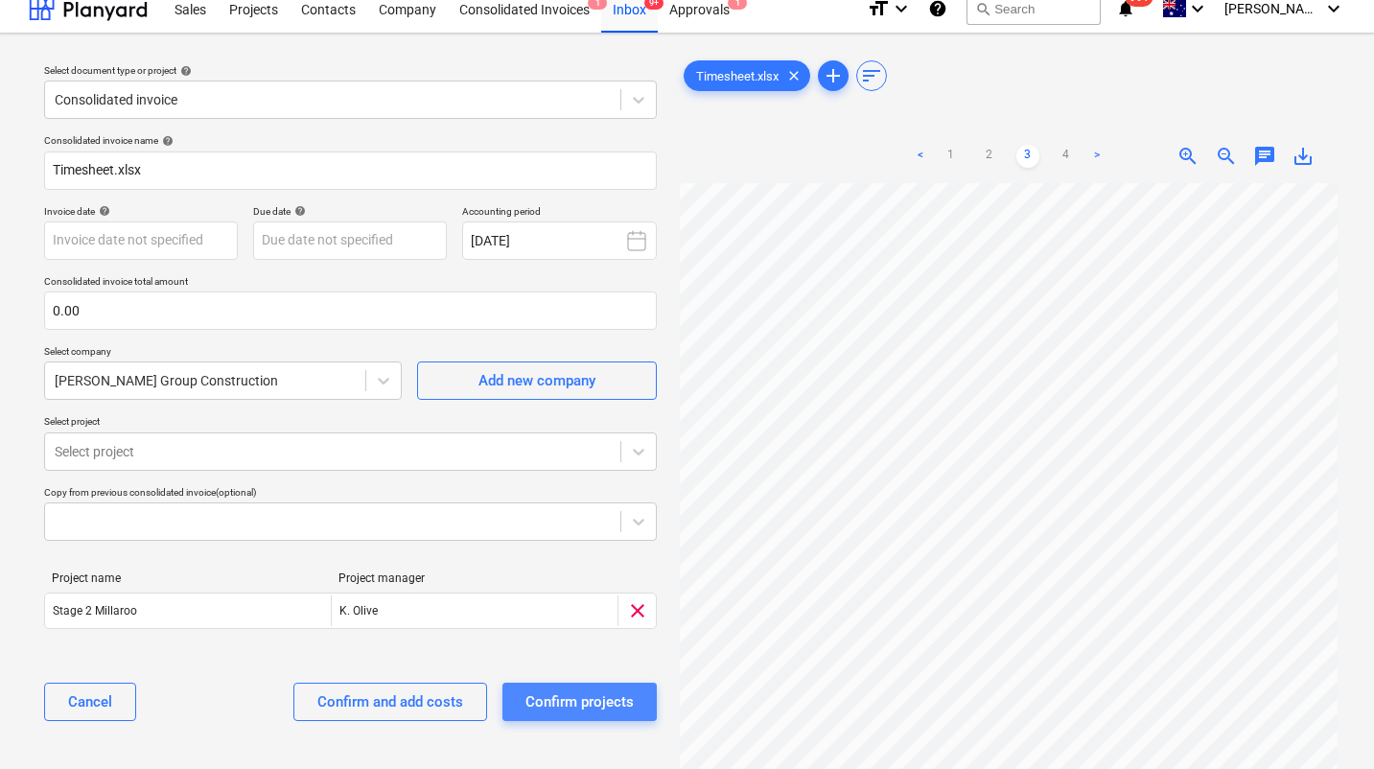
click at [560, 705] on div "Confirm projects" at bounding box center [579, 701] width 108 height 25
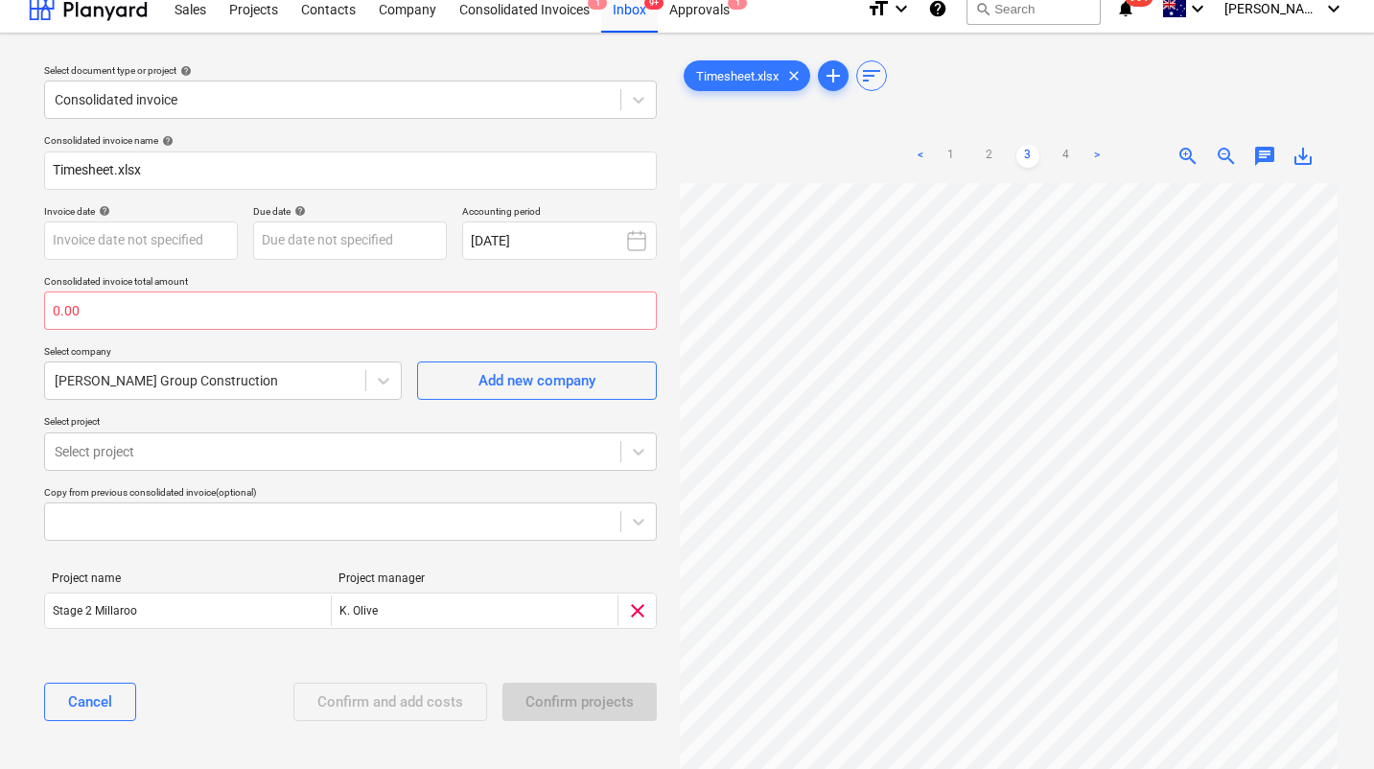
click at [114, 290] on p "Consolidated invoice total amount" at bounding box center [350, 283] width 613 height 16
click at [106, 309] on input "text" at bounding box center [350, 310] width 613 height 38
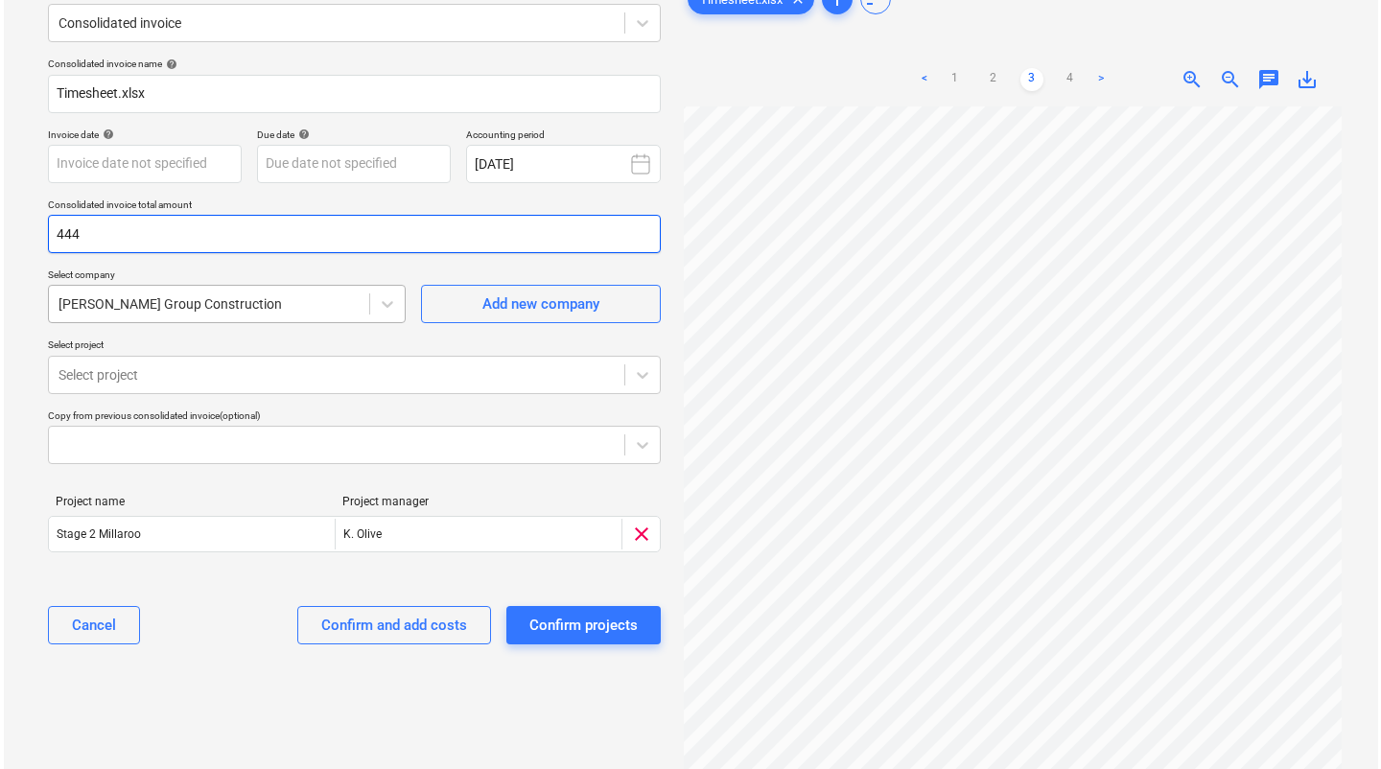
scroll to position [109, 0]
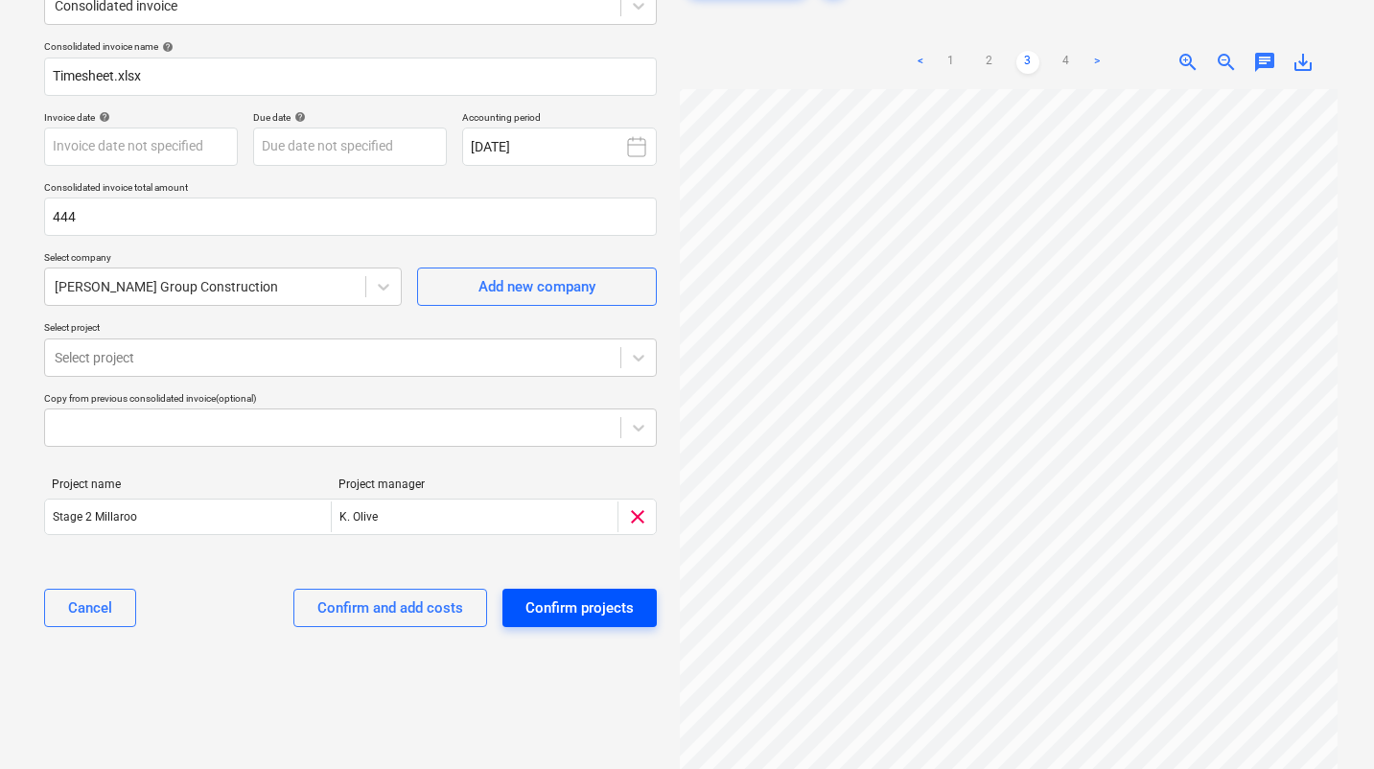
type input "444.00"
click at [552, 612] on div "Confirm projects" at bounding box center [579, 607] width 108 height 25
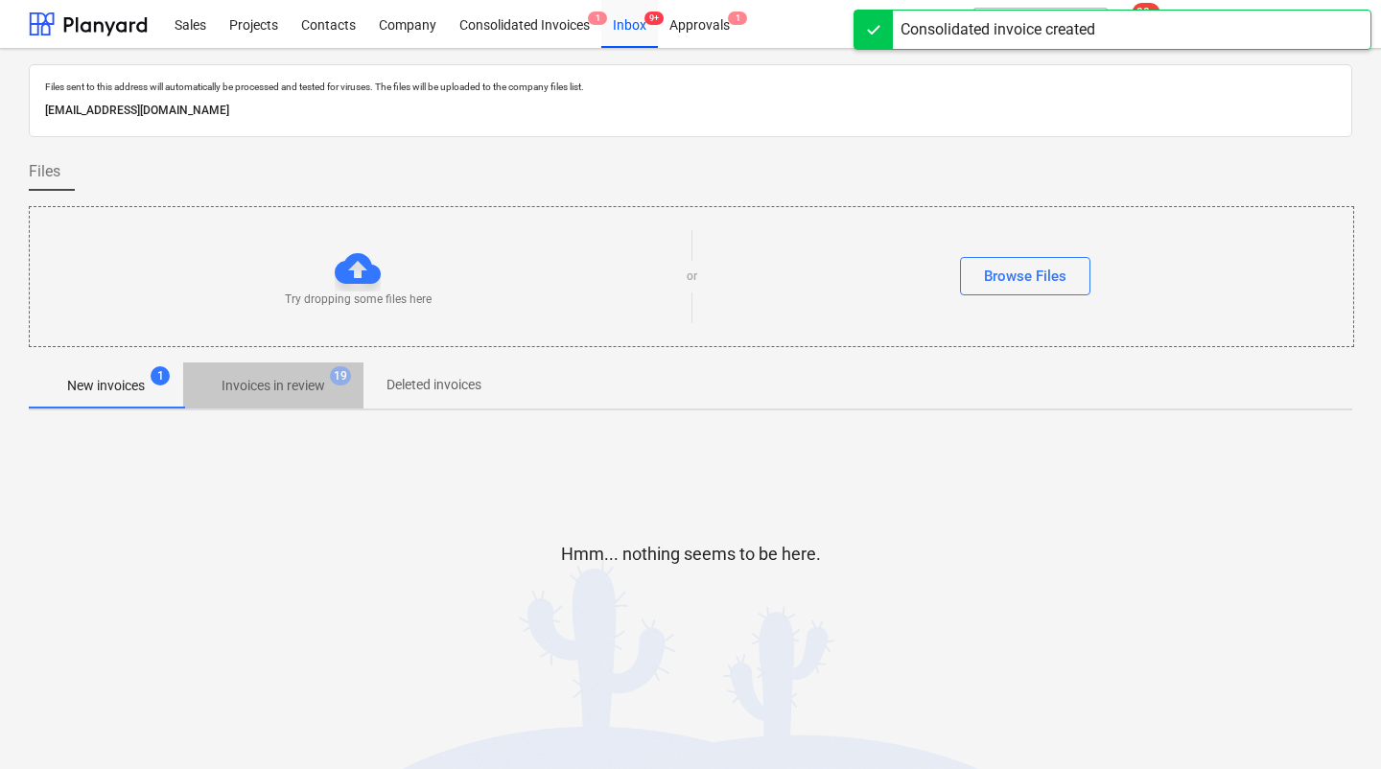
click at [299, 388] on p "Invoices in review" at bounding box center [273, 386] width 104 height 20
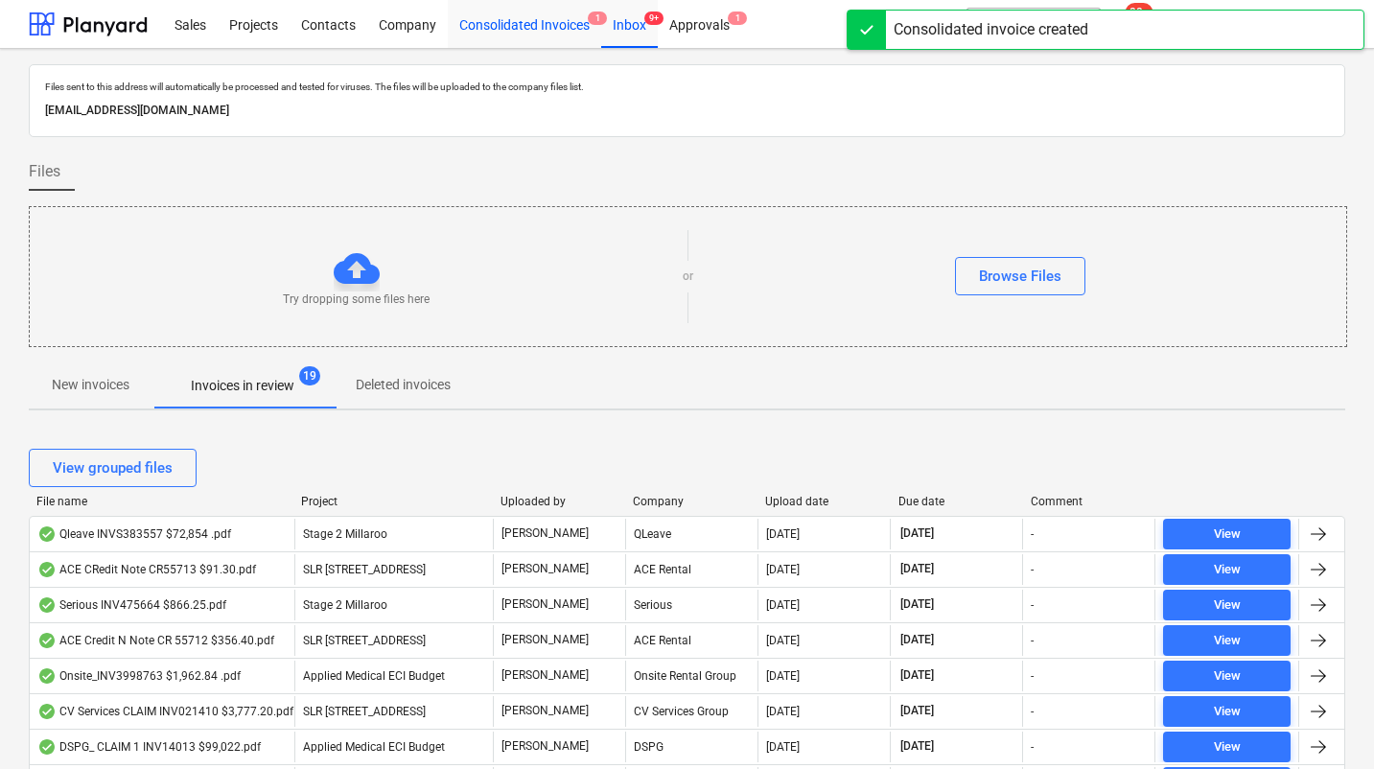
click at [505, 28] on div "Consolidated Invoices 1" at bounding box center [524, 23] width 153 height 49
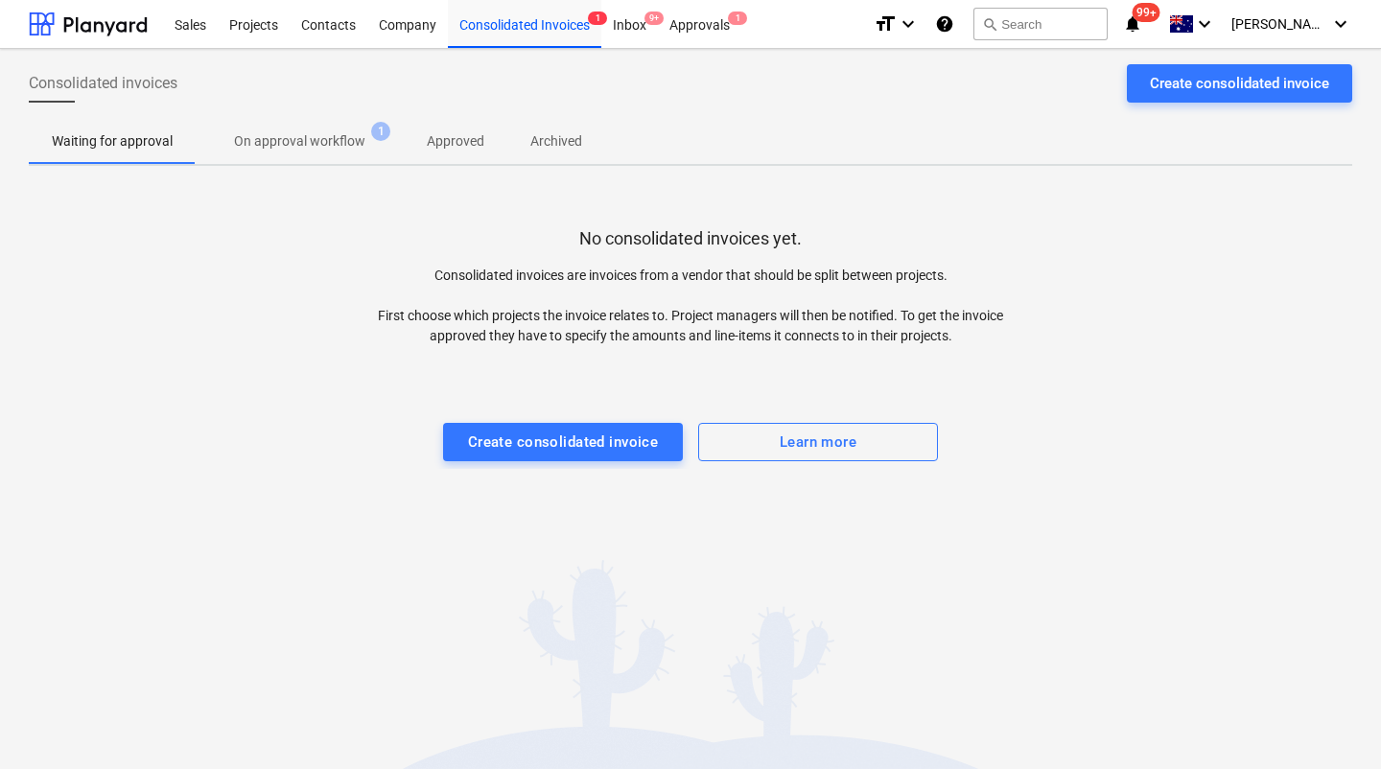
click at [301, 149] on p "On approval workflow" at bounding box center [299, 141] width 131 height 20
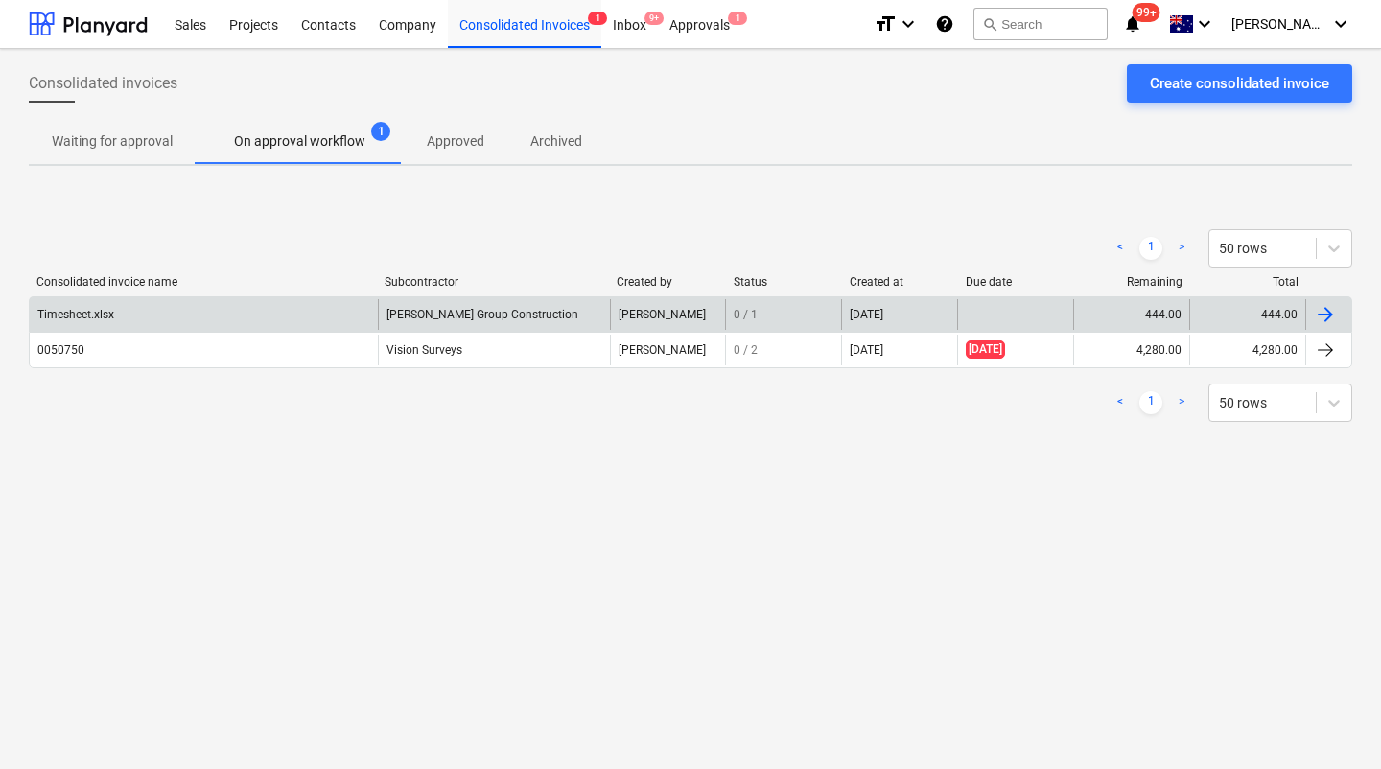
click at [101, 317] on div "Timesheet.xlsx" at bounding box center [75, 314] width 77 height 13
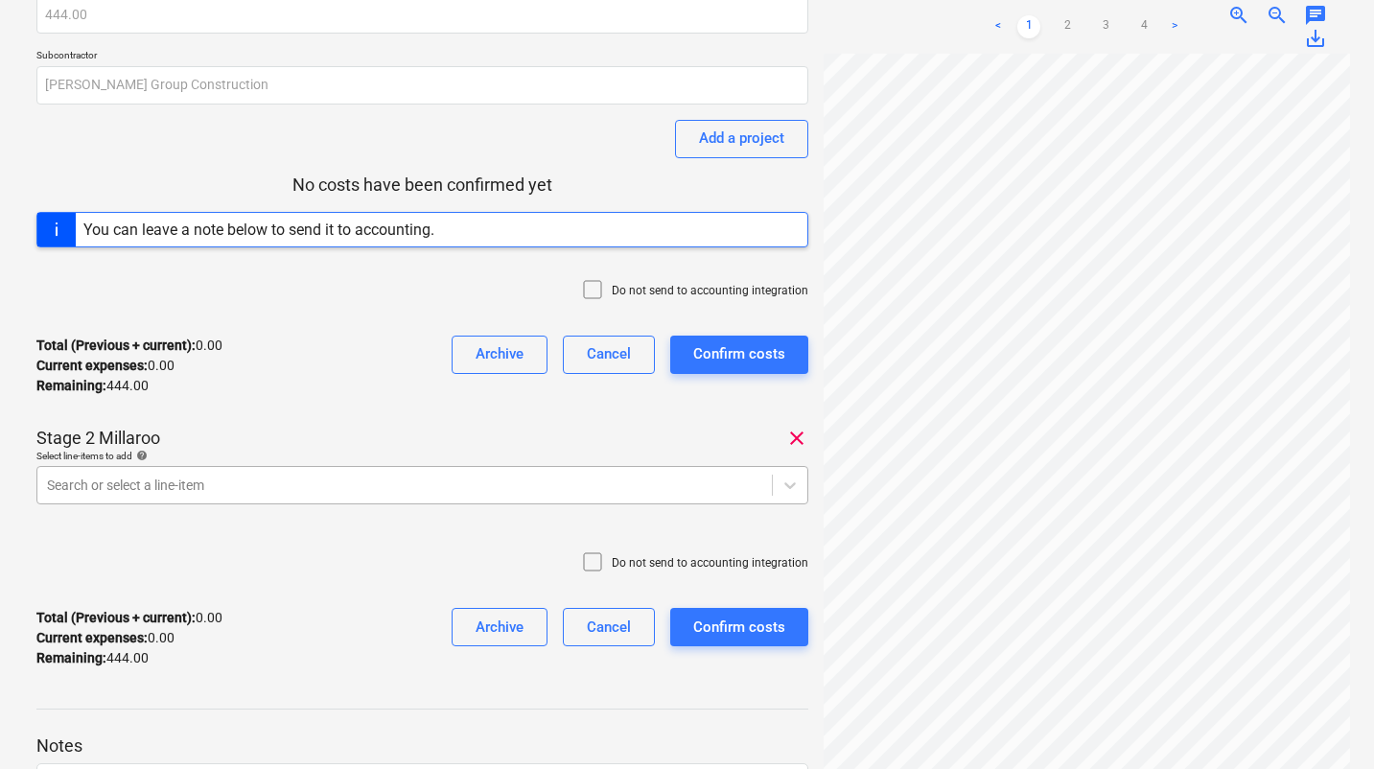
click at [408, 487] on body "Sales Projects Contacts Company Consolidated Invoices 1 Inbox 9+ Approvals 1 fo…" at bounding box center [687, 237] width 1374 height 769
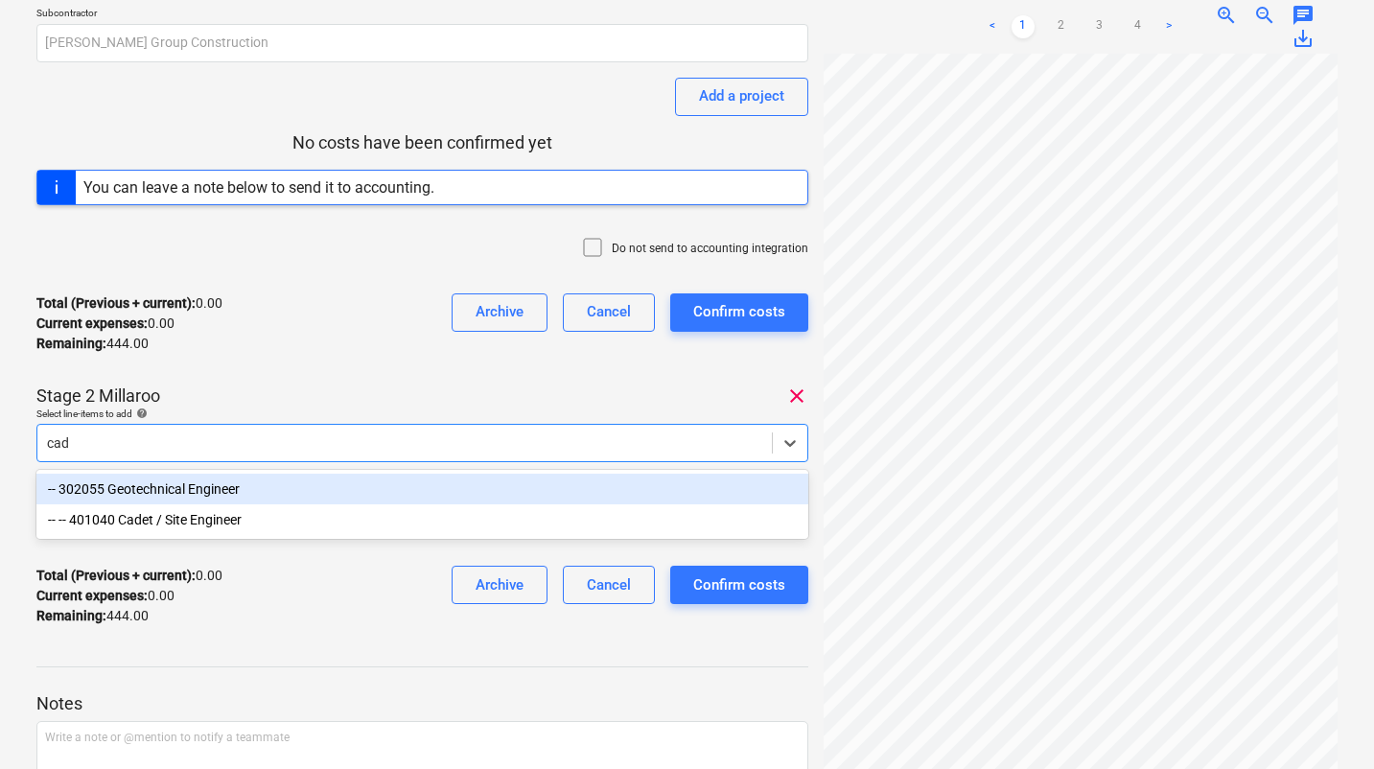
type input "cade"
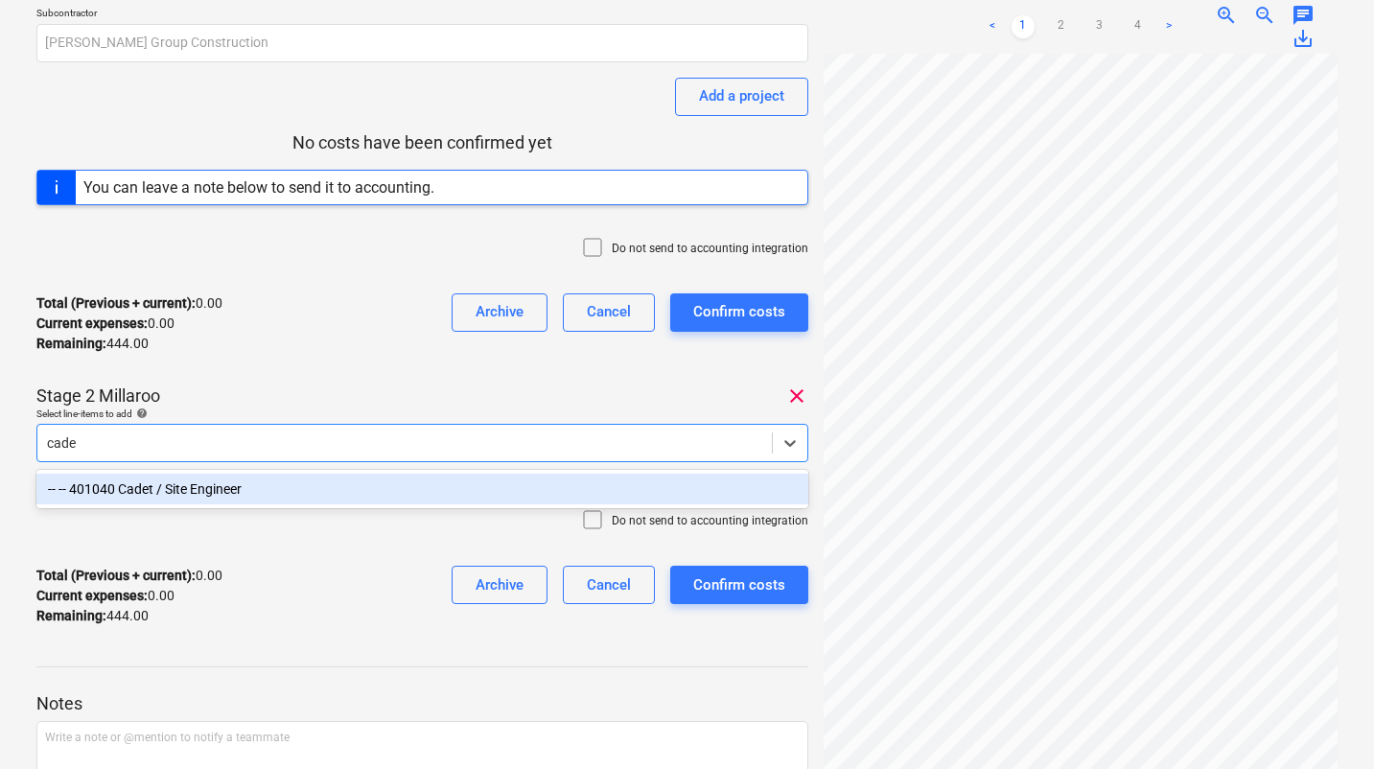
click at [264, 498] on div "-- -- 401040 Cadet / Site Engineer" at bounding box center [422, 489] width 772 height 31
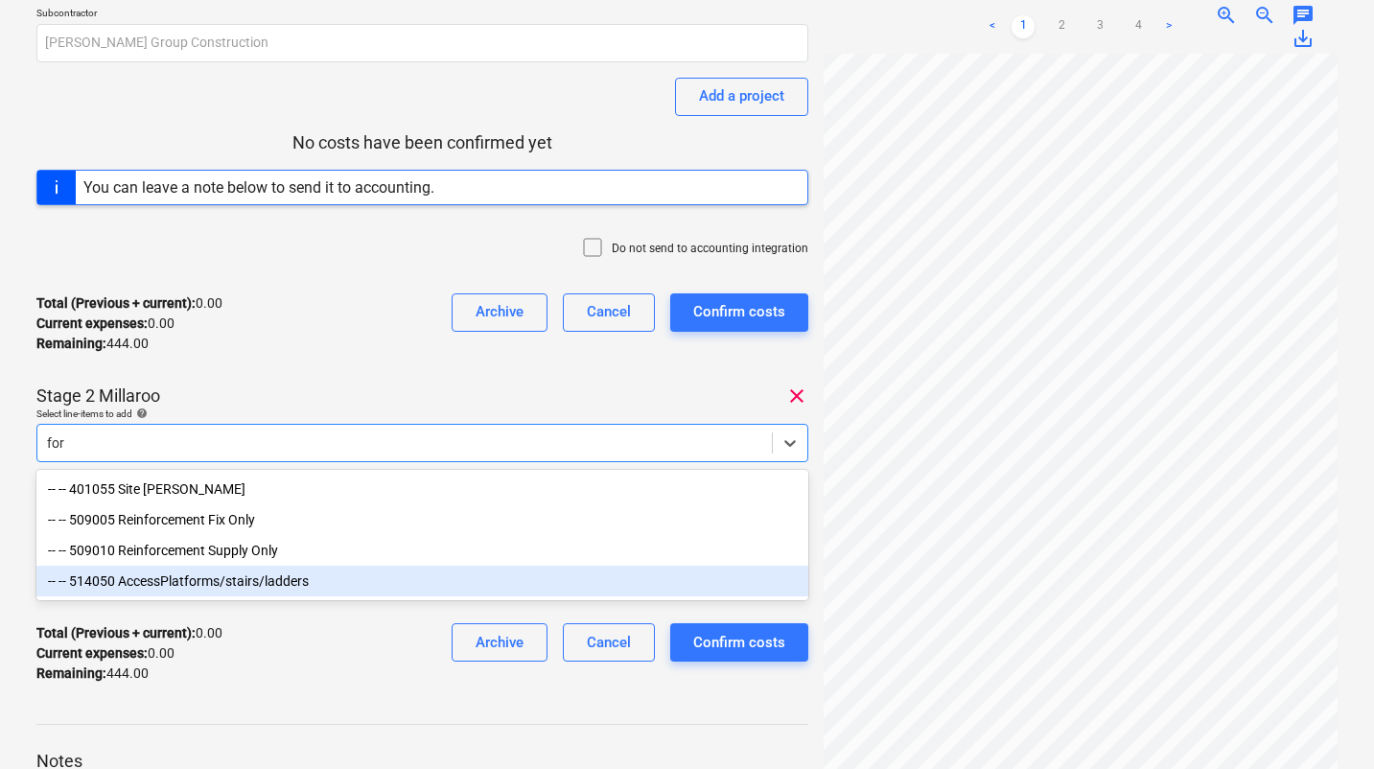
type input "fore"
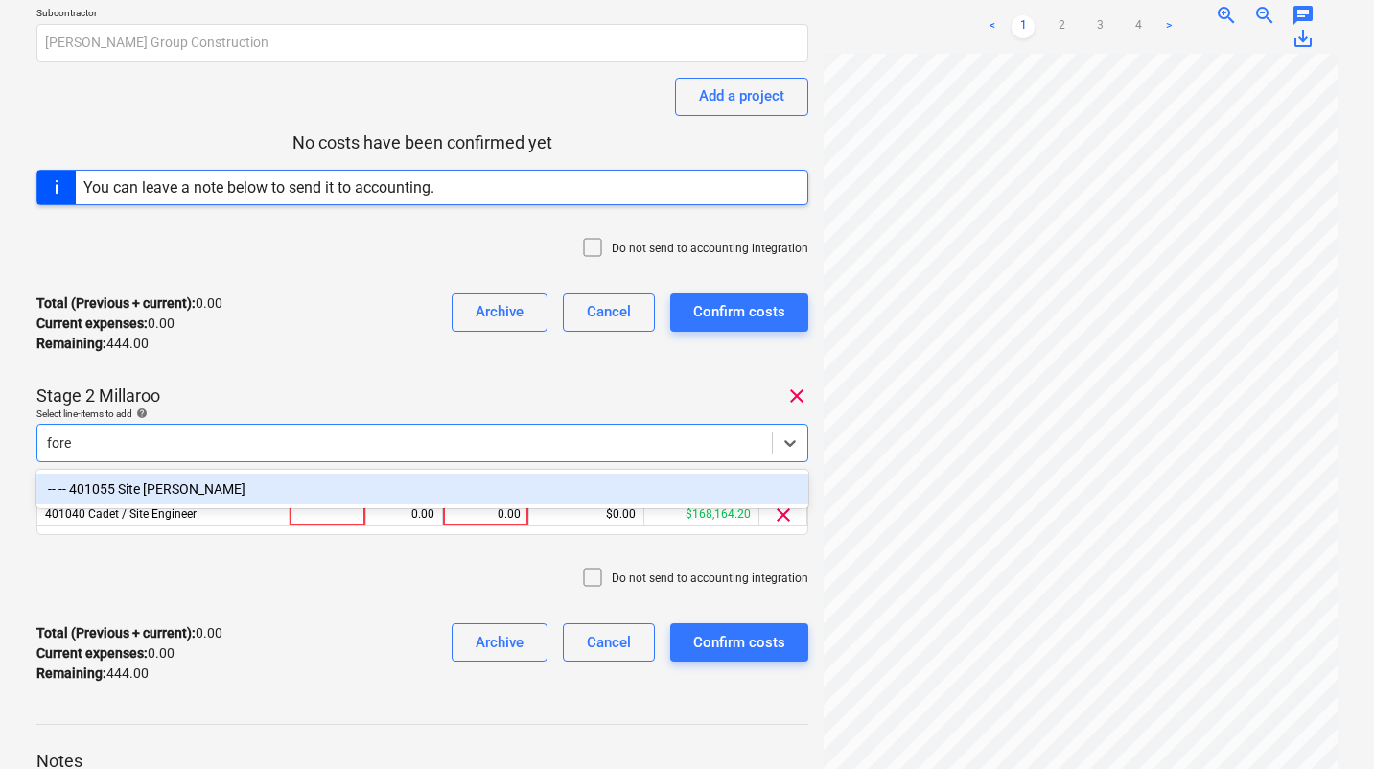
click at [161, 493] on div "-- -- 401055 Site [PERSON_NAME]" at bounding box center [422, 489] width 772 height 31
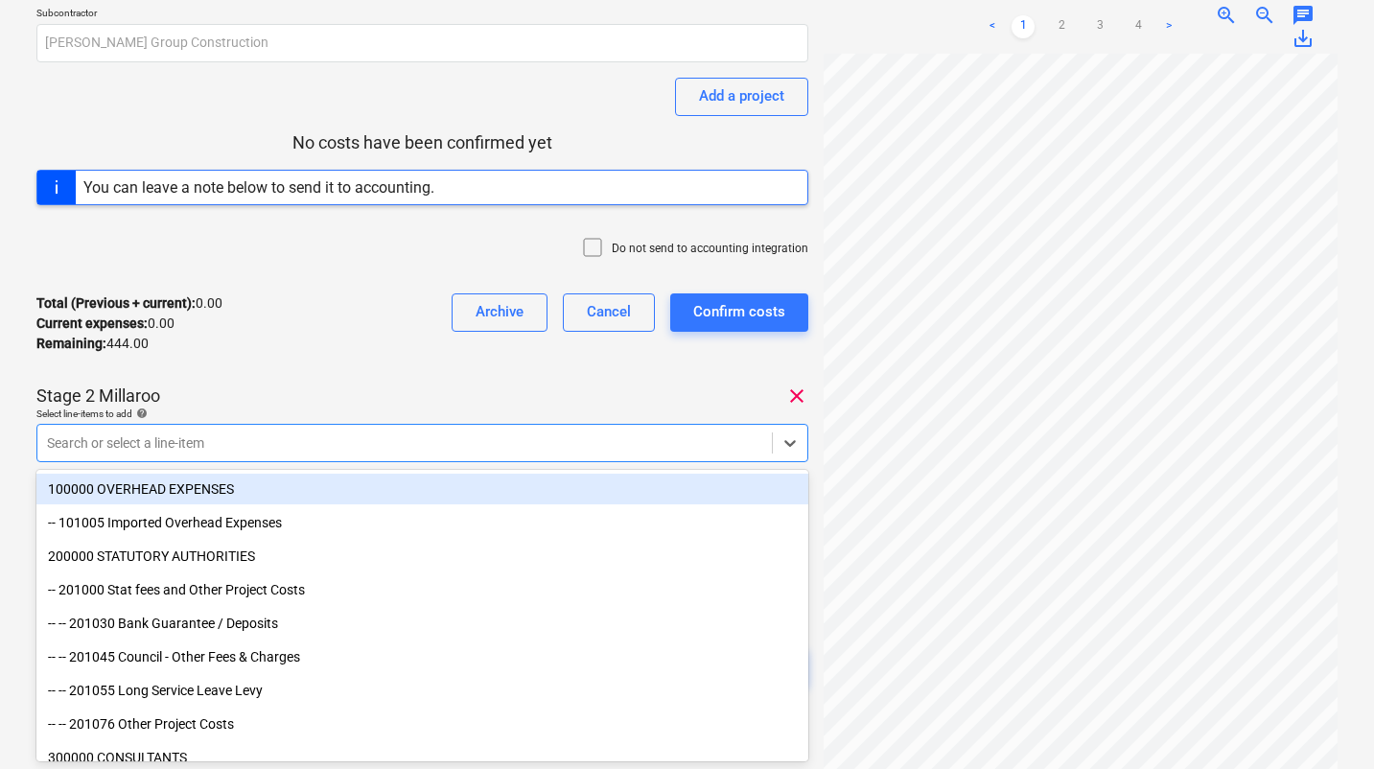
click at [220, 392] on div "Stage 2 Millaroo clear" at bounding box center [422, 395] width 772 height 23
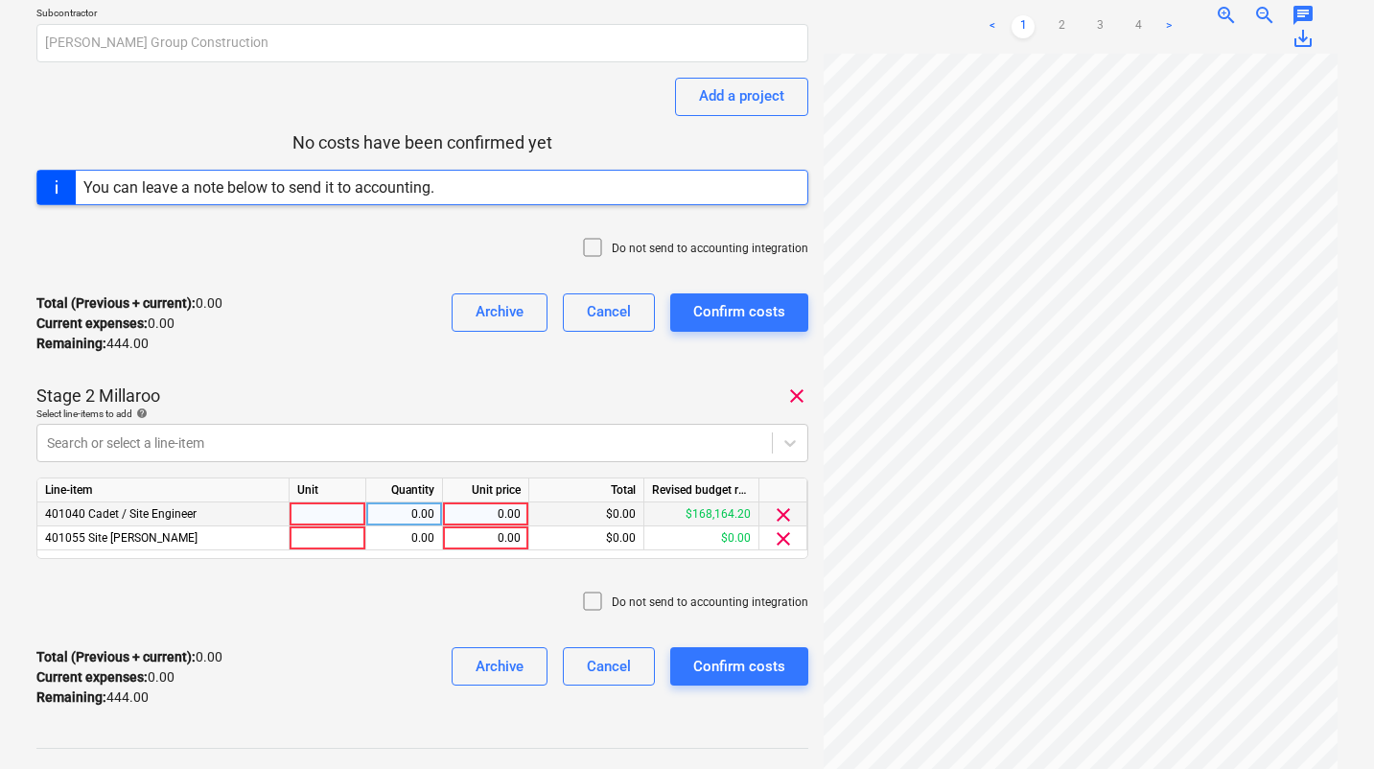
click at [492, 512] on div "0.00" at bounding box center [486, 514] width 70 height 24
type input "7760"
click at [433, 540] on div "0.00" at bounding box center [404, 538] width 60 height 24
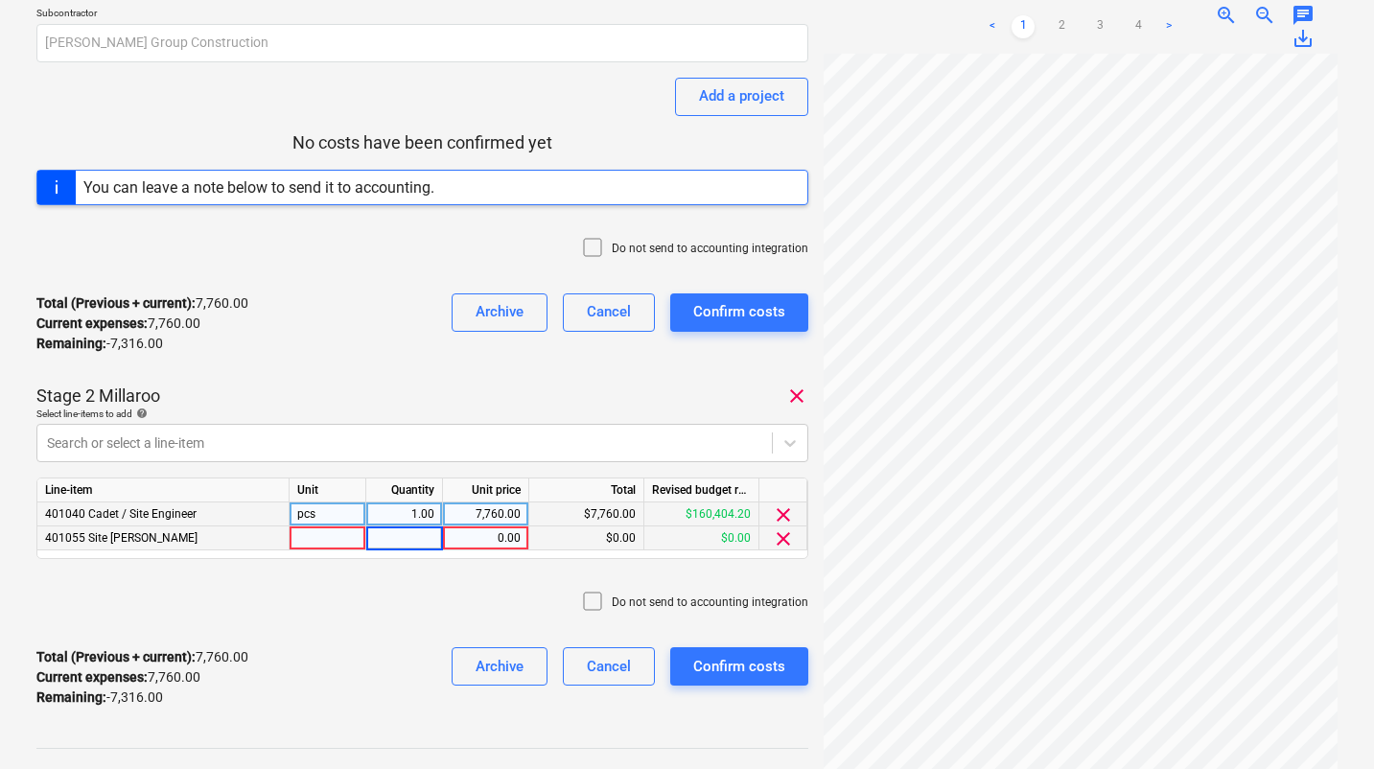
click at [461, 539] on div "0.00" at bounding box center [486, 538] width 70 height 24
click at [482, 539] on div "0.00" at bounding box center [486, 538] width 70 height 24
type input "6500"
click at [334, 600] on div "Do not send to accounting integration" at bounding box center [422, 603] width 772 height 58
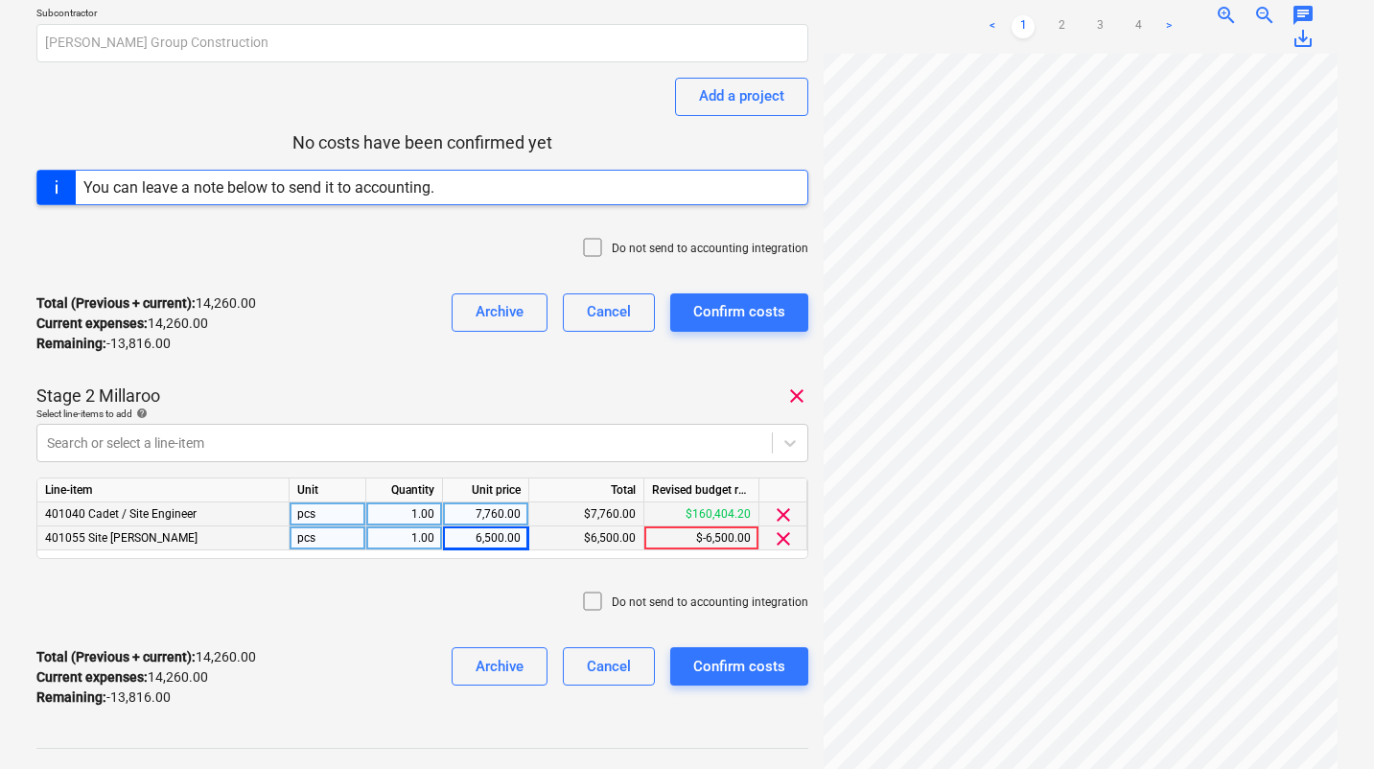
scroll to position [0, 0]
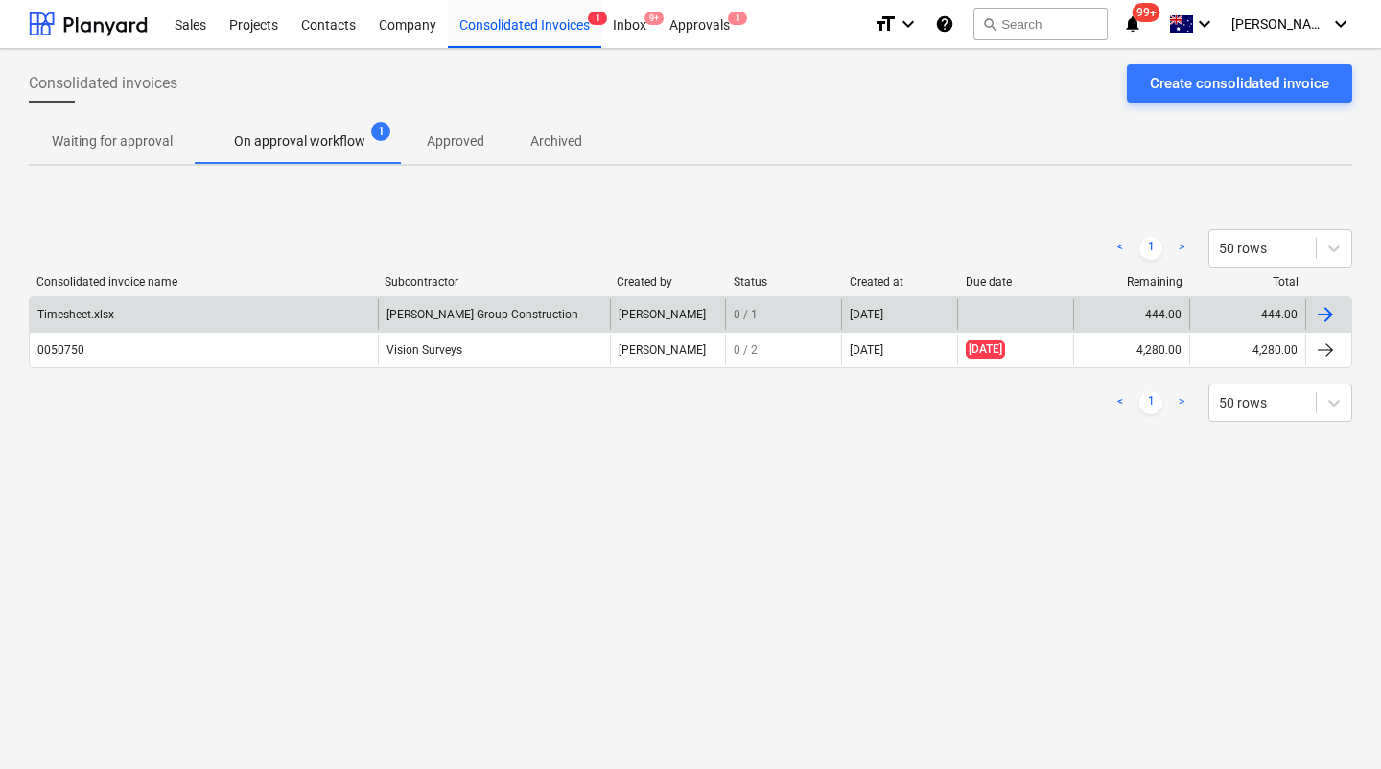
click at [88, 323] on div "Timesheet.xlsx" at bounding box center [204, 314] width 348 height 31
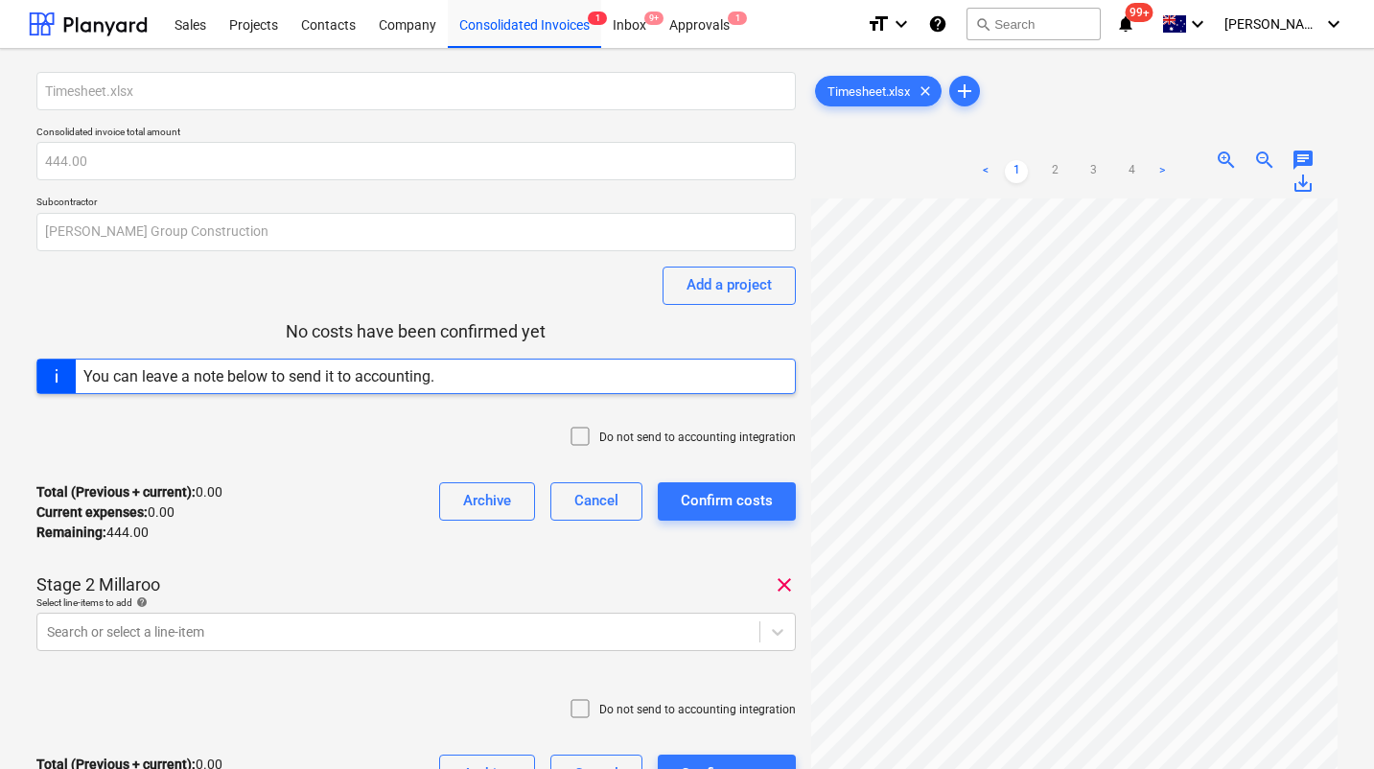
scroll to position [338, 0]
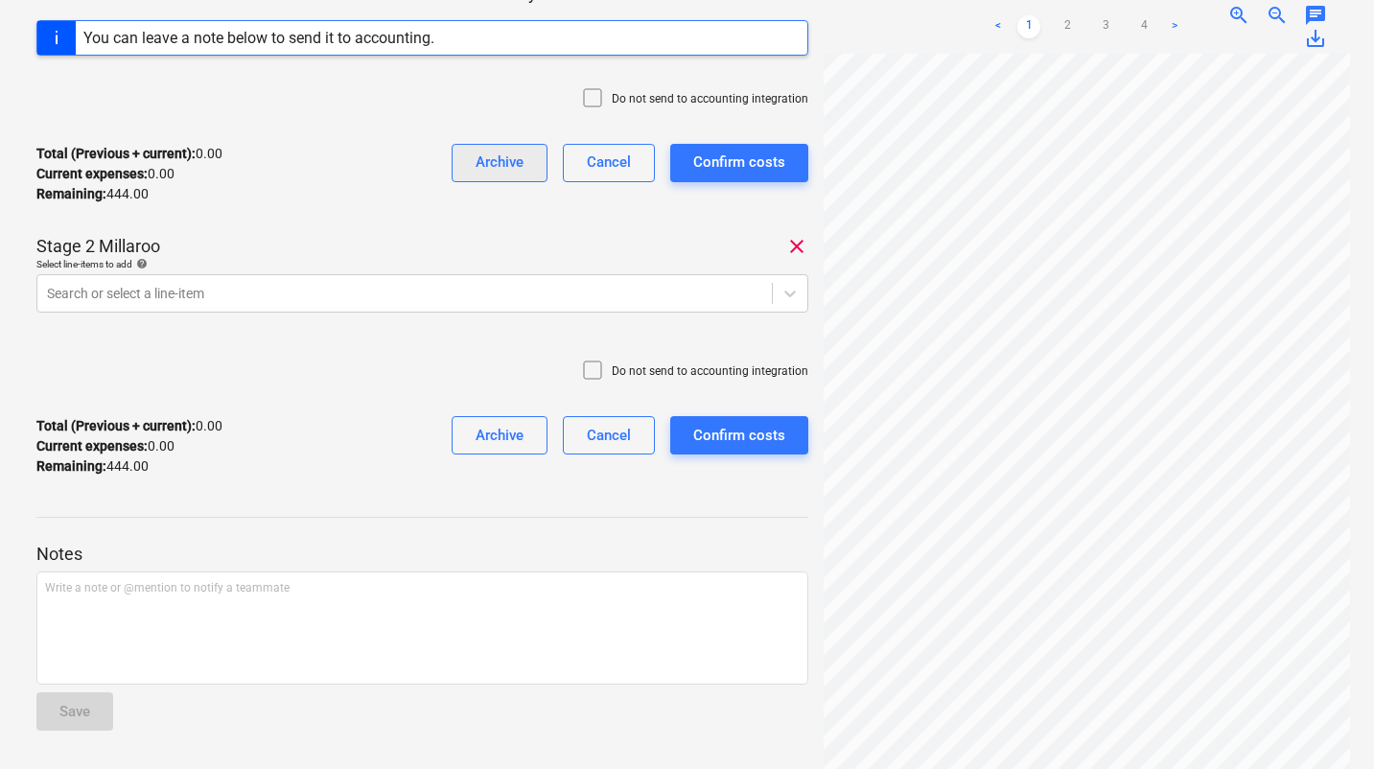
click at [503, 156] on div "Archive" at bounding box center [500, 162] width 48 height 25
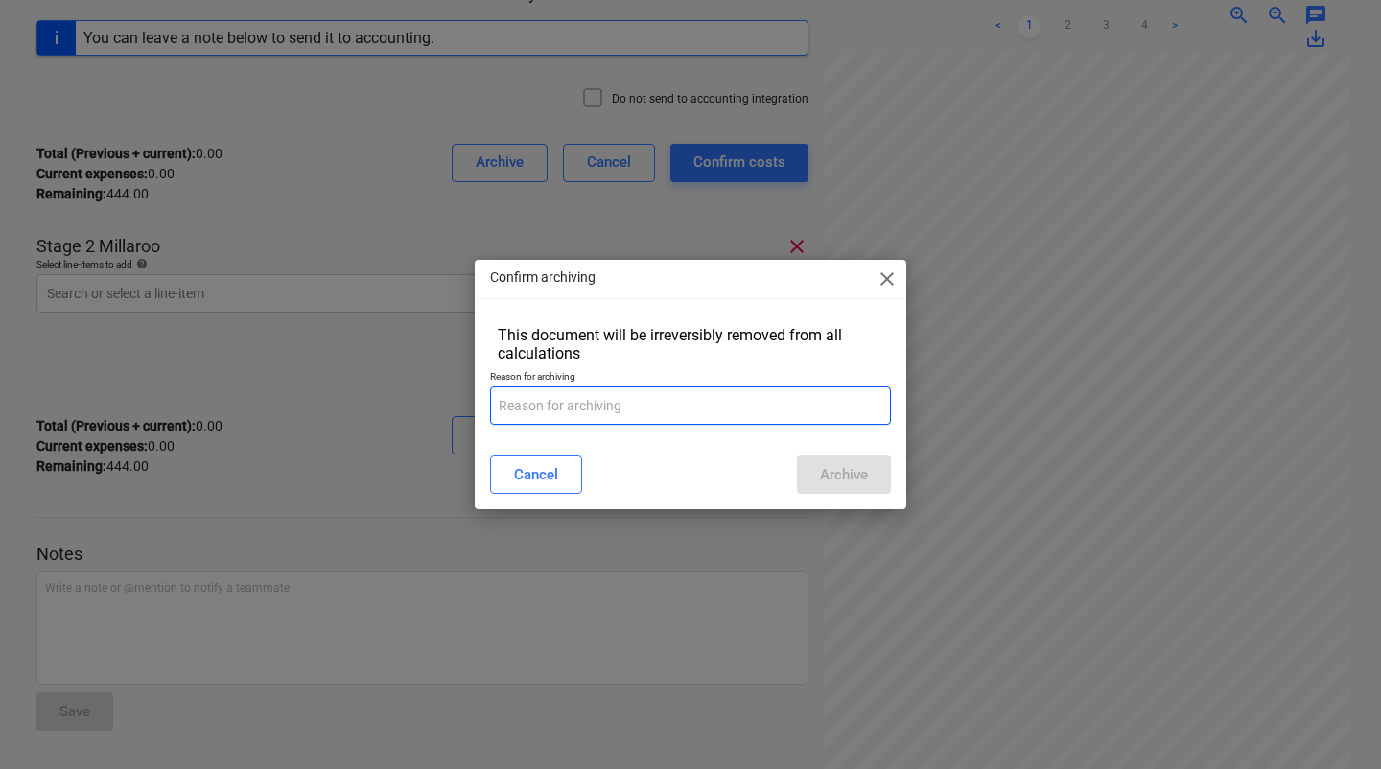
click at [607, 390] on input "text" at bounding box center [690, 405] width 401 height 38
type input "wrong"
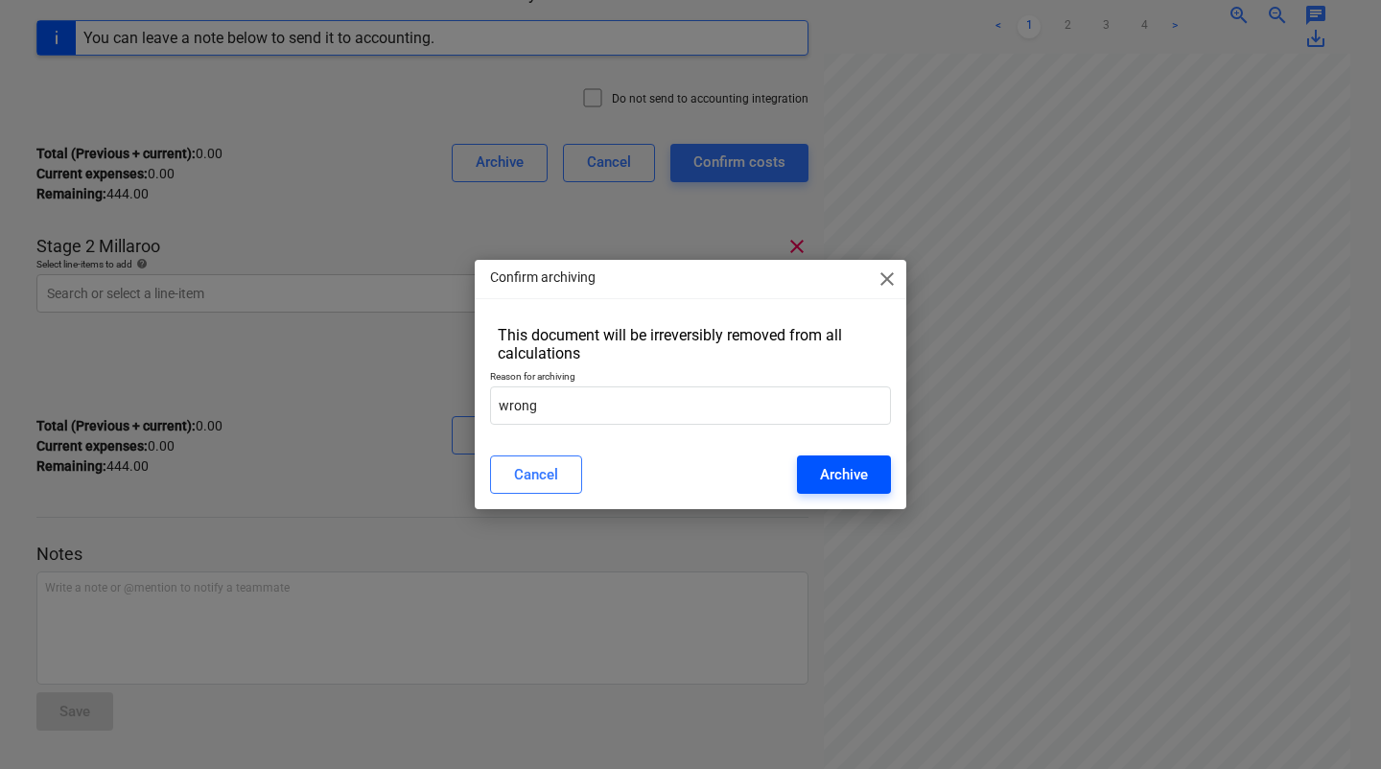
click at [833, 469] on div "Archive" at bounding box center [844, 474] width 48 height 25
